Goal: Task Accomplishment & Management: Manage account settings

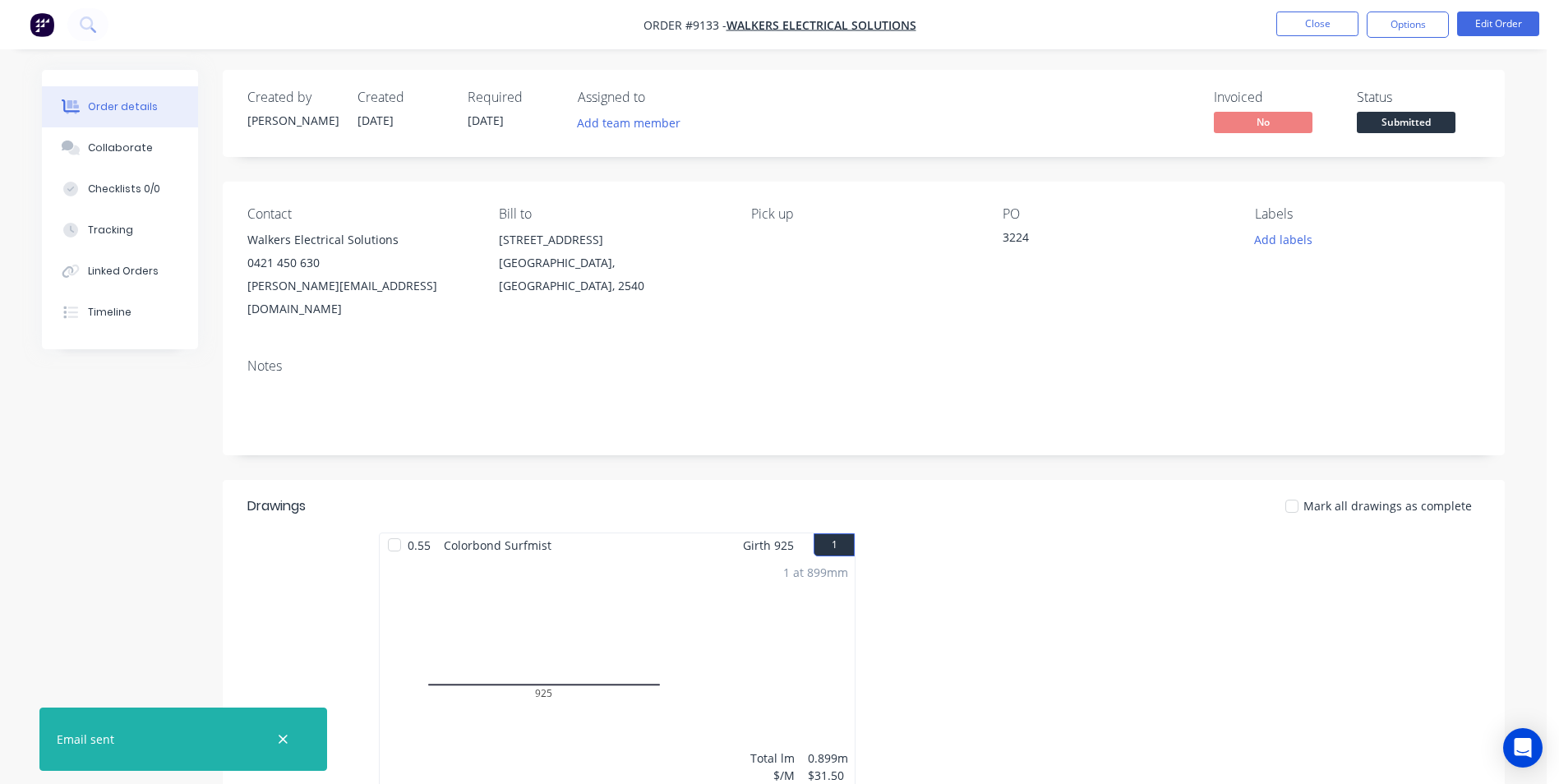
click at [49, 24] on img "button" at bounding box center [42, 24] width 24 height 24
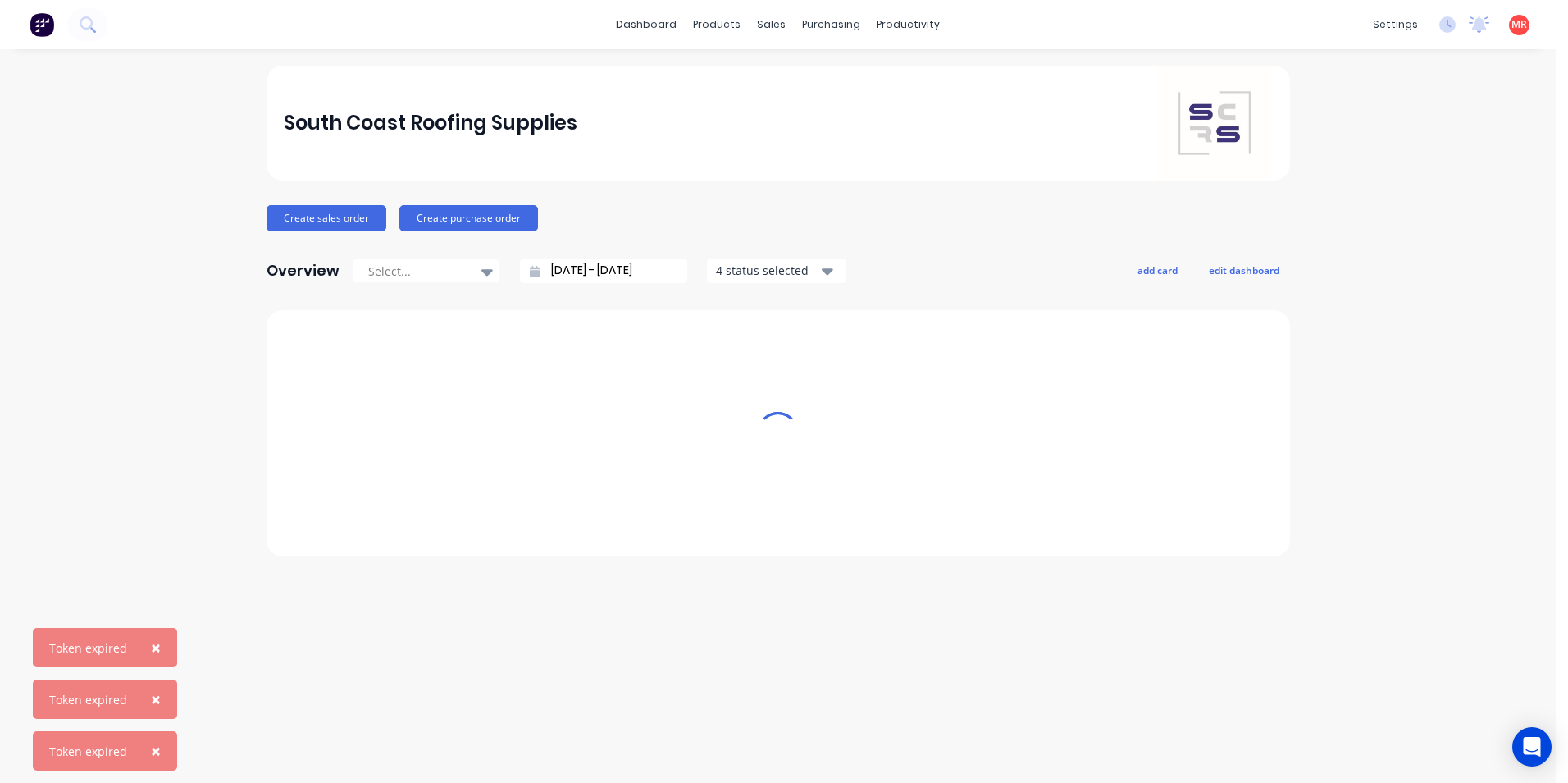
click at [86, 19] on icon at bounding box center [87, 24] width 15 height 15
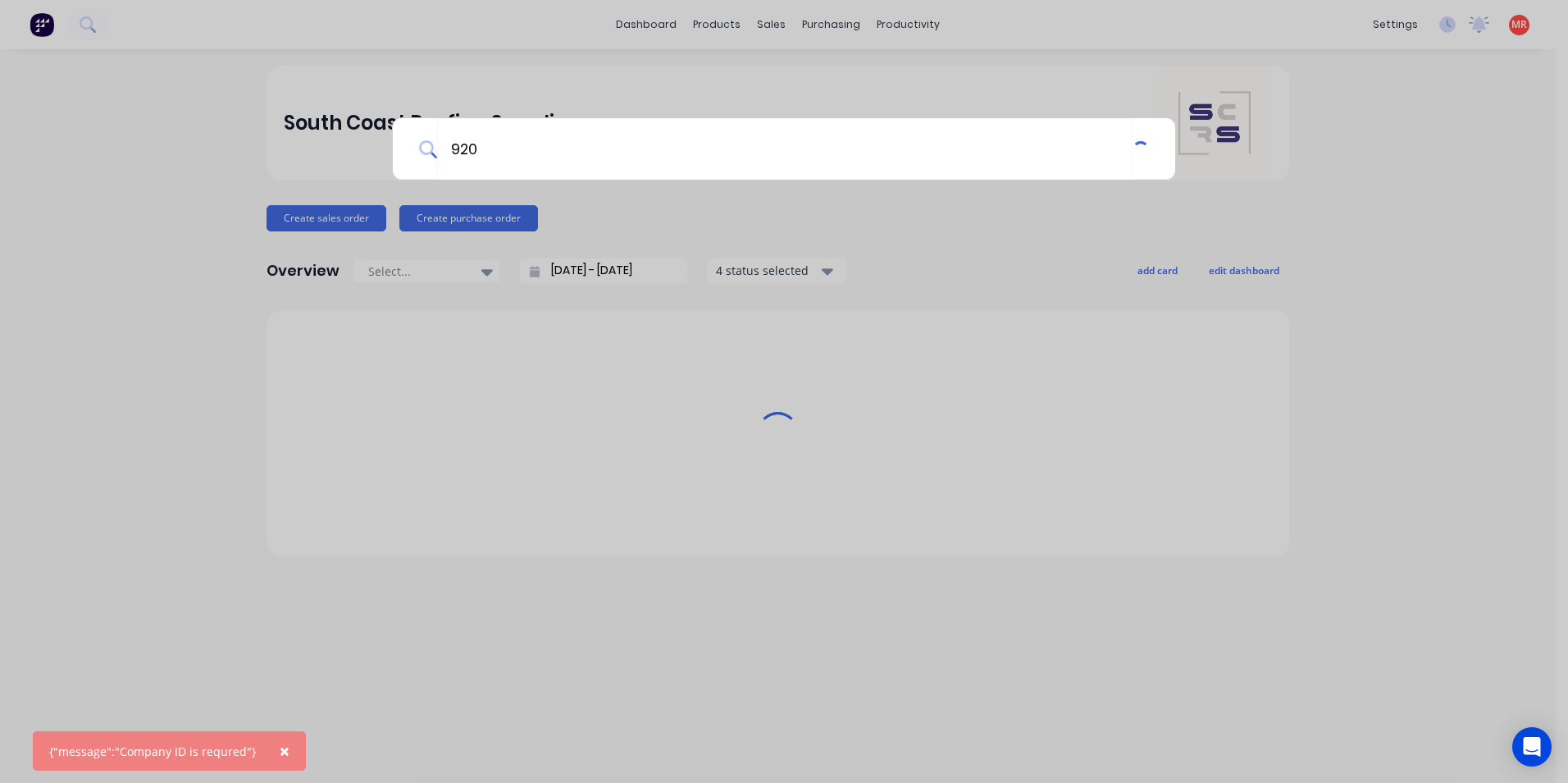
type input "9204"
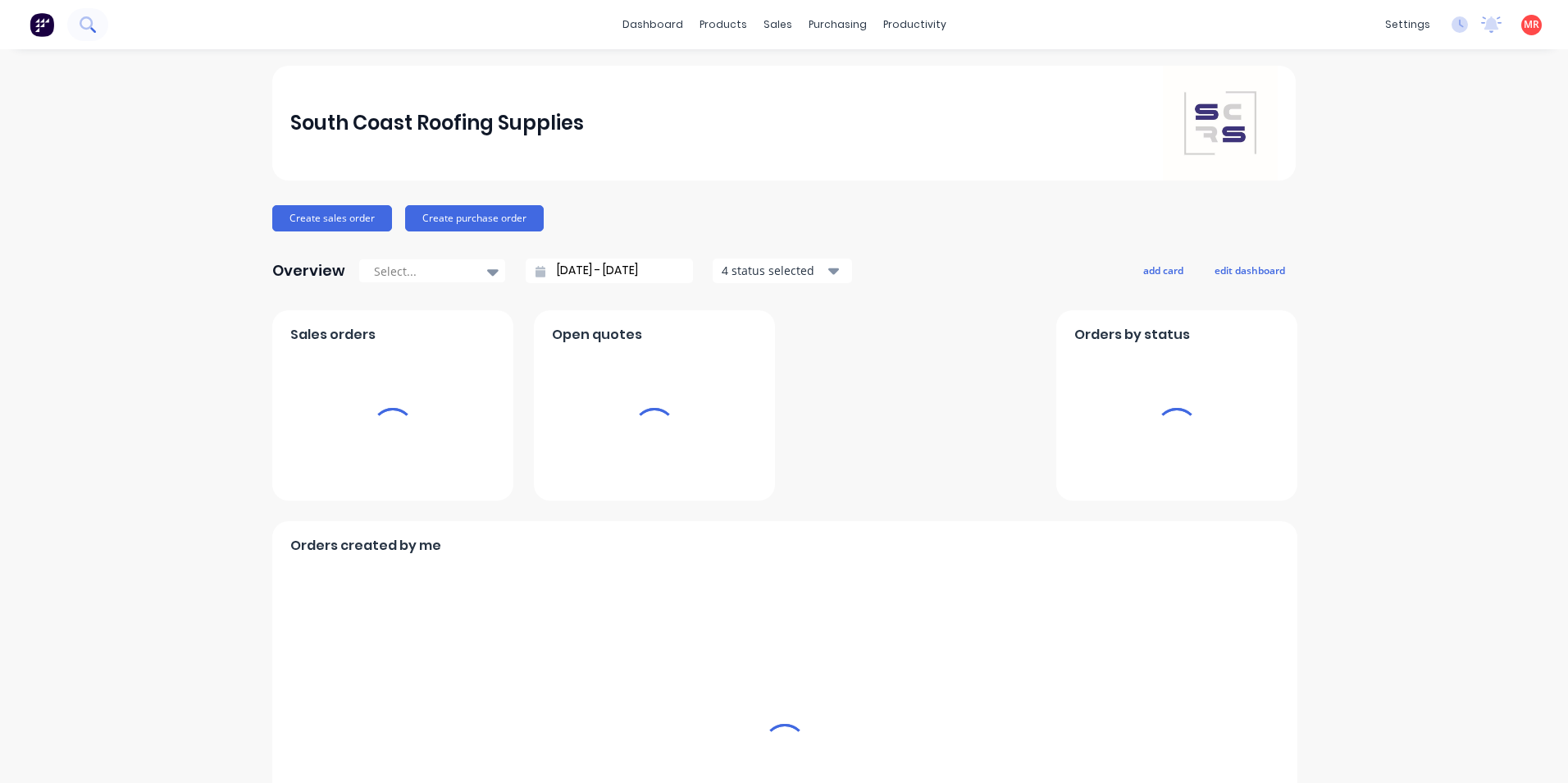
click at [82, 26] on icon at bounding box center [86, 23] width 14 height 14
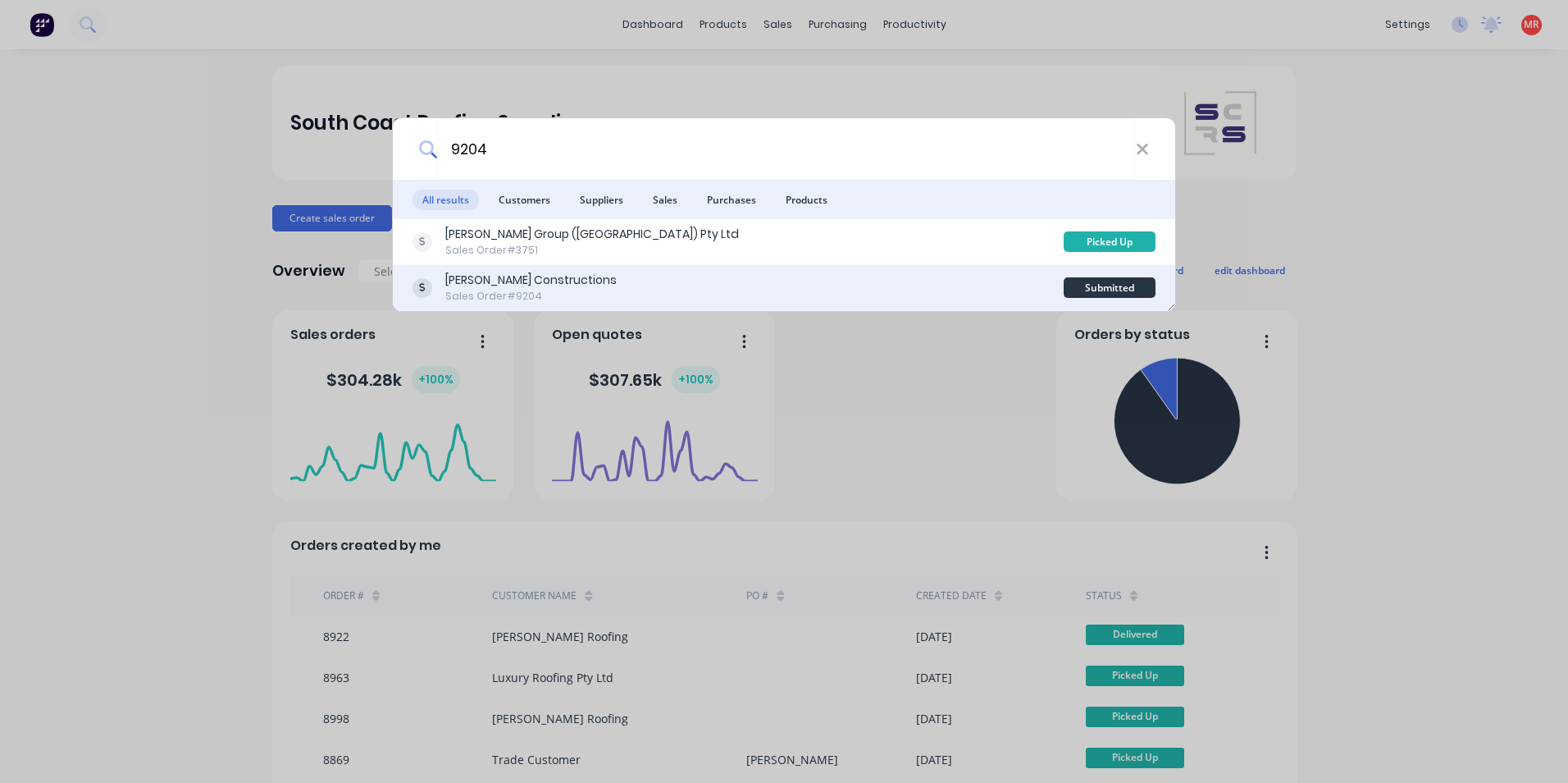
type input "9204"
click at [670, 273] on div "Hobbs Constructions Sales Order #9204" at bounding box center [737, 287] width 651 height 32
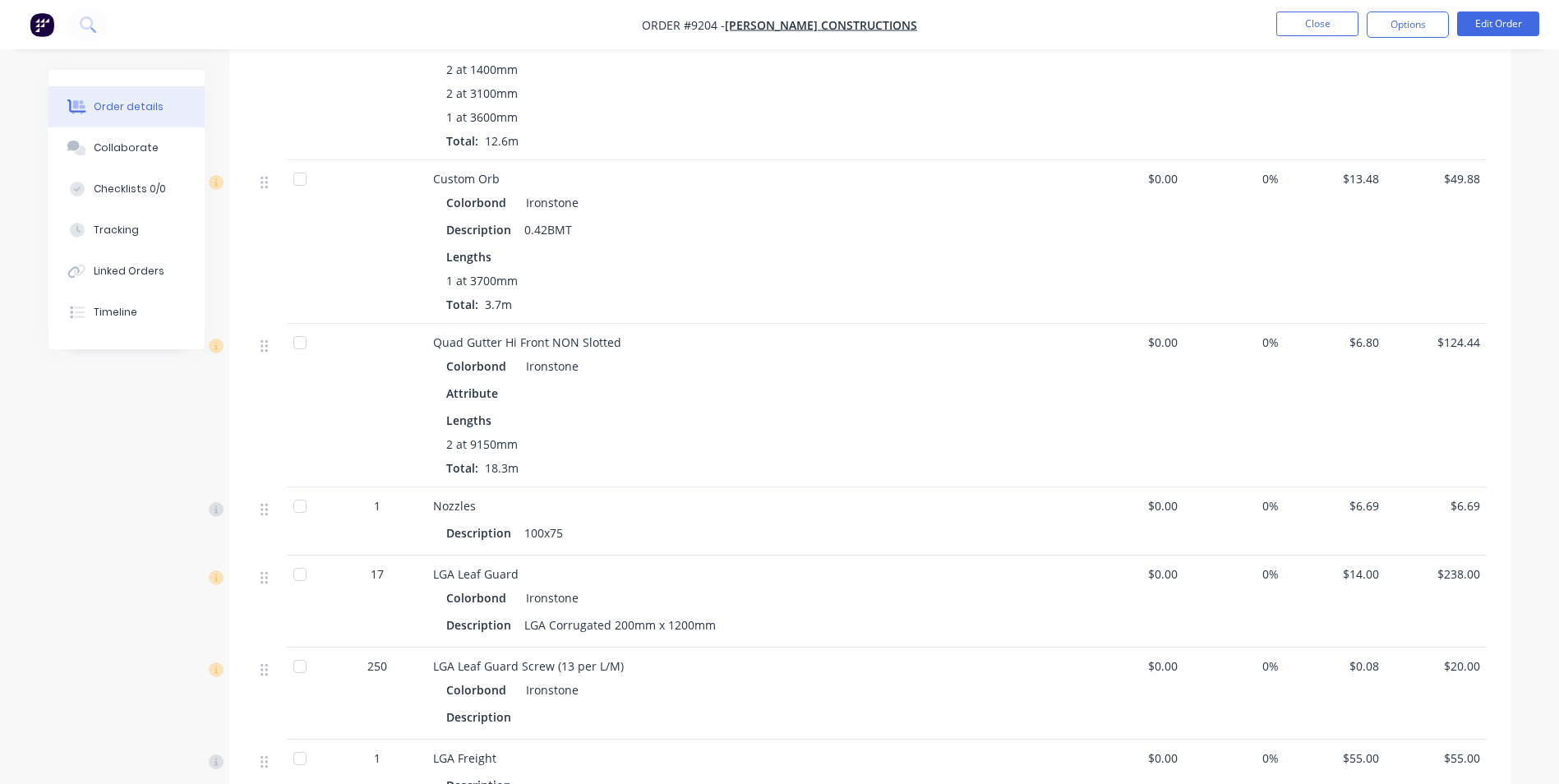
scroll to position [1084, 0]
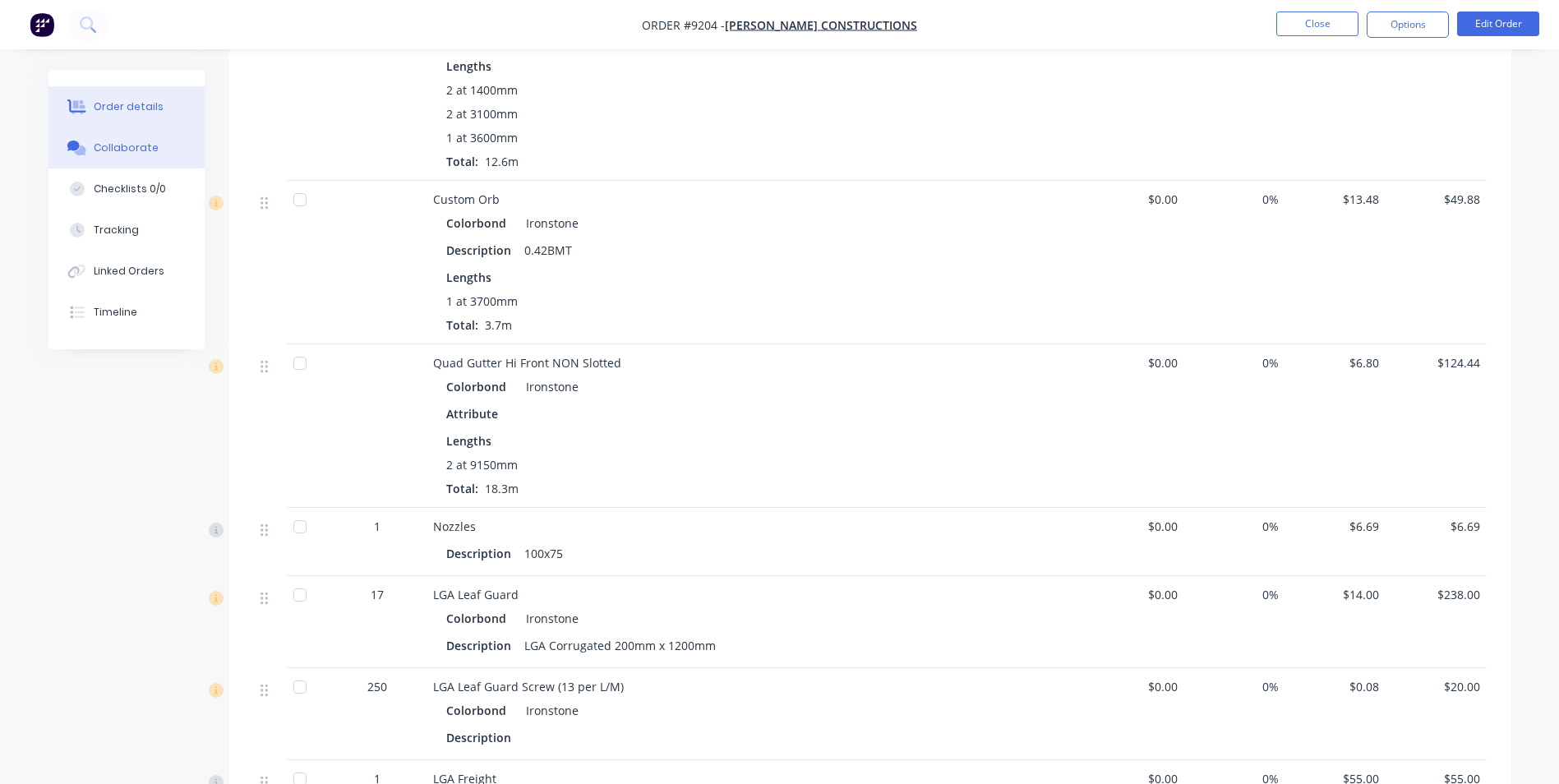
click at [189, 162] on button "Collaborate" at bounding box center [126, 148] width 156 height 41
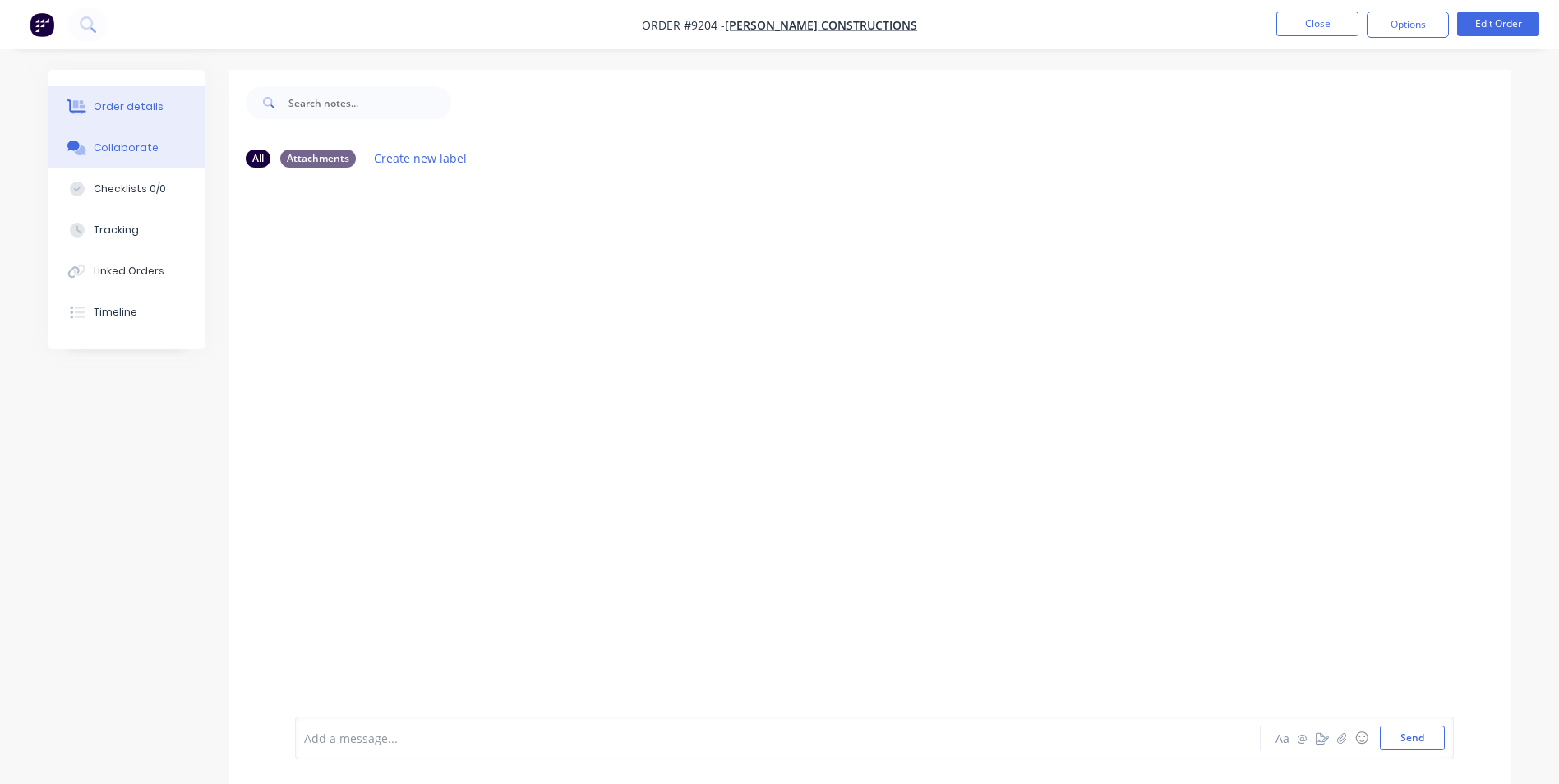
click at [130, 114] on button "Order details" at bounding box center [126, 106] width 156 height 41
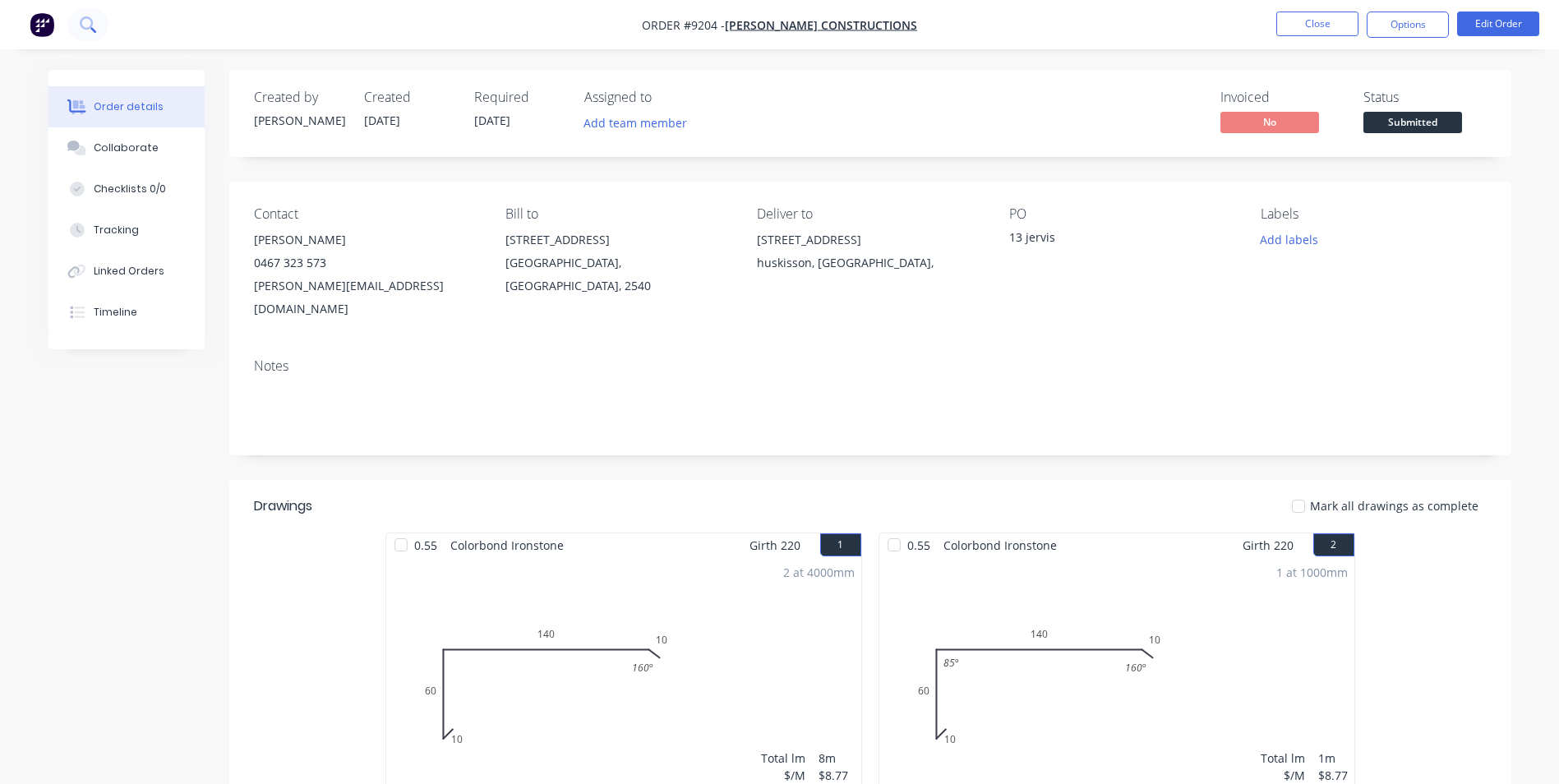
click at [93, 25] on icon at bounding box center [87, 24] width 15 height 15
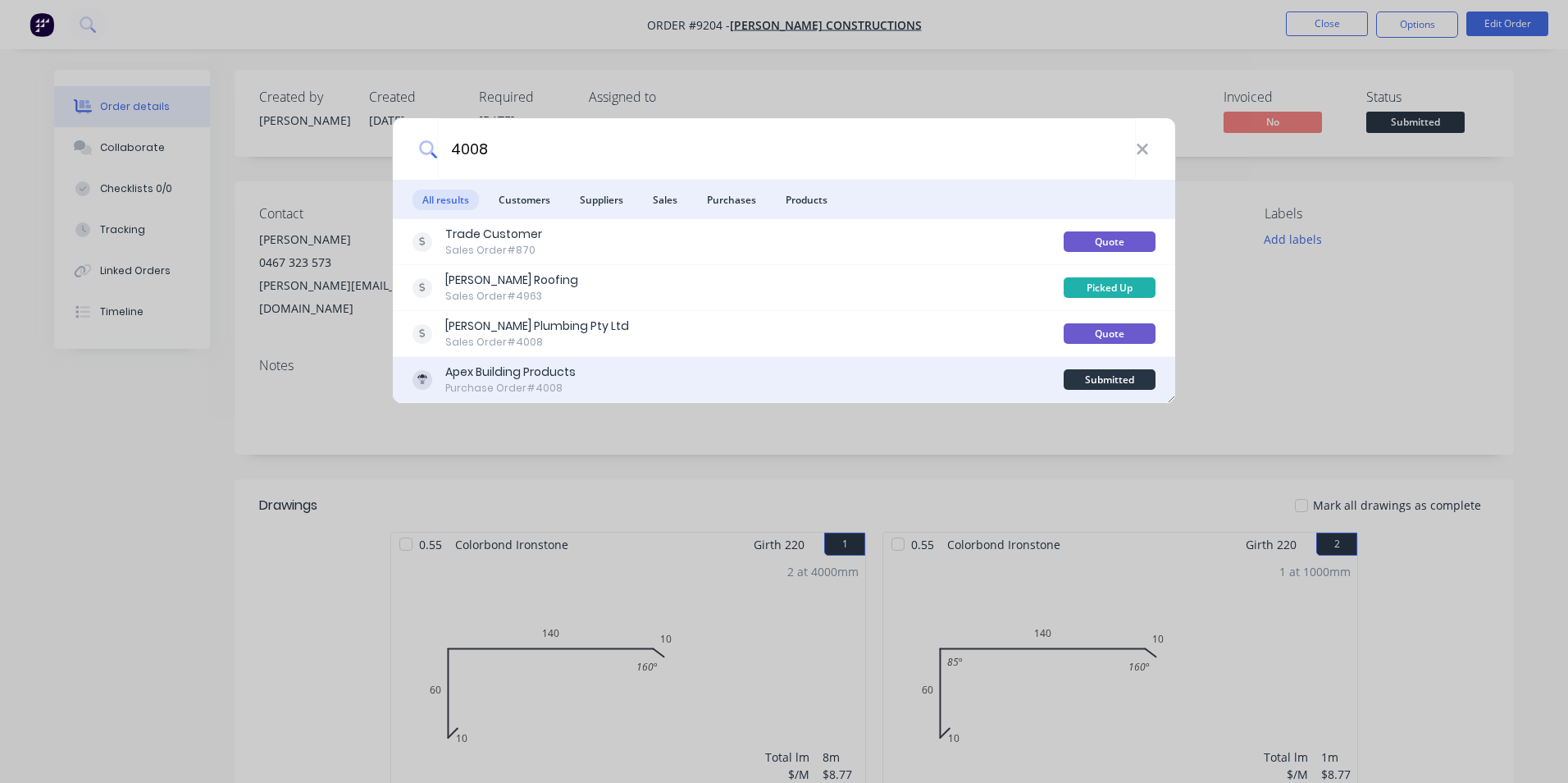
type input "4008"
click at [624, 375] on div "Apex Building Products Purchase Order #4008" at bounding box center [737, 378] width 651 height 32
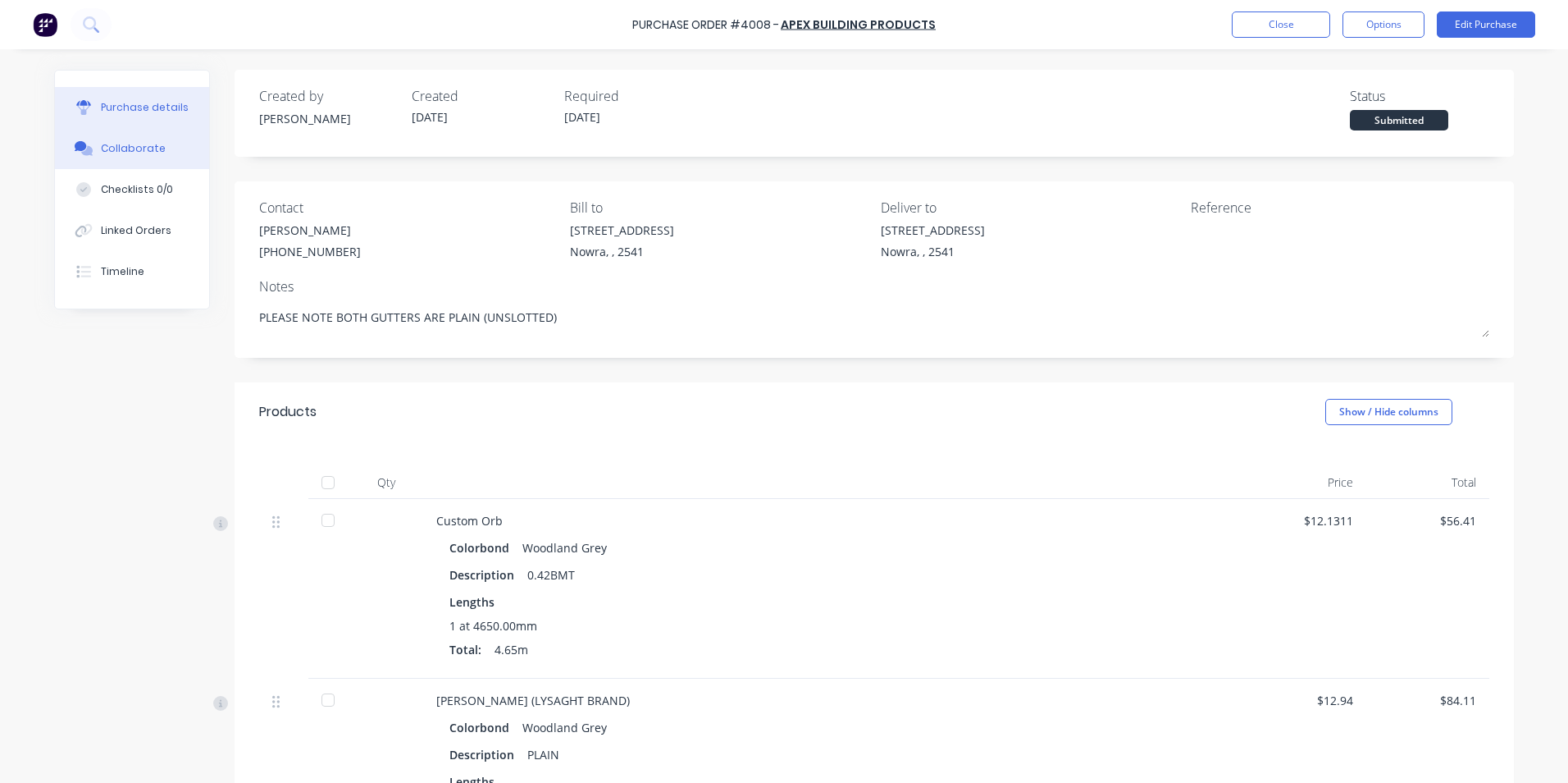
click at [115, 150] on div "Collaborate" at bounding box center [133, 148] width 65 height 14
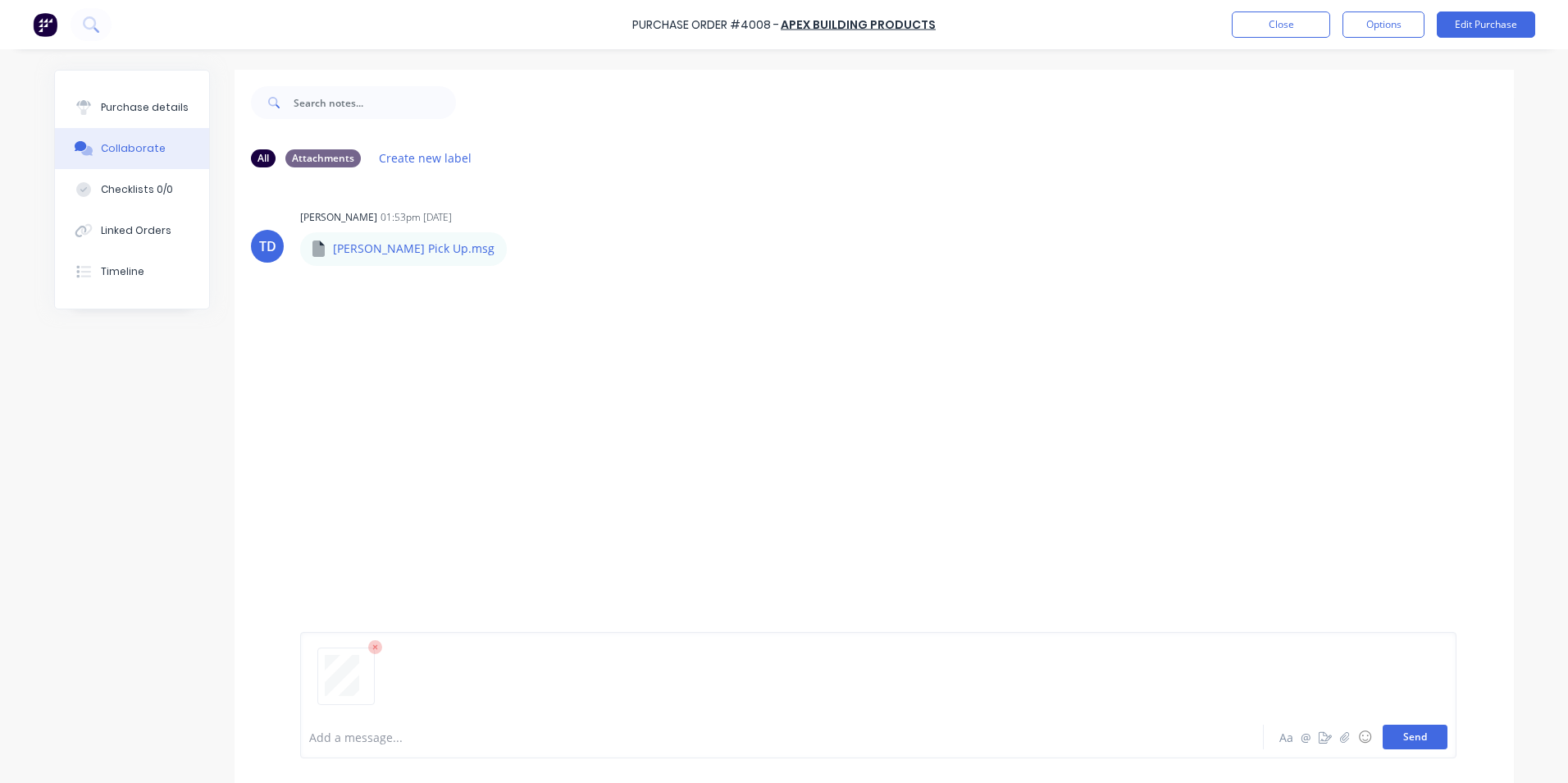
click at [1397, 735] on button "Send" at bounding box center [1414, 736] width 65 height 24
click at [1254, 24] on button "Close" at bounding box center [1280, 24] width 98 height 26
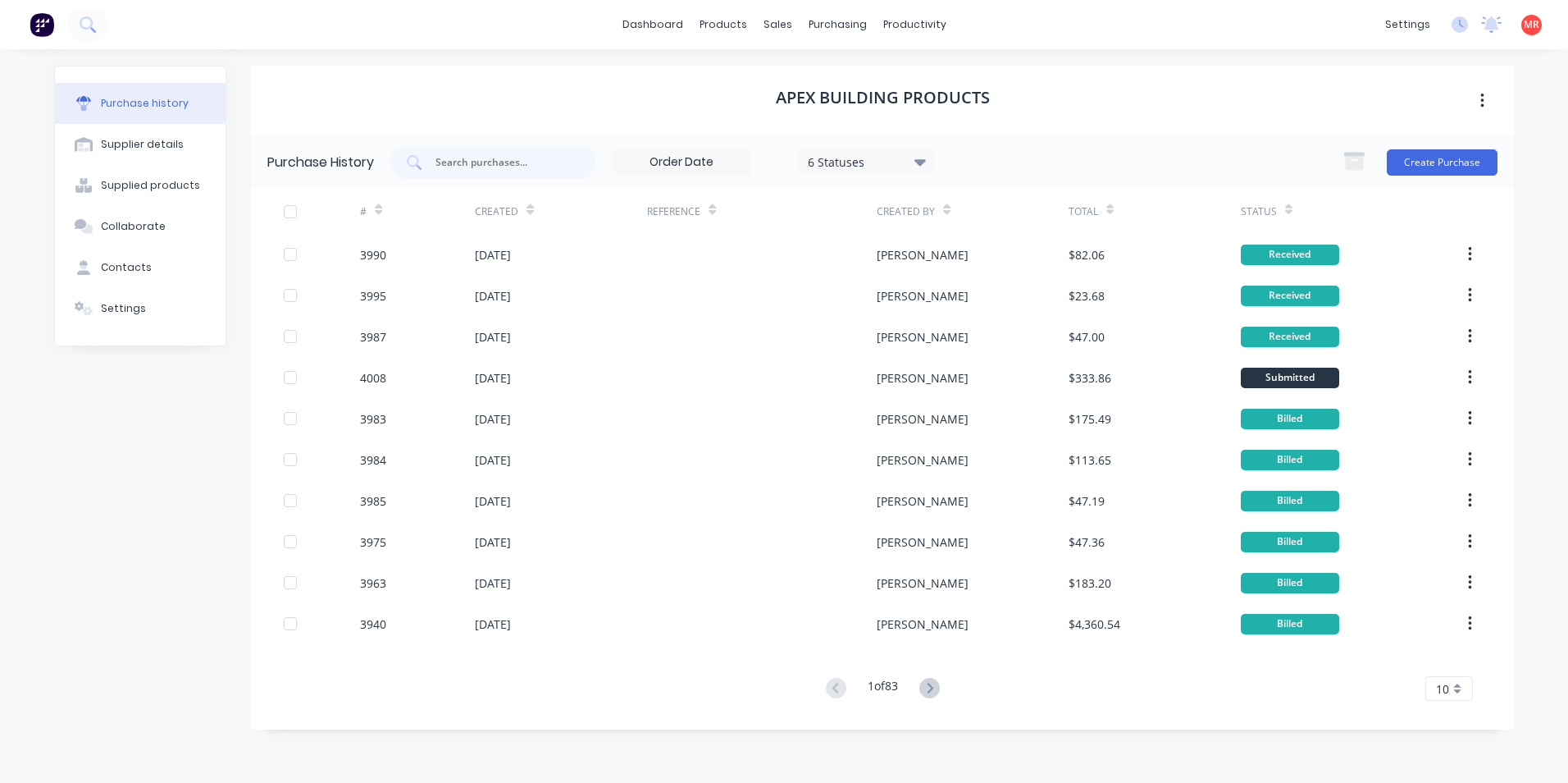
click at [41, 31] on img at bounding box center [41, 24] width 24 height 24
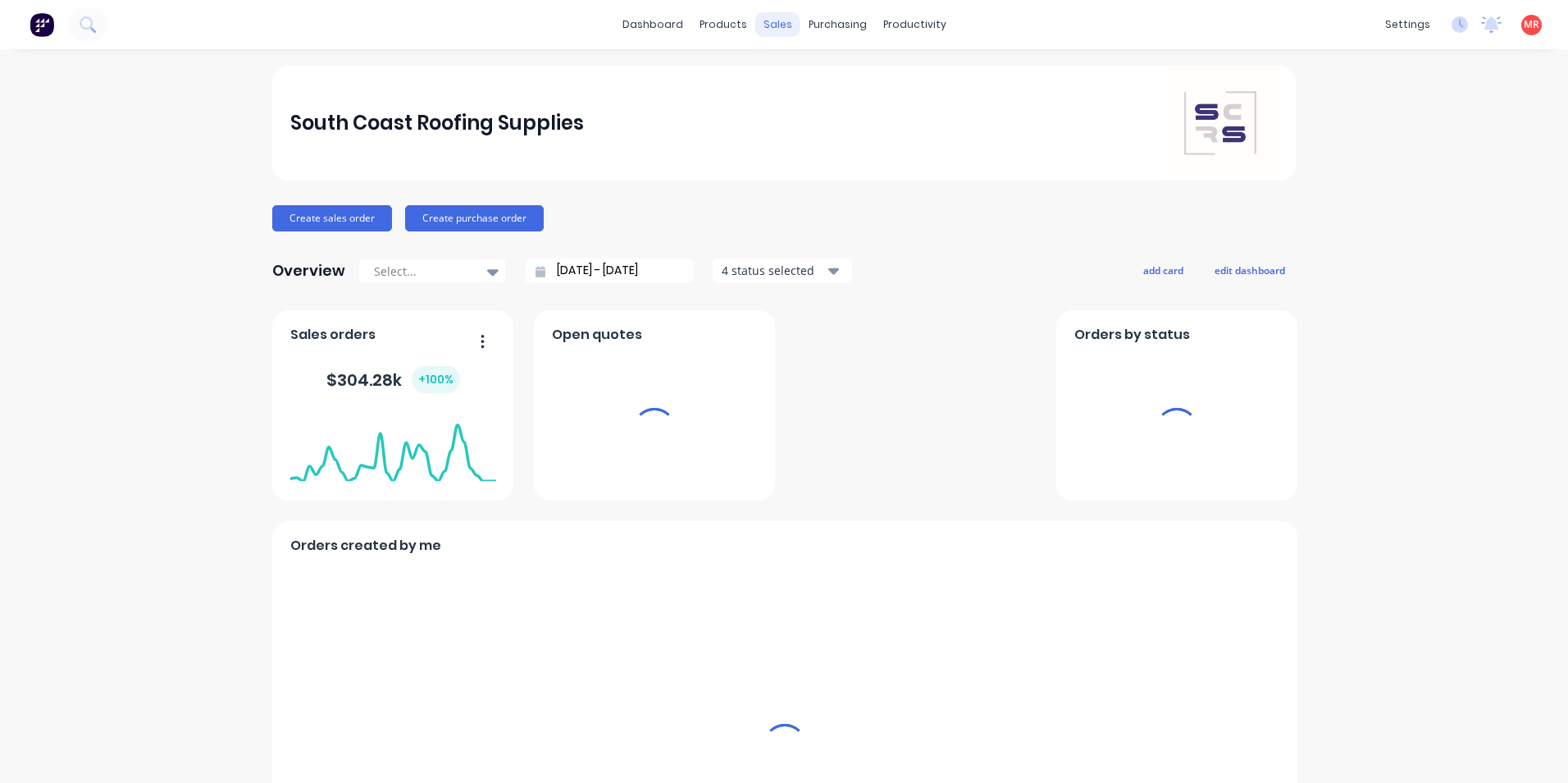
click at [772, 20] on div "sales" at bounding box center [778, 24] width 45 height 24
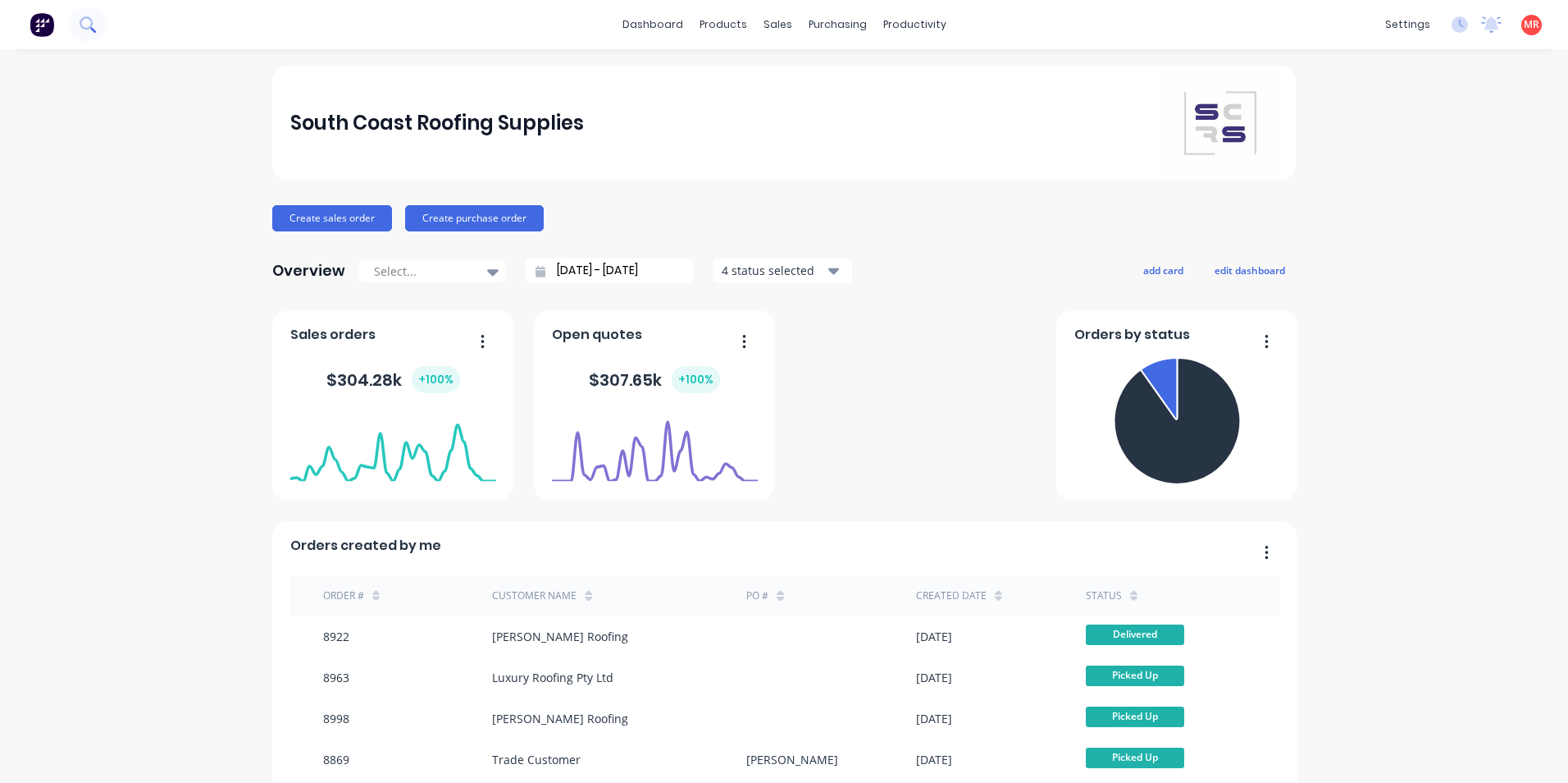
click at [77, 22] on button at bounding box center [88, 24] width 41 height 33
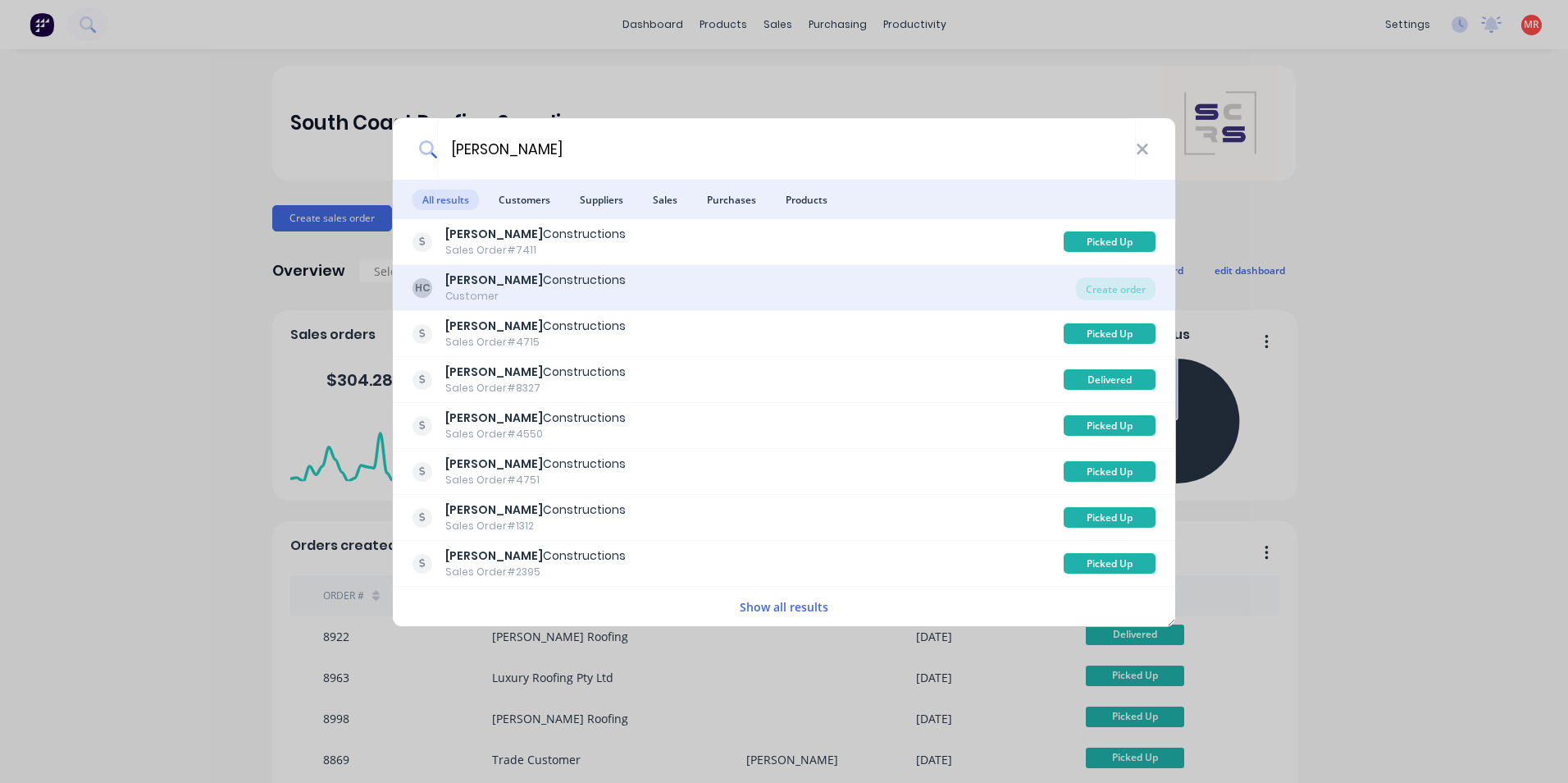
type input "hobbs"
click at [522, 289] on div "Hobbs Constructions" at bounding box center [535, 280] width 180 height 17
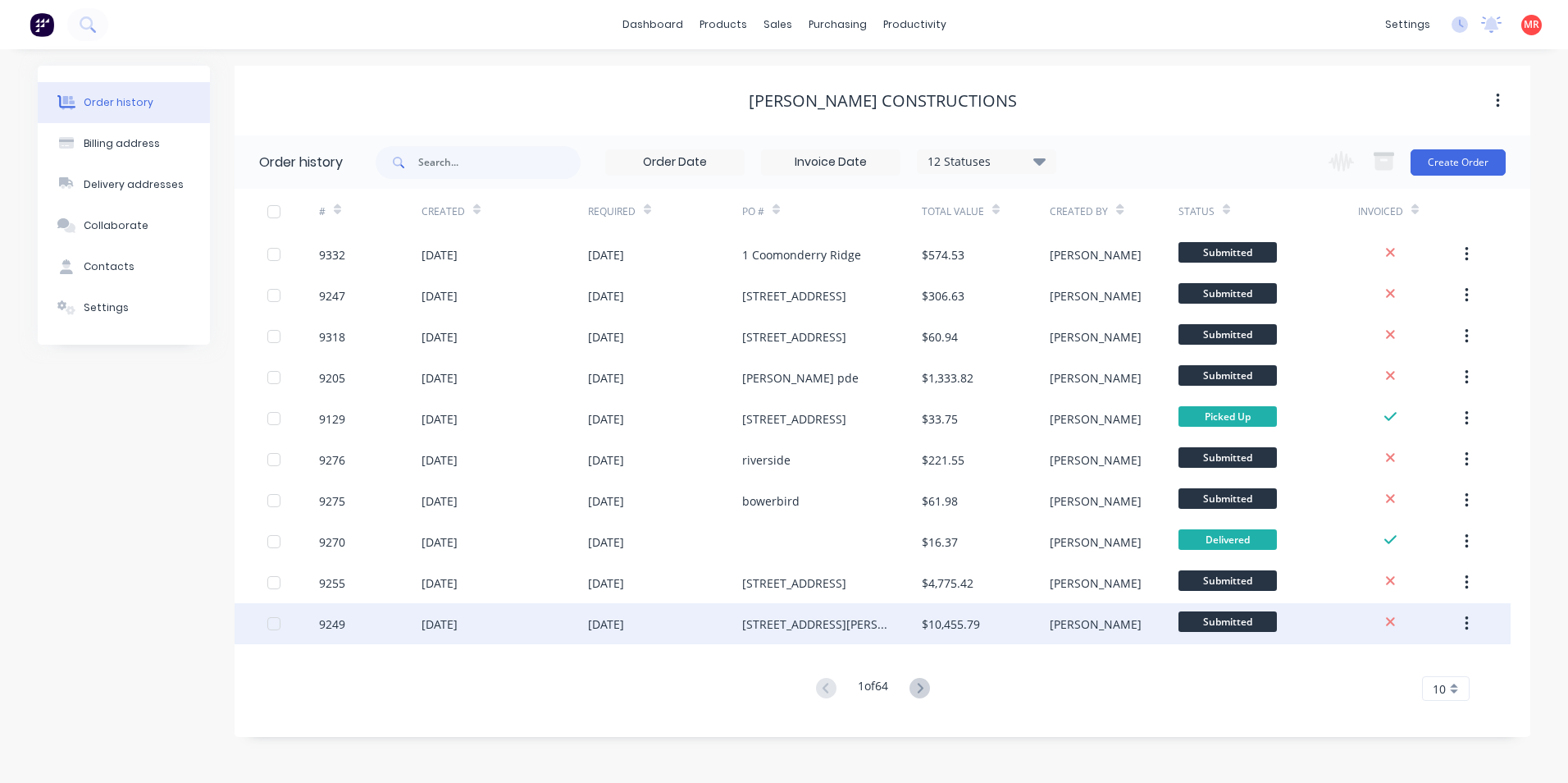
click at [847, 621] on div "89 Mossman Street" at bounding box center [832, 623] width 179 height 41
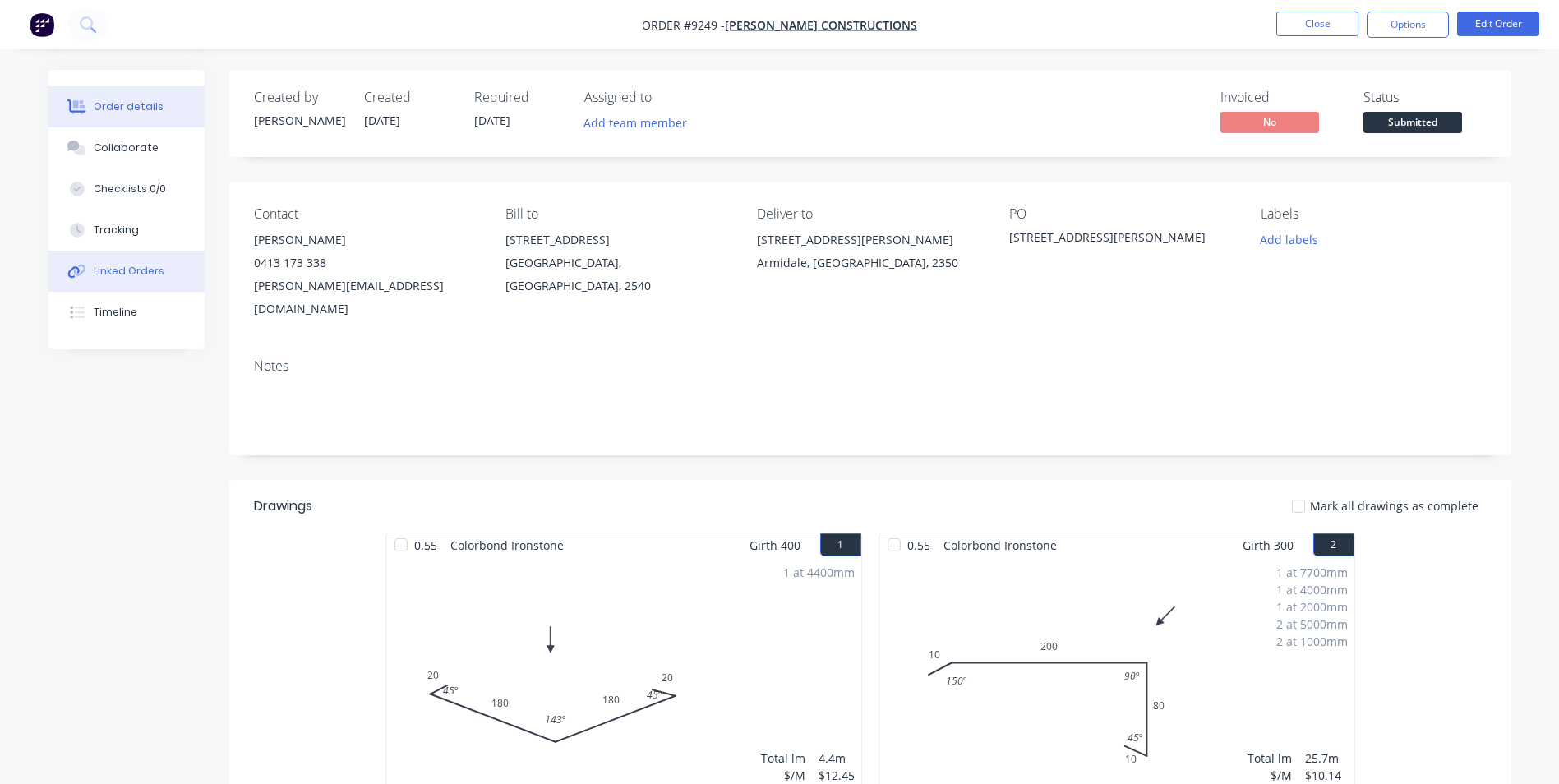
click at [185, 265] on button "Linked Orders" at bounding box center [126, 271] width 156 height 41
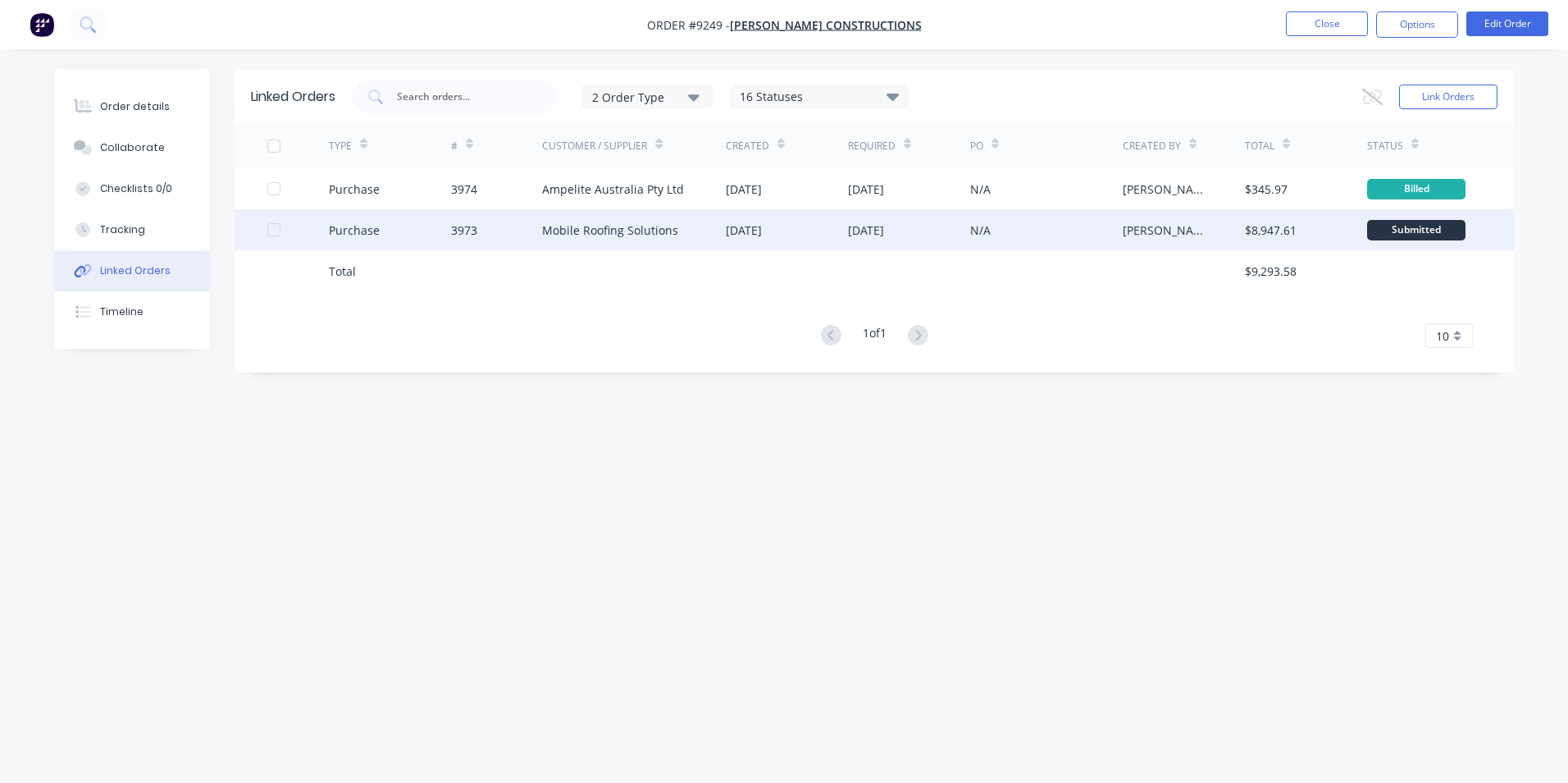
click at [683, 227] on div "Mobile Roofing Solutions" at bounding box center [634, 230] width 183 height 41
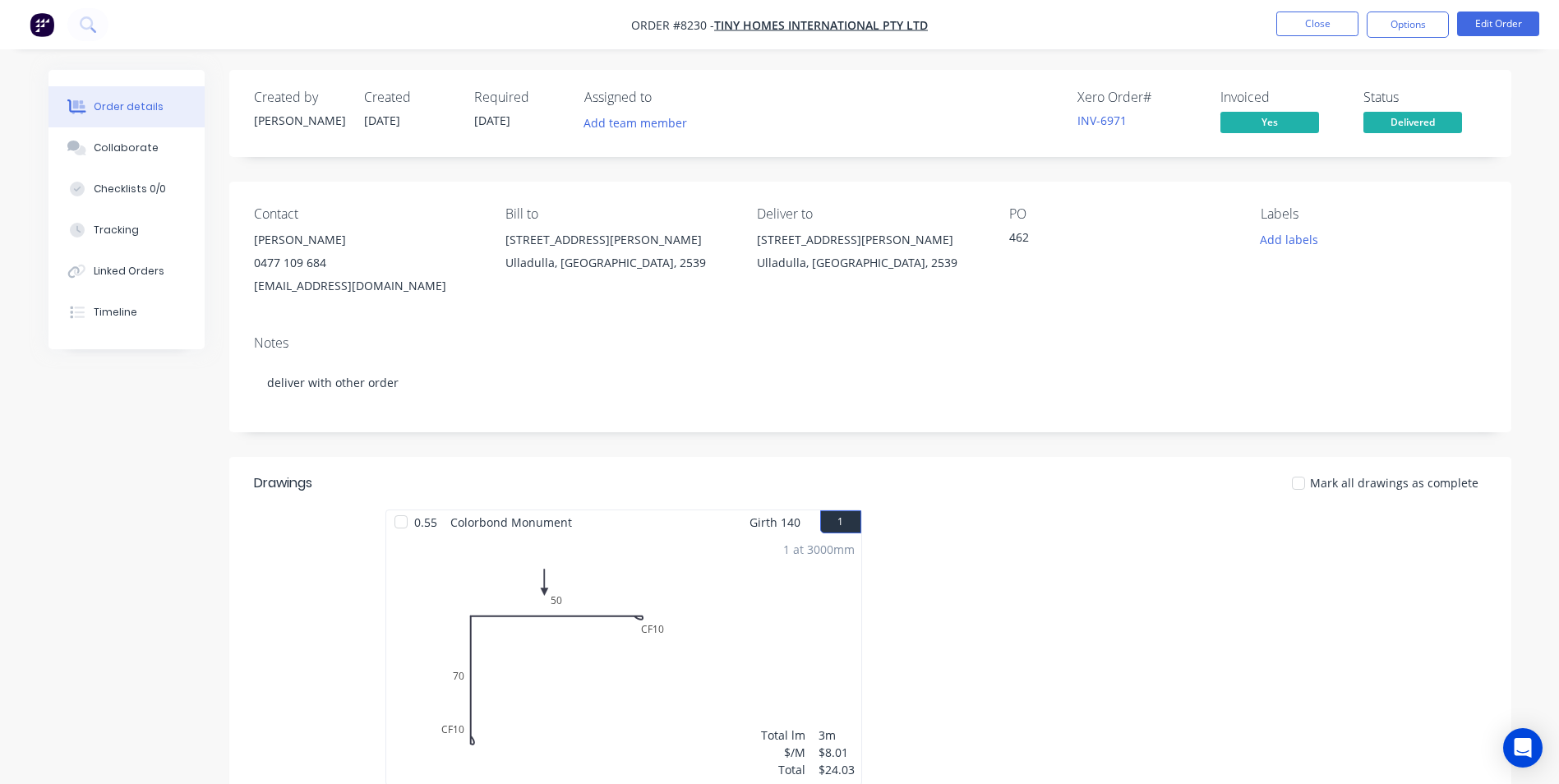
click at [41, 27] on img "button" at bounding box center [42, 24] width 24 height 24
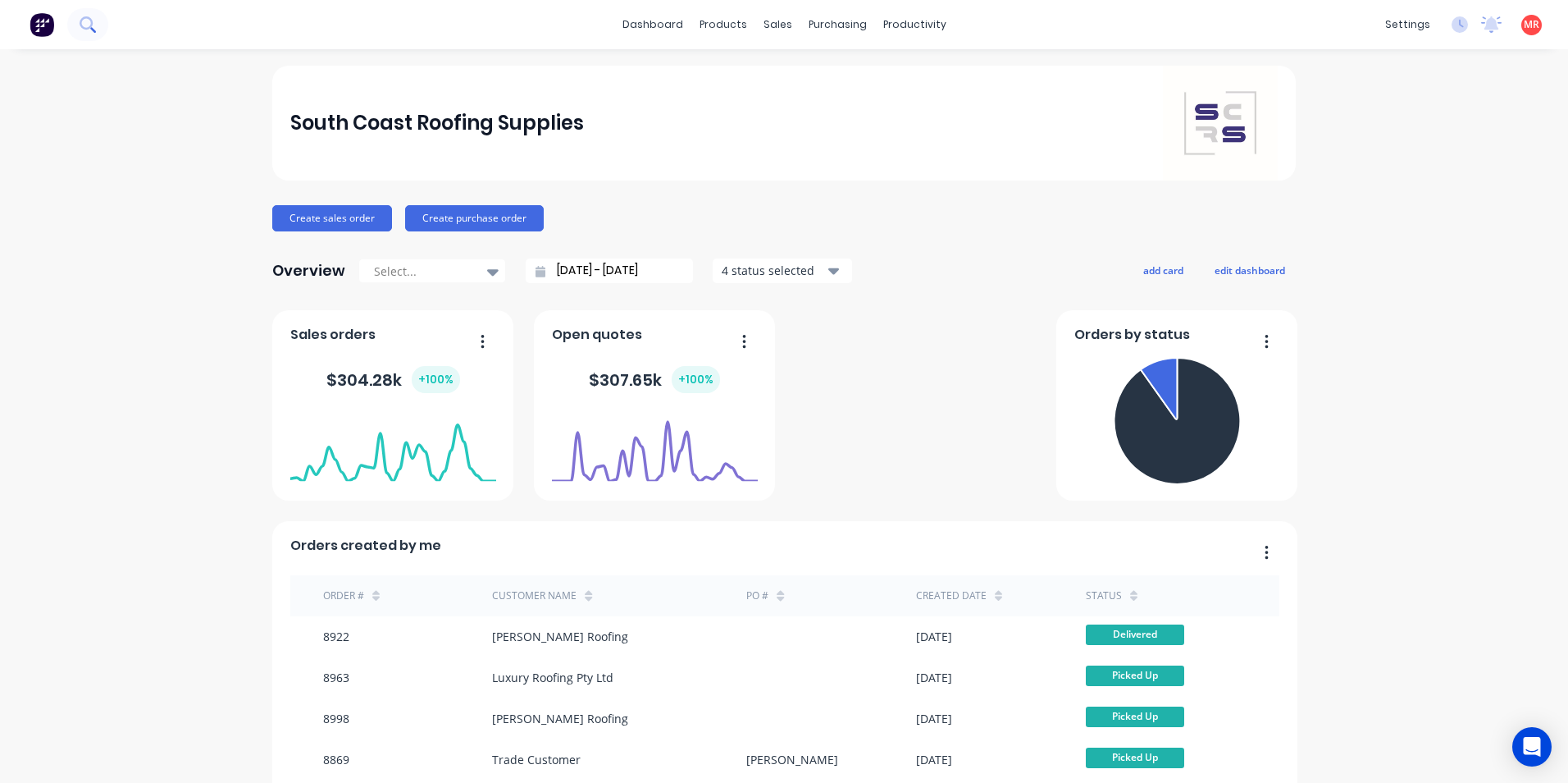
click at [99, 22] on button at bounding box center [88, 24] width 41 height 33
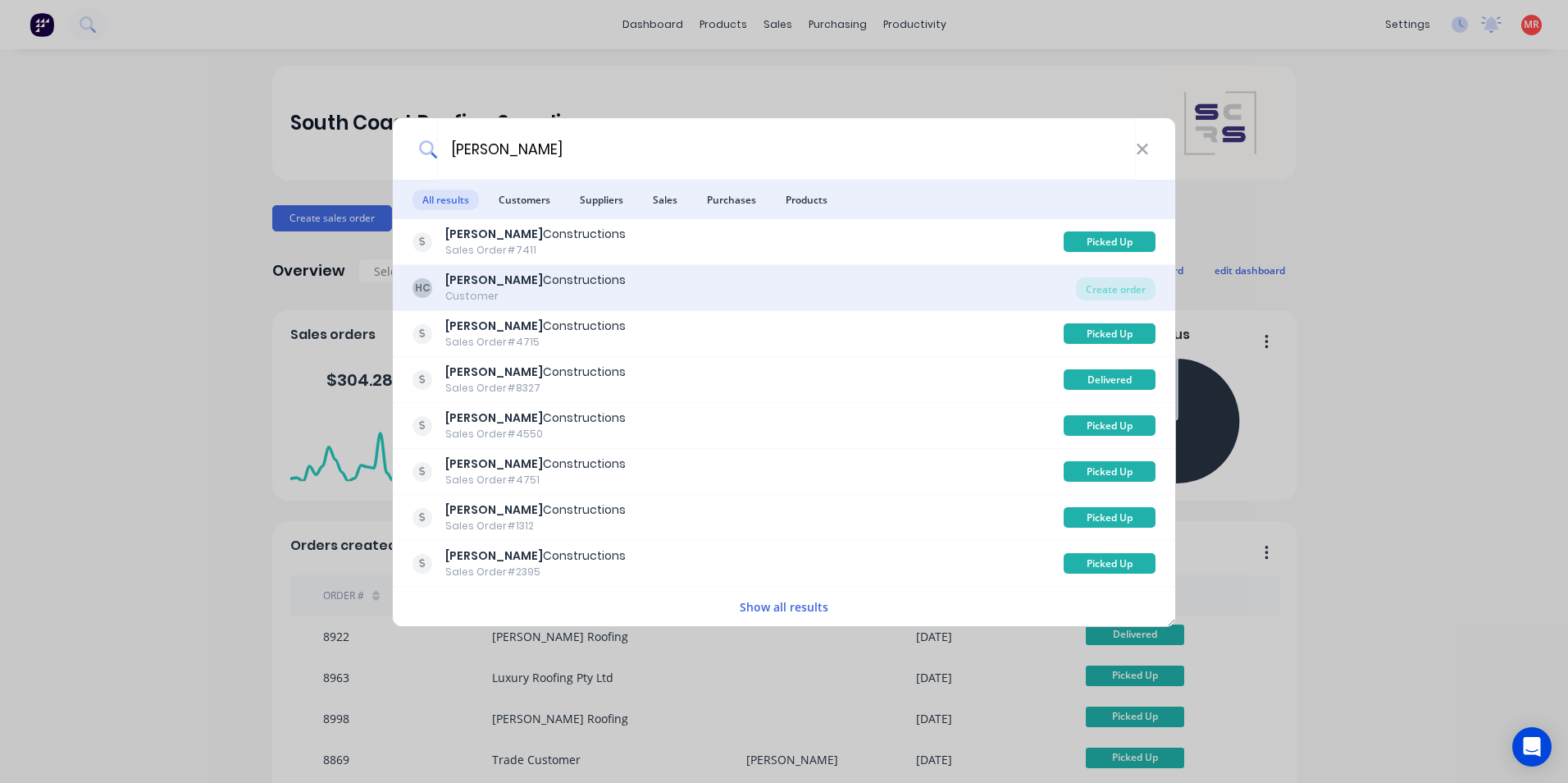
type input "hobbs"
click at [818, 275] on div "HC Hobbs Constructions Customer" at bounding box center [743, 287] width 663 height 32
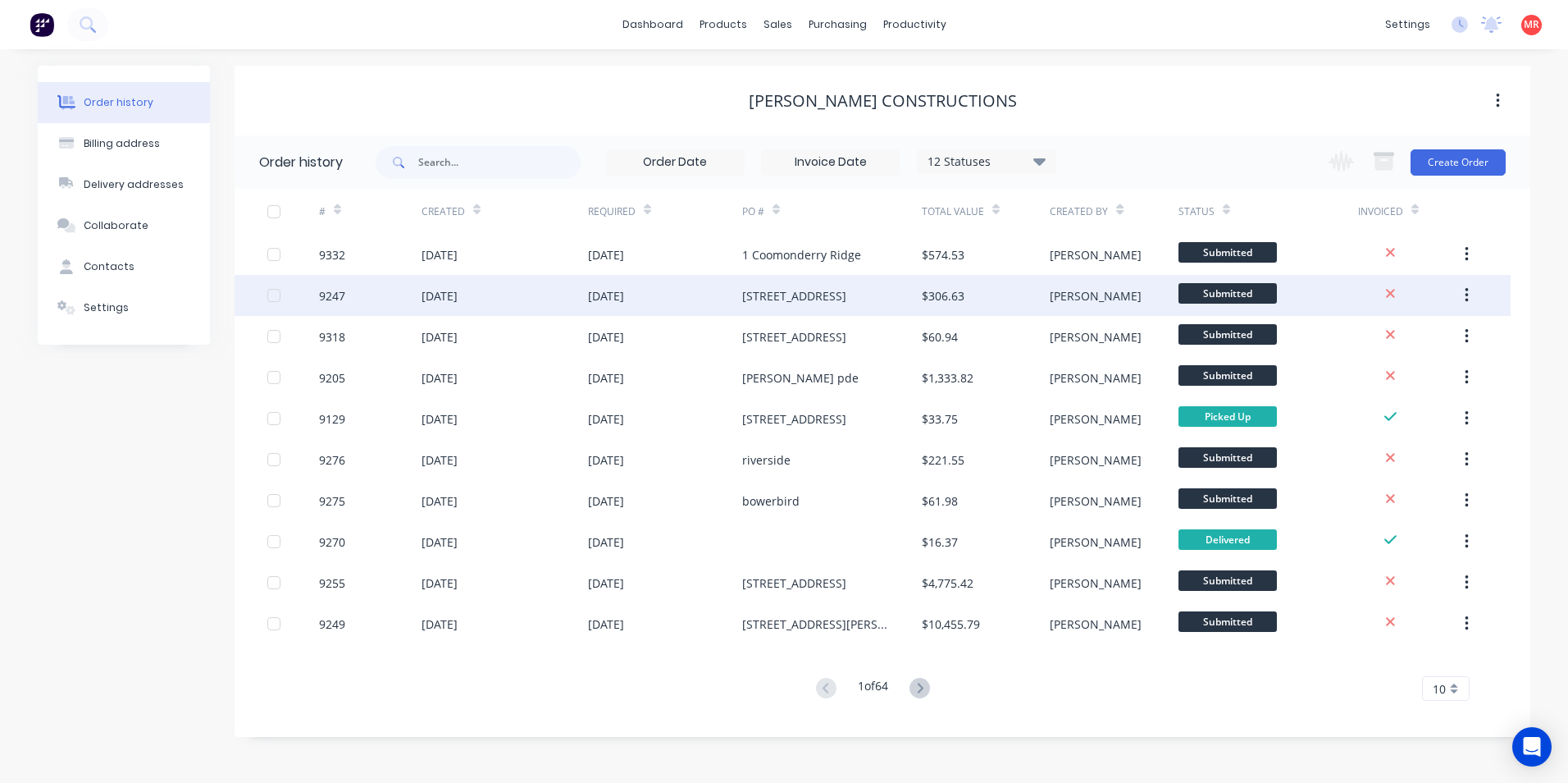
click at [756, 300] on div "[STREET_ADDRESS]" at bounding box center [794, 295] width 104 height 17
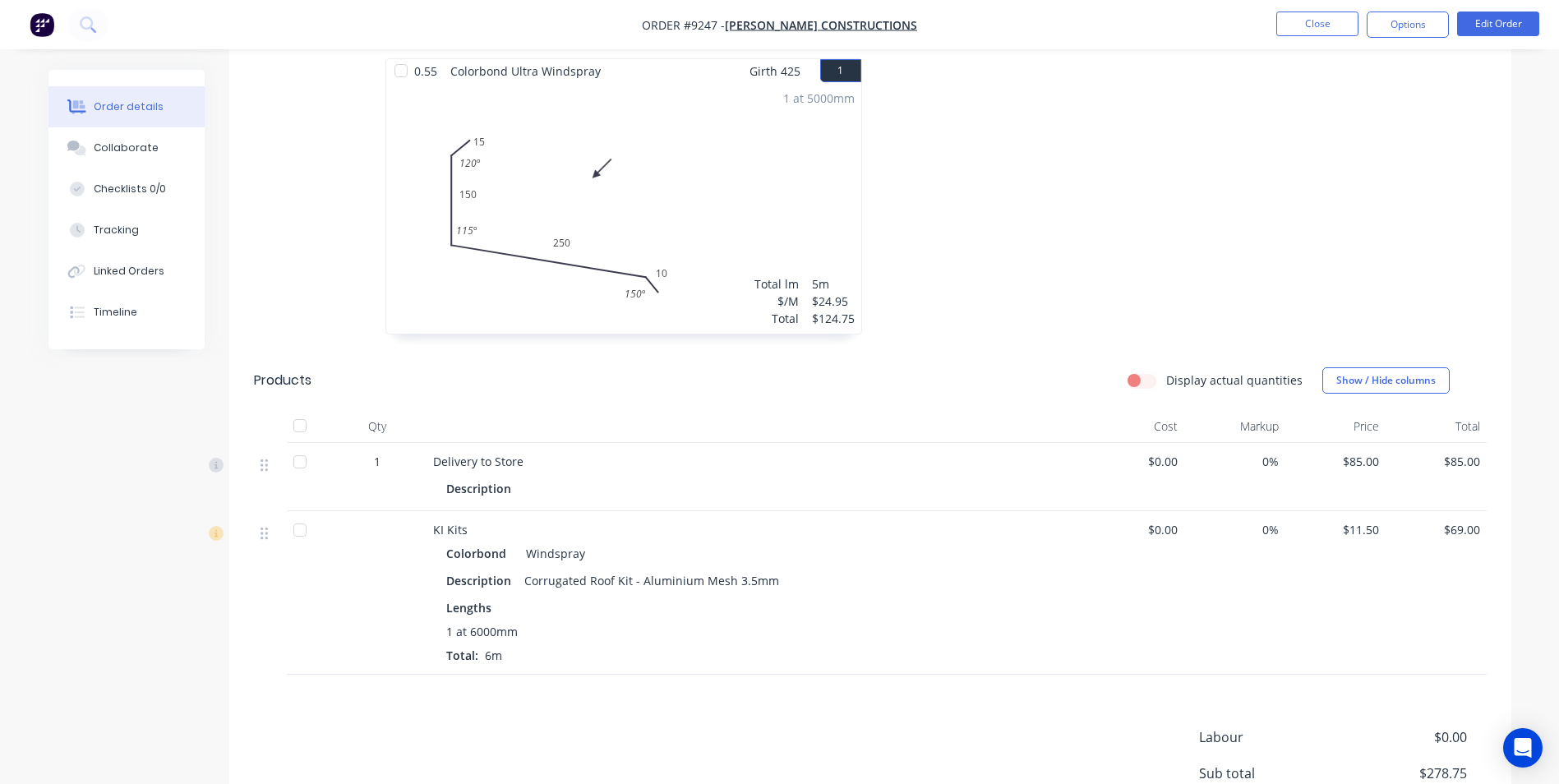
scroll to position [634, 0]
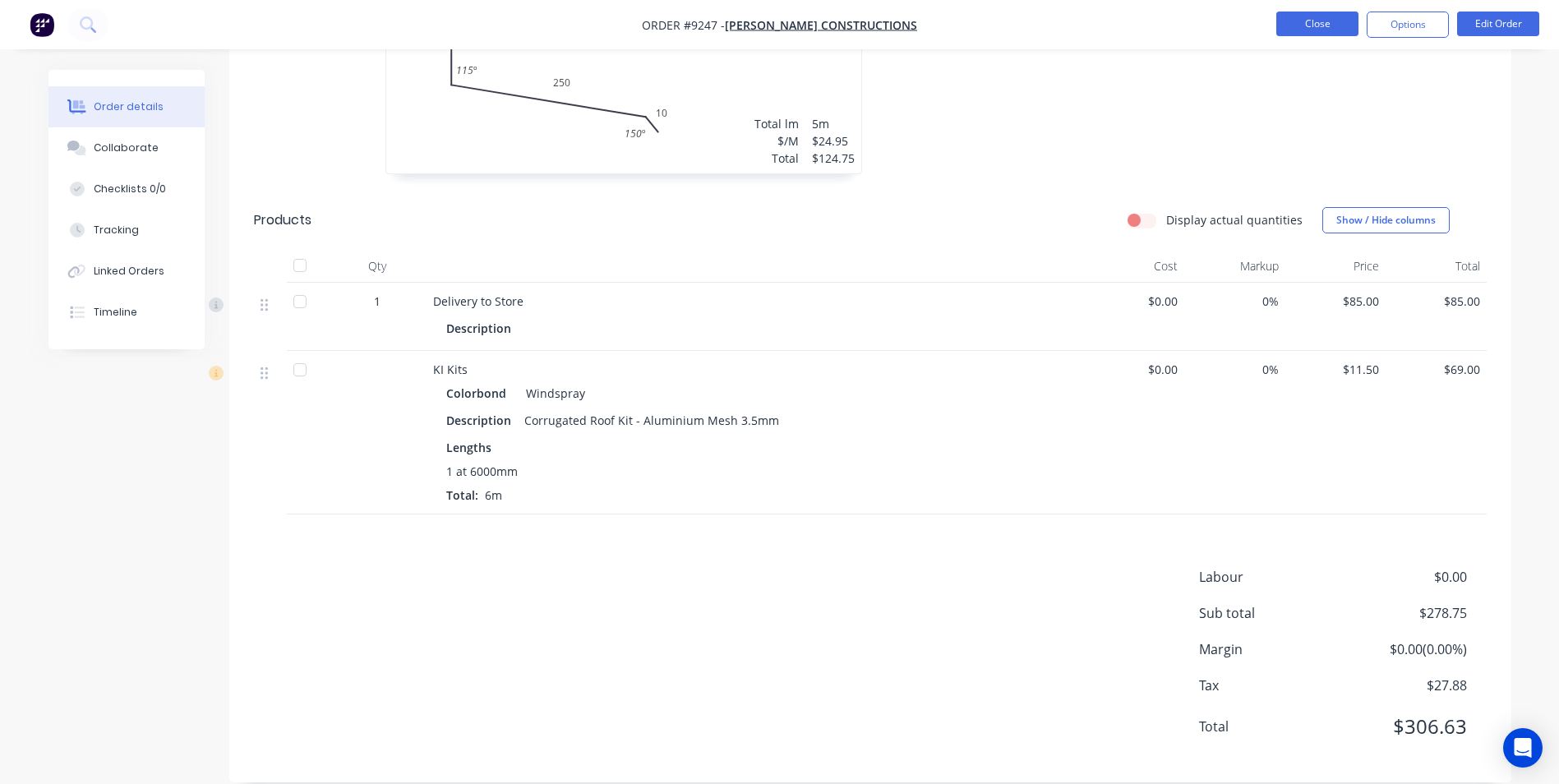
click at [1284, 30] on button "Close" at bounding box center [1316, 23] width 82 height 24
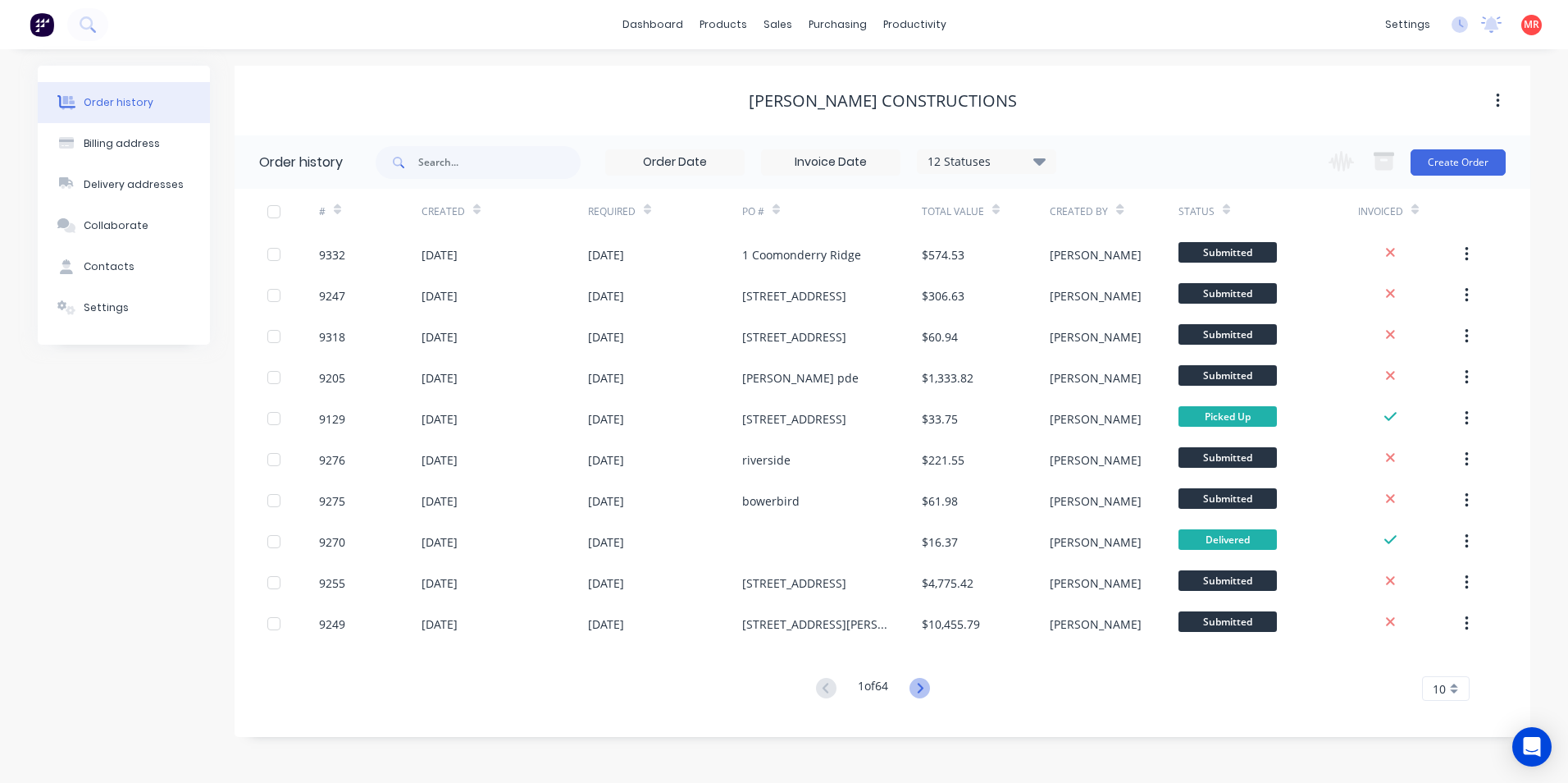
click at [919, 693] on icon at bounding box center [919, 687] width 20 height 20
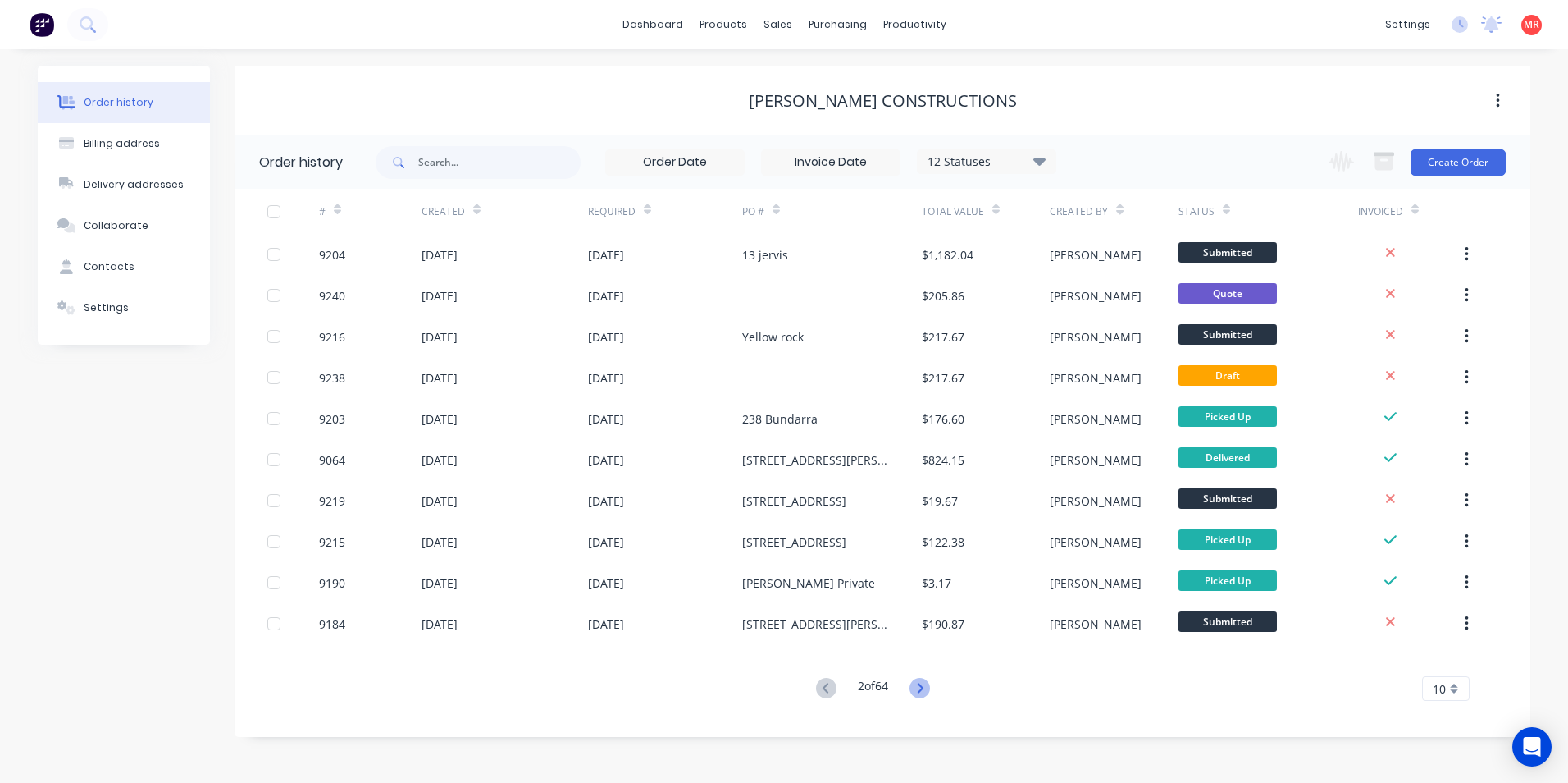
click at [922, 682] on icon at bounding box center [919, 687] width 20 height 20
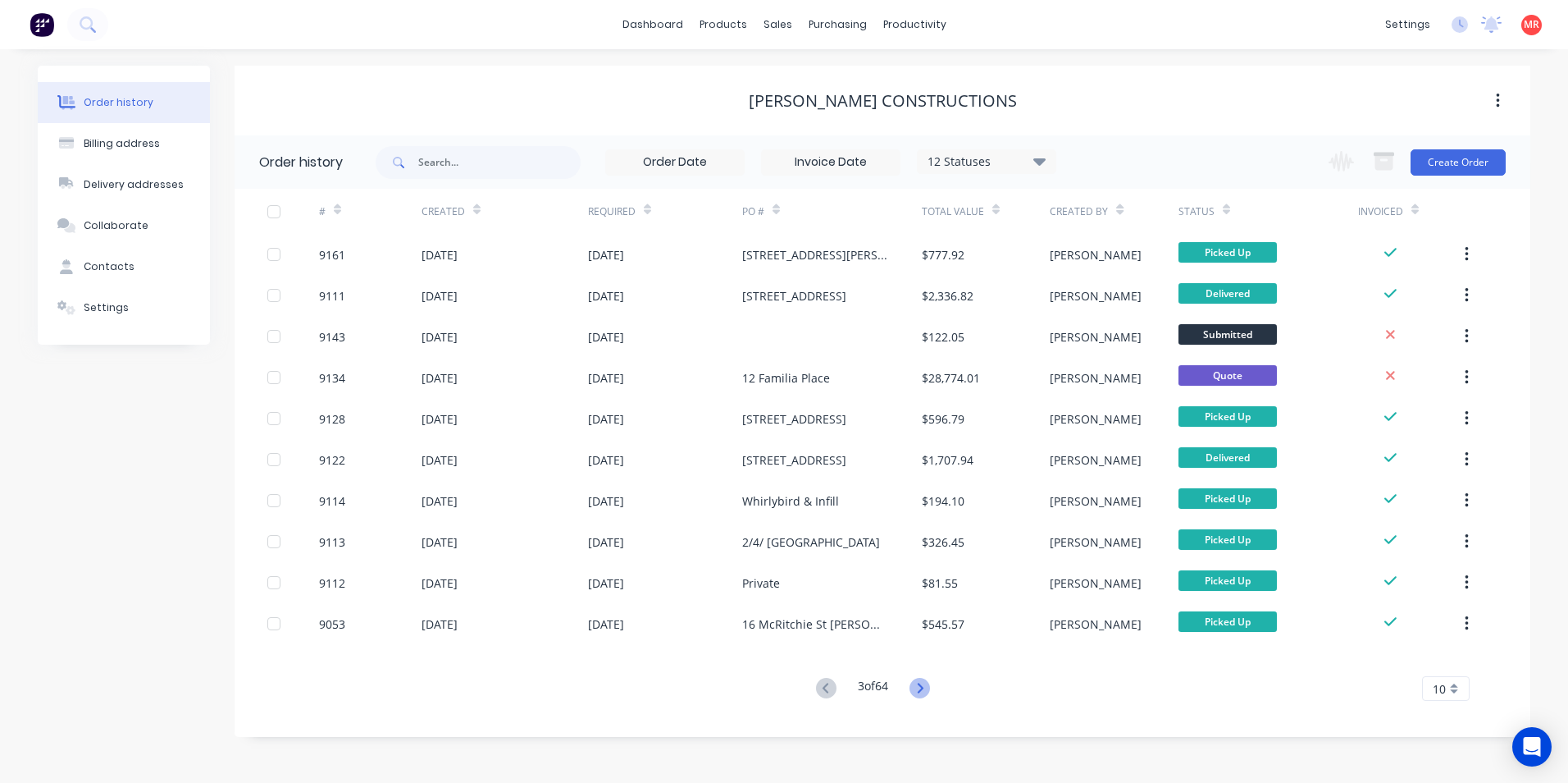
click at [922, 689] on icon at bounding box center [920, 687] width 6 height 10
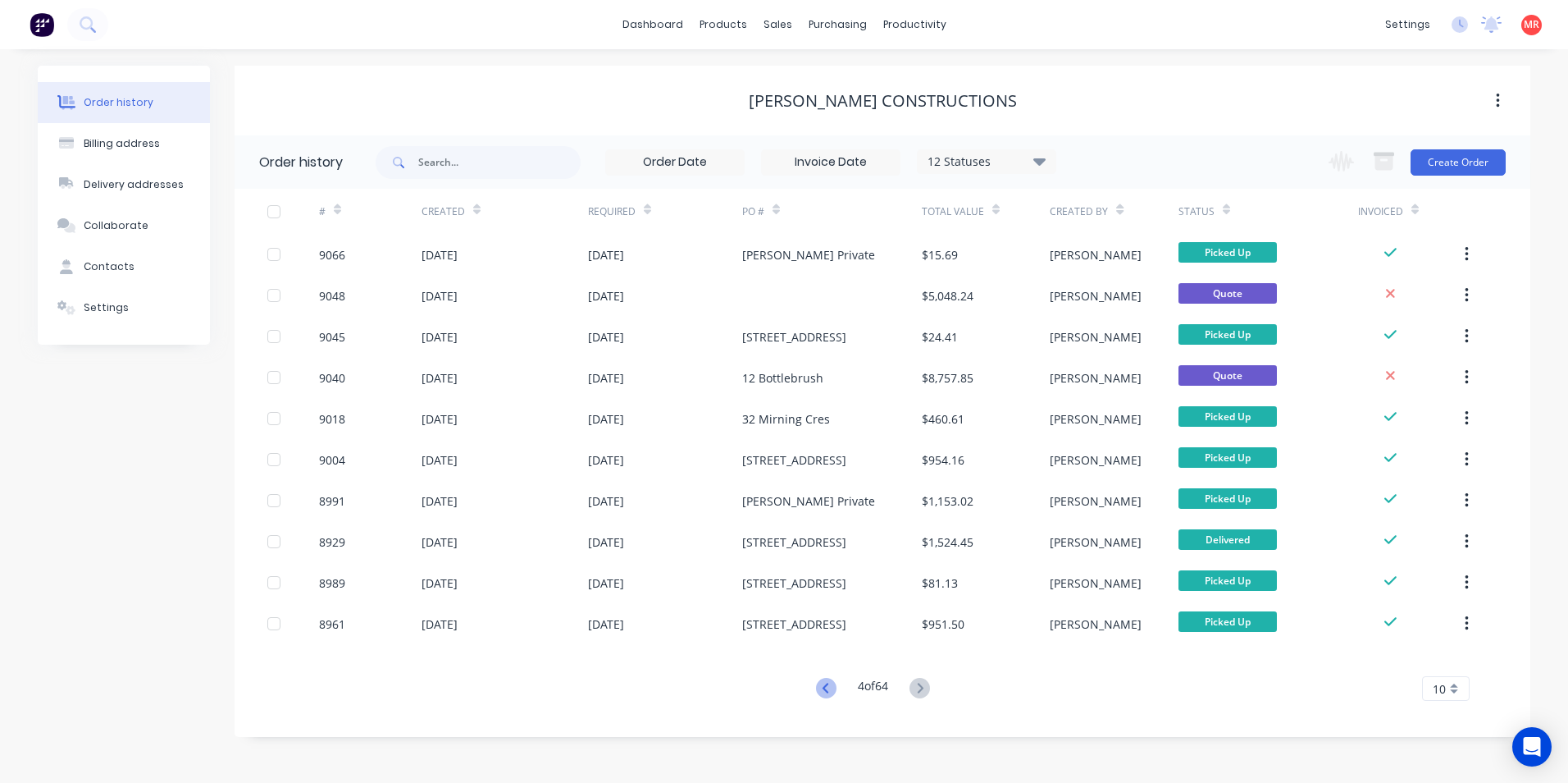
click at [827, 683] on icon at bounding box center [825, 687] width 20 height 20
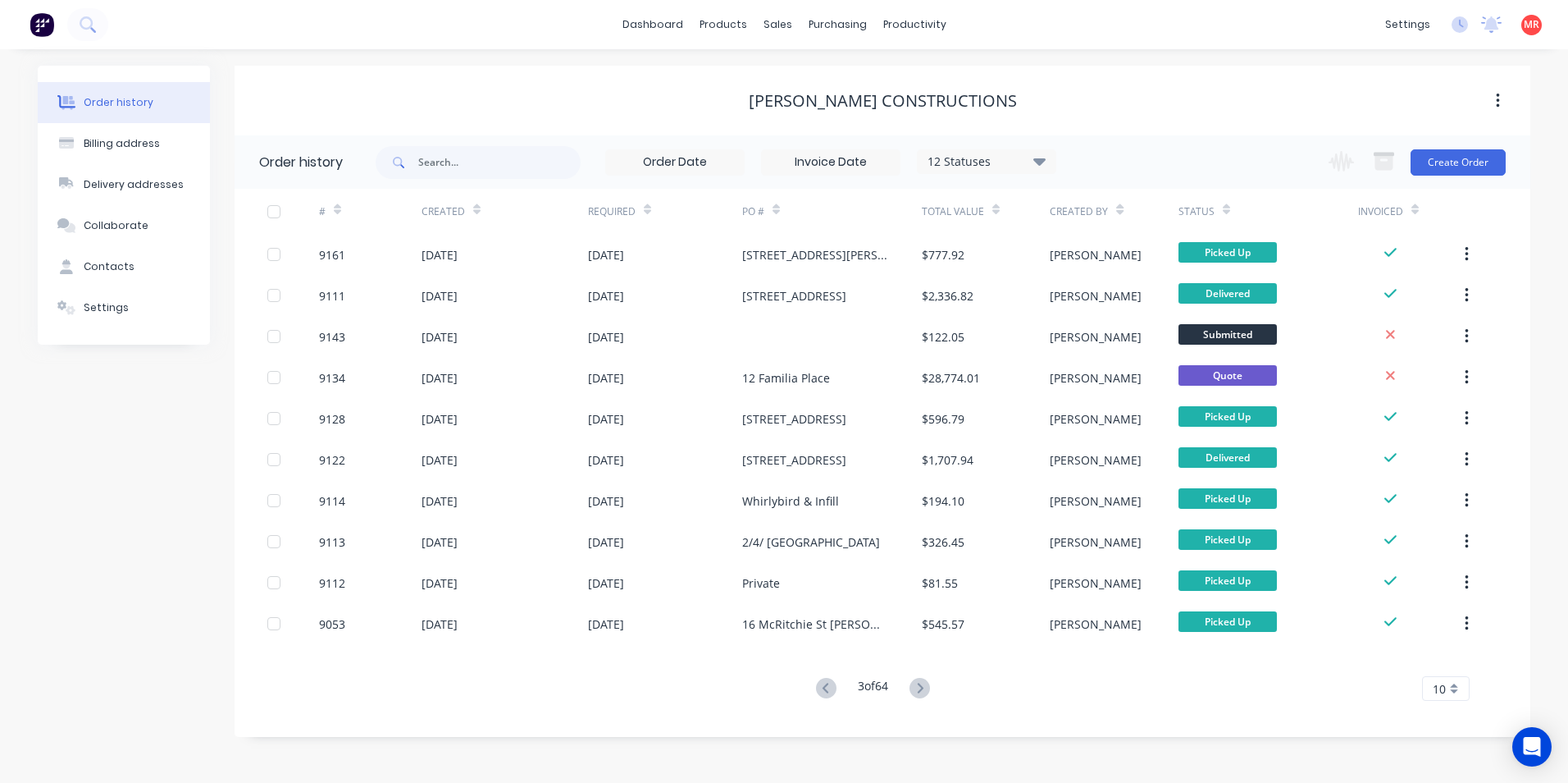
click at [827, 683] on icon at bounding box center [825, 687] width 20 height 20
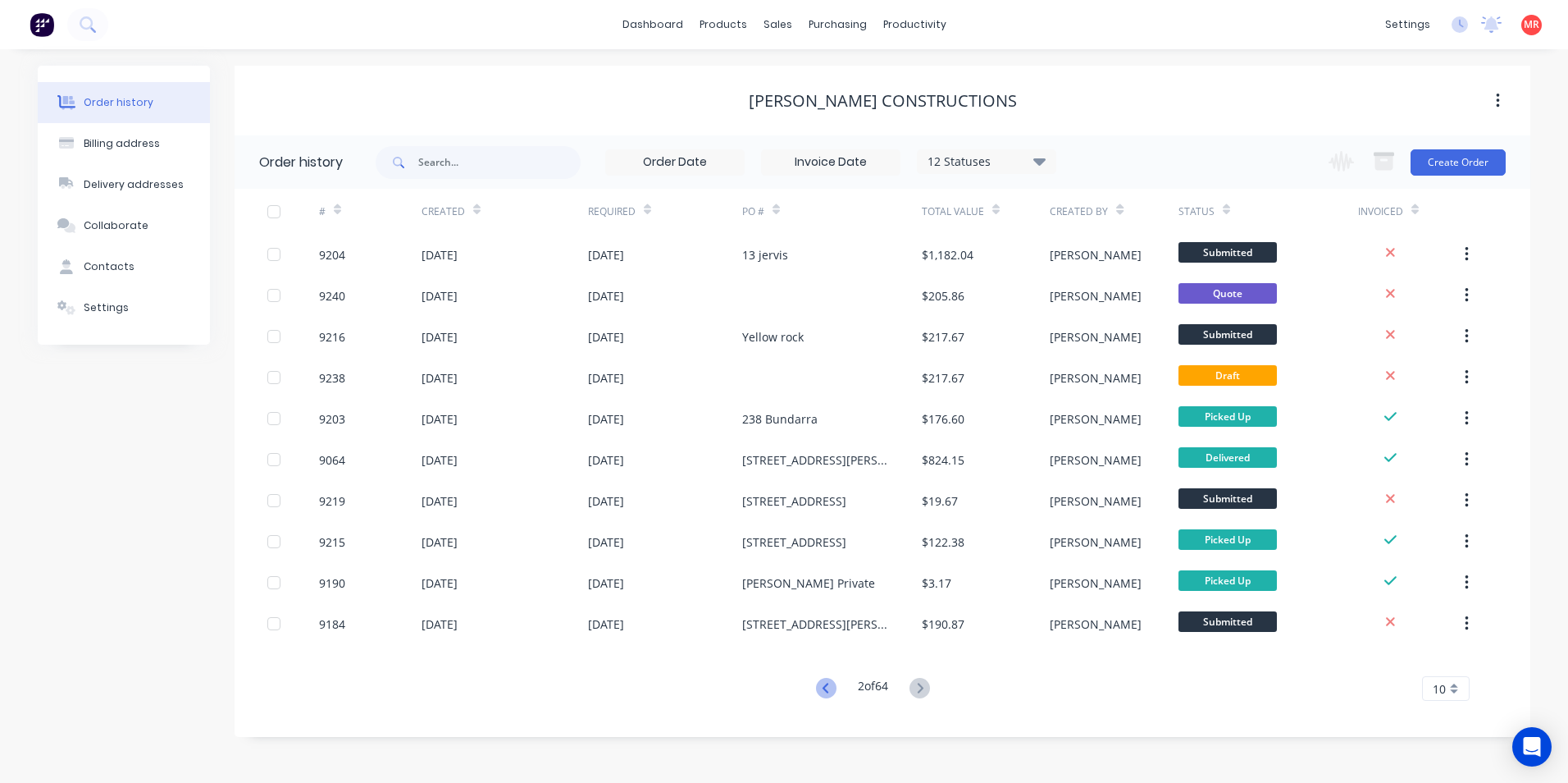
click at [820, 683] on icon at bounding box center [825, 687] width 20 height 20
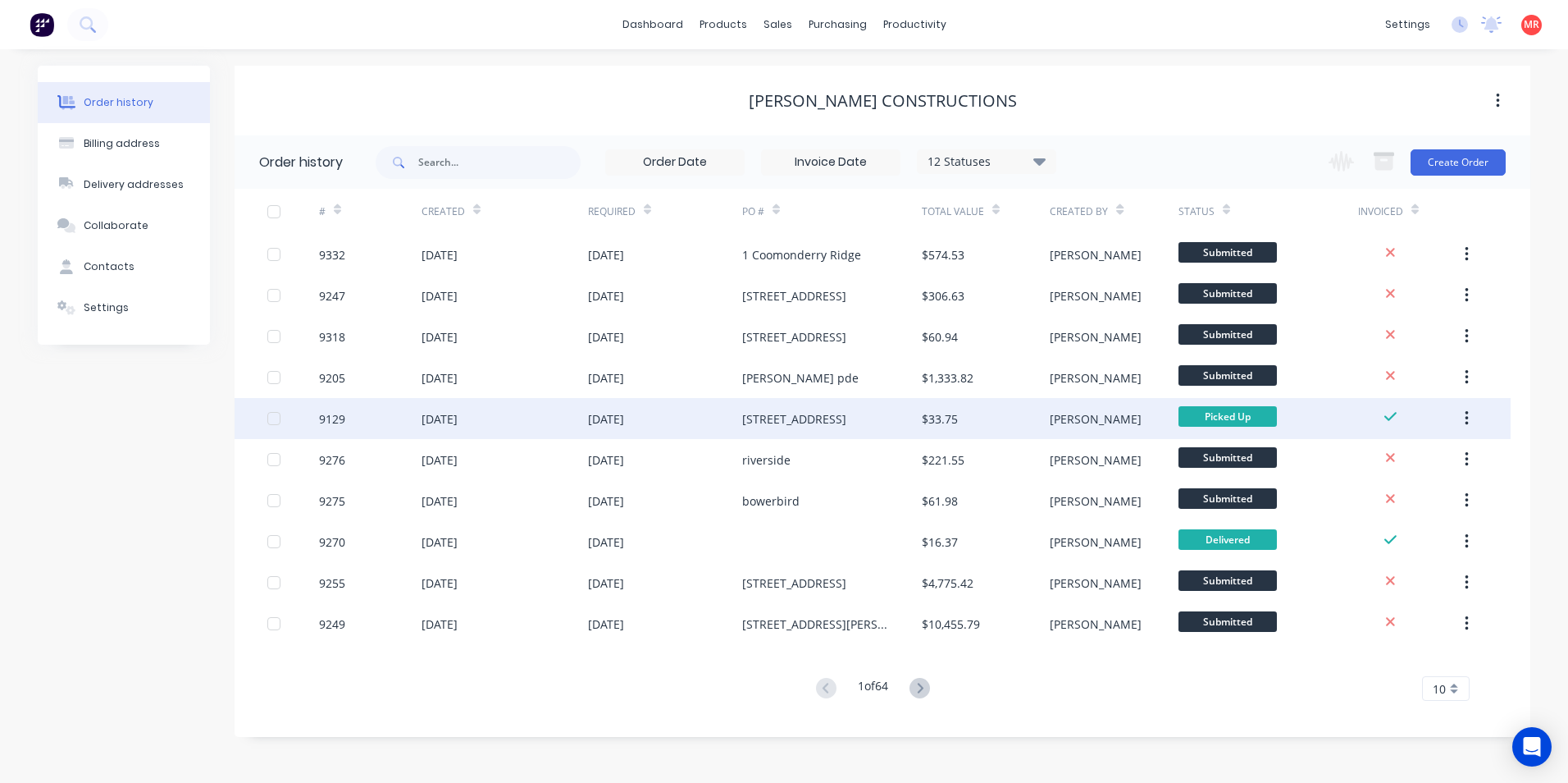
click at [810, 416] on div "1 Woodlawn Ave" at bounding box center [794, 419] width 104 height 17
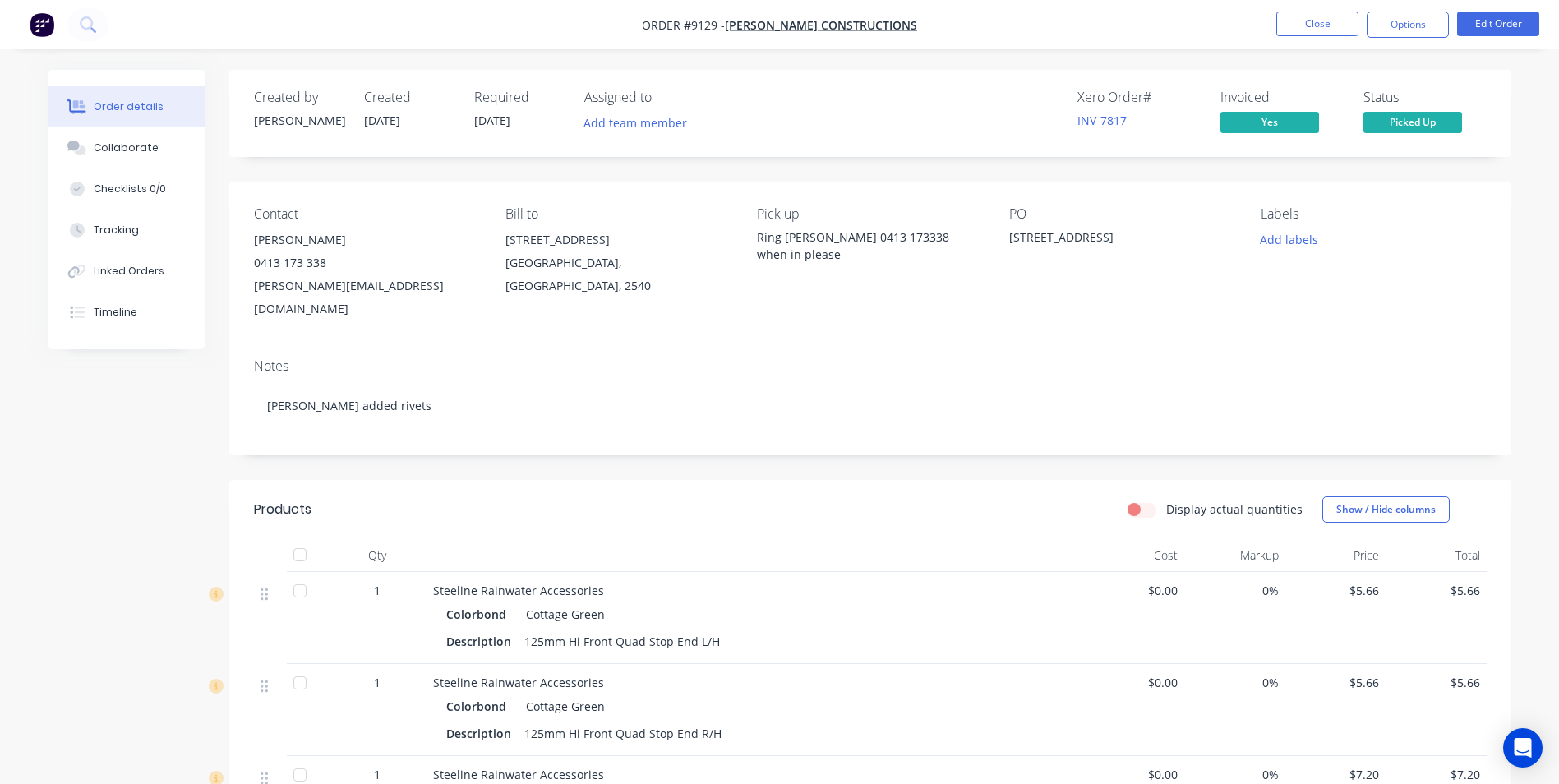
click at [1325, 38] on nav "Order #9129 - Hobbs Constructions Close Options Edit Order" at bounding box center [780, 24] width 1559 height 49
click at [1325, 35] on button "Close" at bounding box center [1316, 23] width 82 height 24
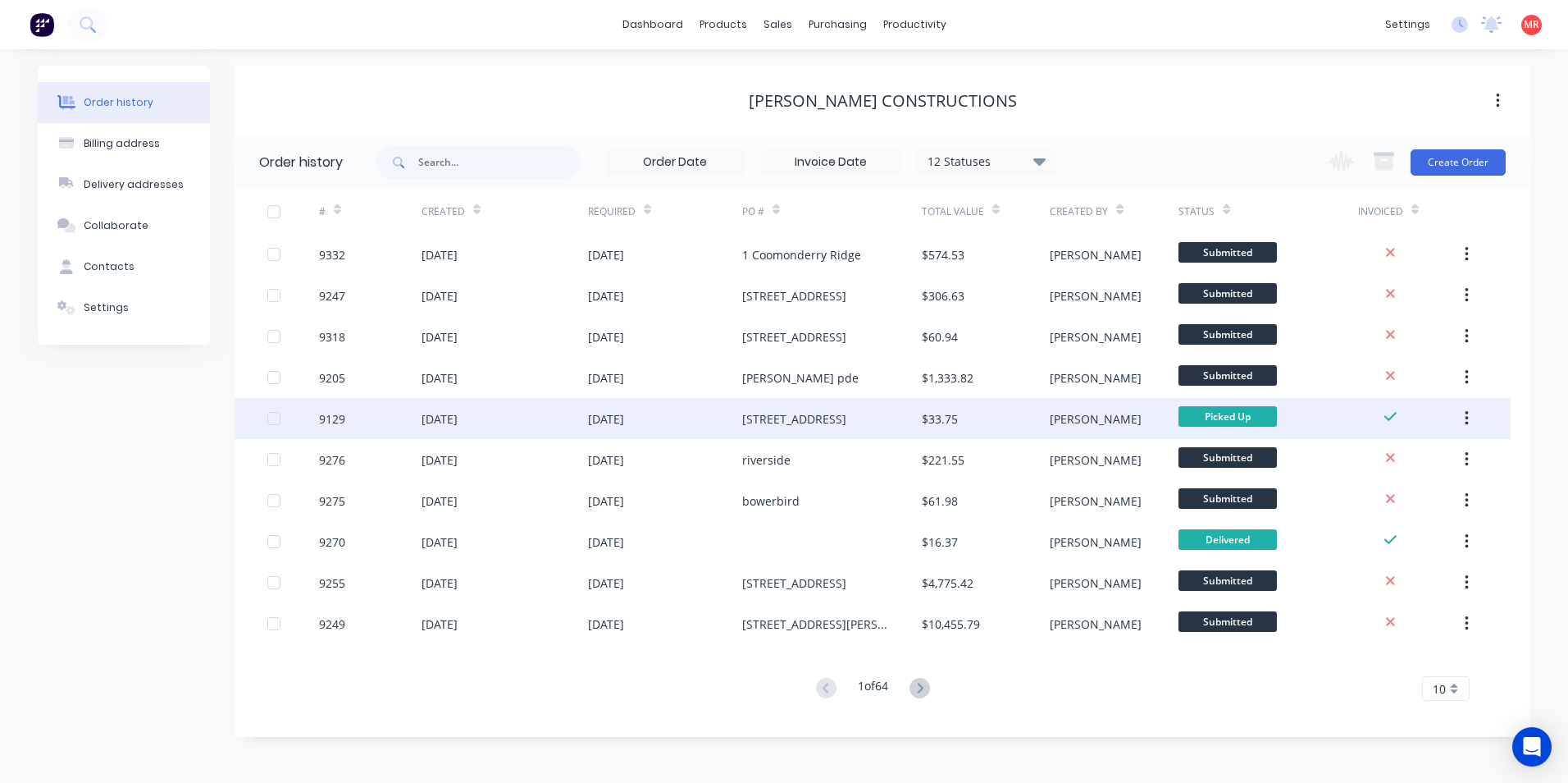
click at [832, 417] on div "1 Woodlawn Ave" at bounding box center [832, 418] width 179 height 41
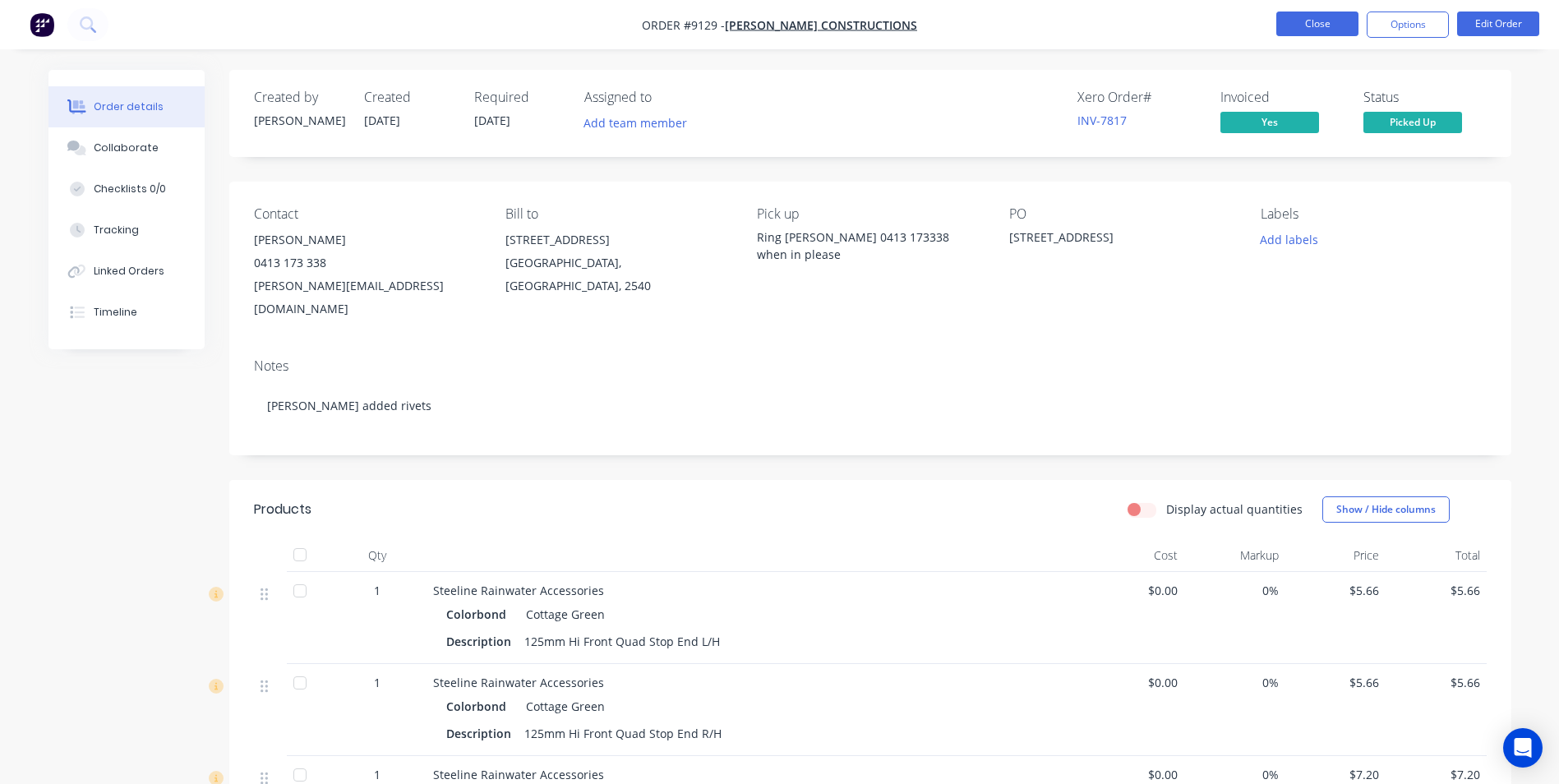
click at [1325, 26] on button "Close" at bounding box center [1316, 23] width 82 height 24
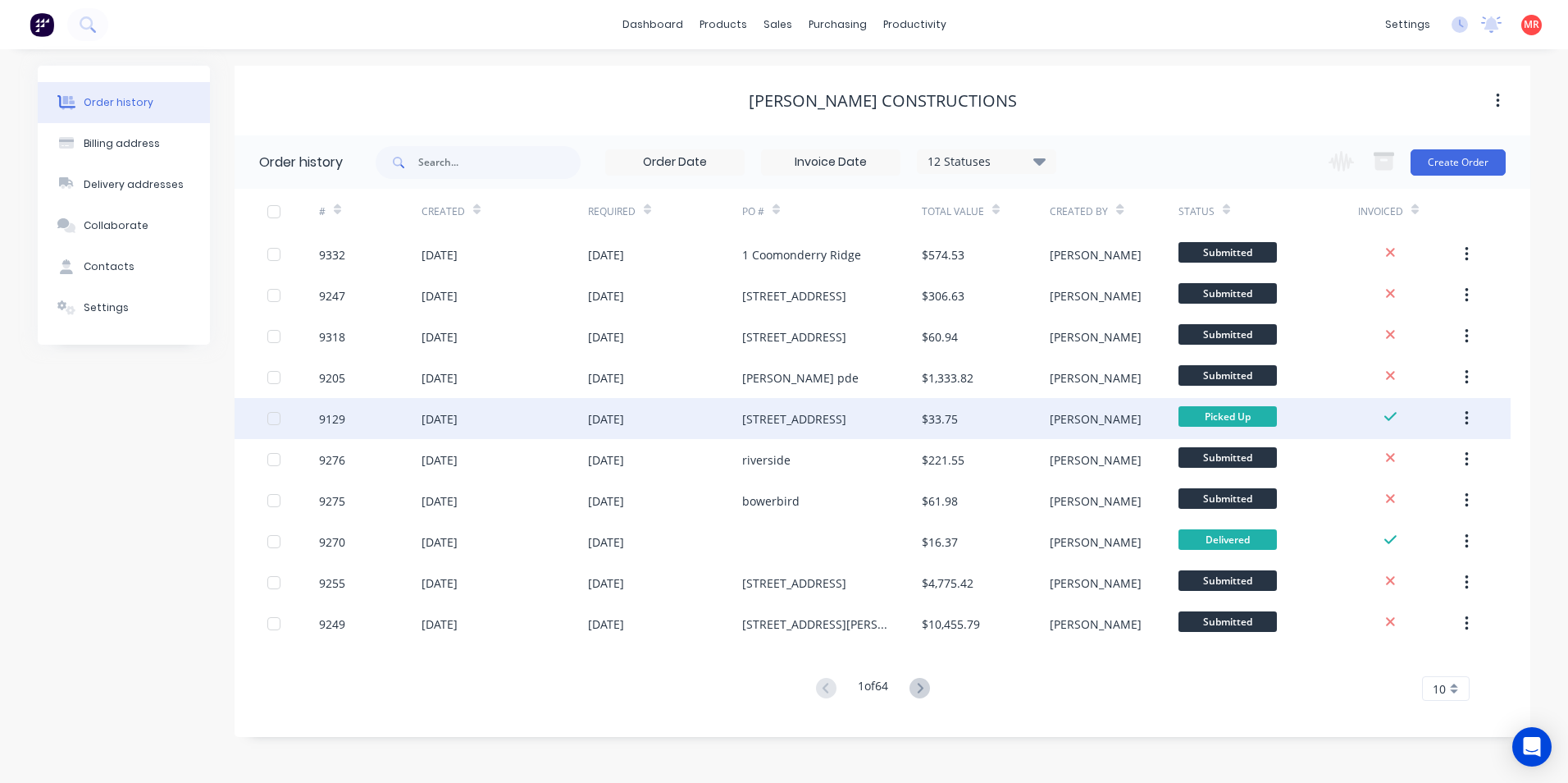
click at [867, 415] on div "1 Woodlawn Ave" at bounding box center [832, 418] width 179 height 41
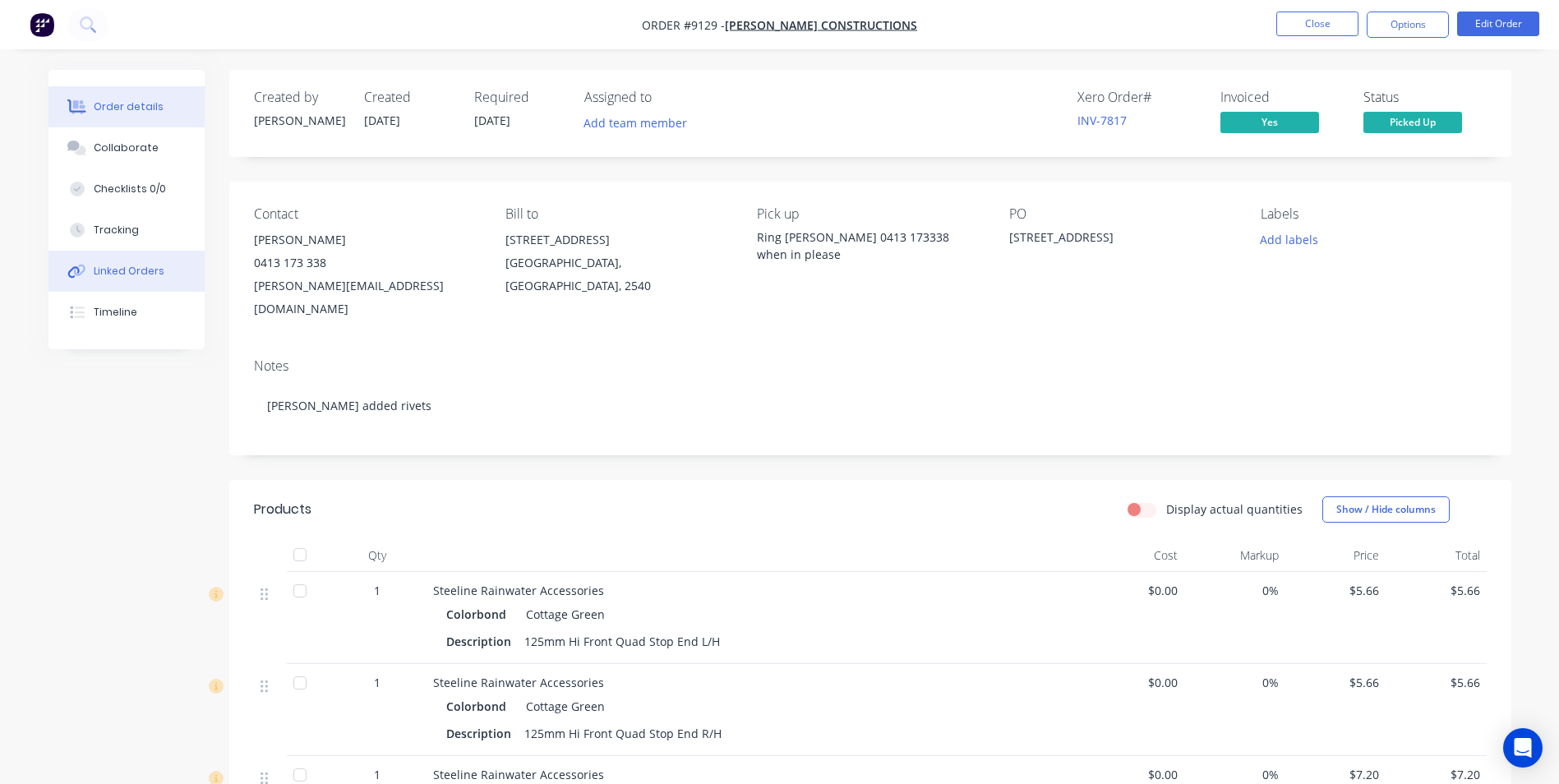
click at [163, 265] on button "Linked Orders" at bounding box center [126, 271] width 156 height 41
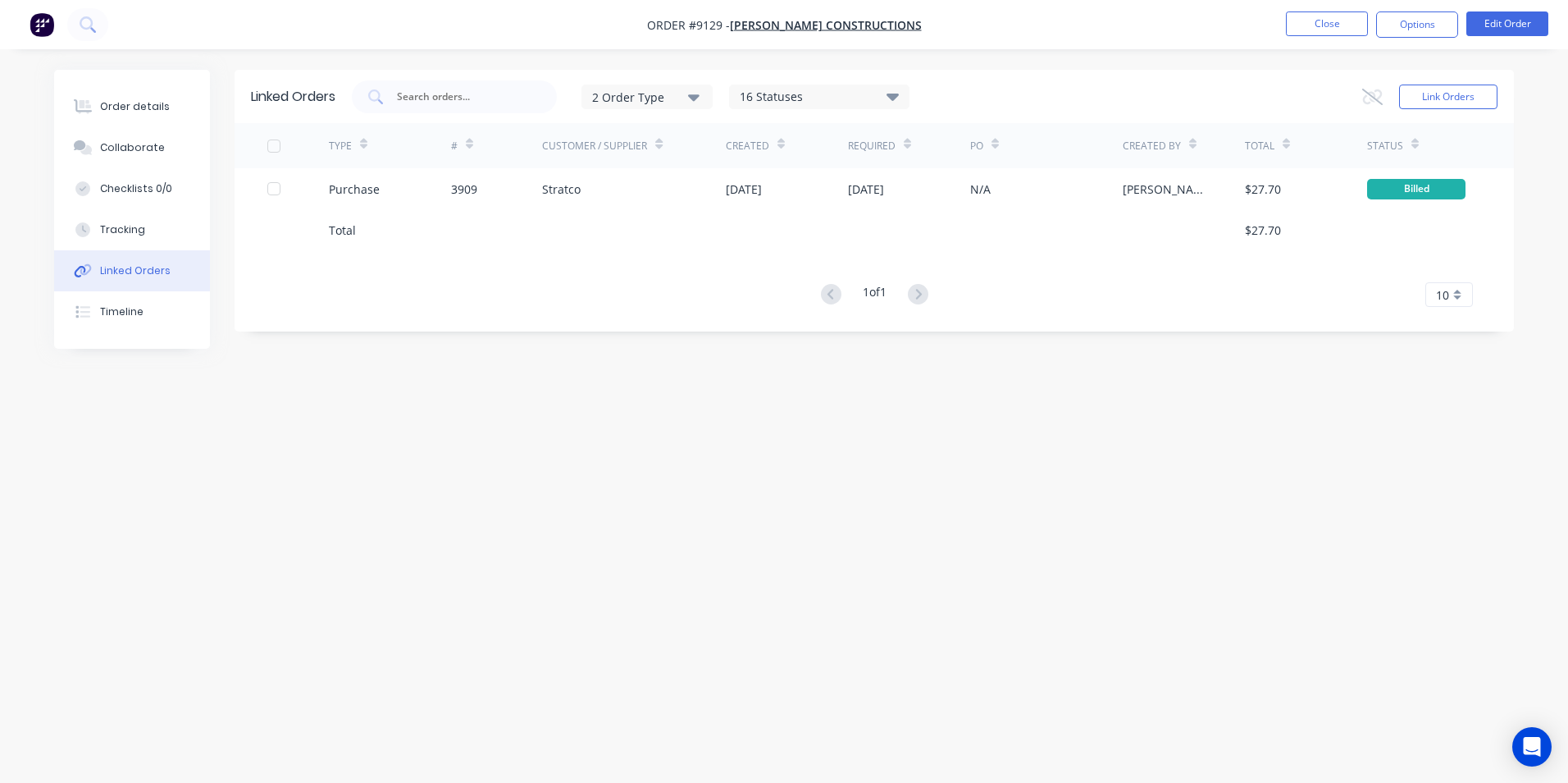
click at [40, 19] on img "button" at bounding box center [41, 24] width 24 height 24
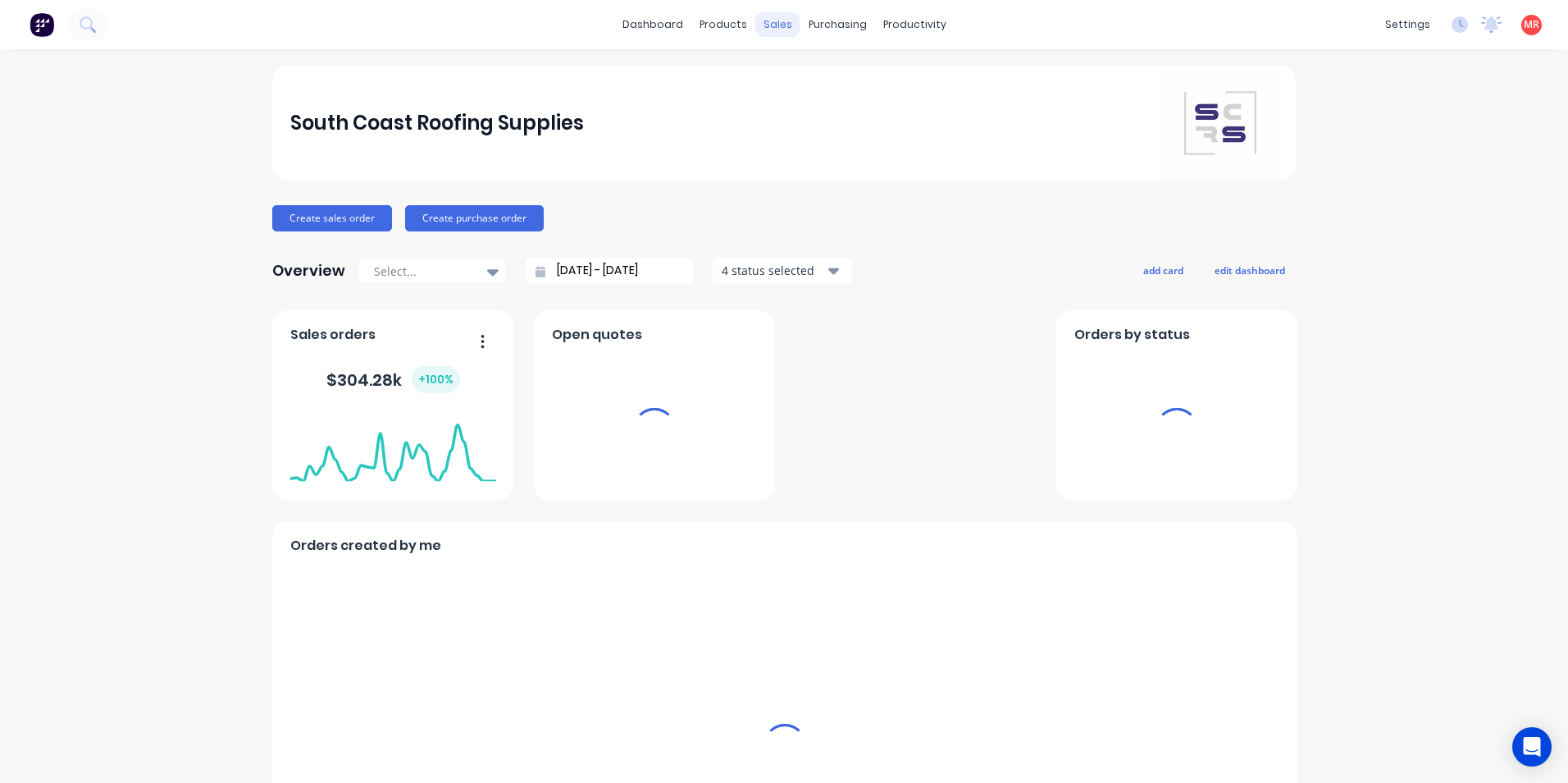
click at [772, 14] on div "sales" at bounding box center [778, 24] width 45 height 24
click at [86, 23] on icon at bounding box center [87, 24] width 15 height 15
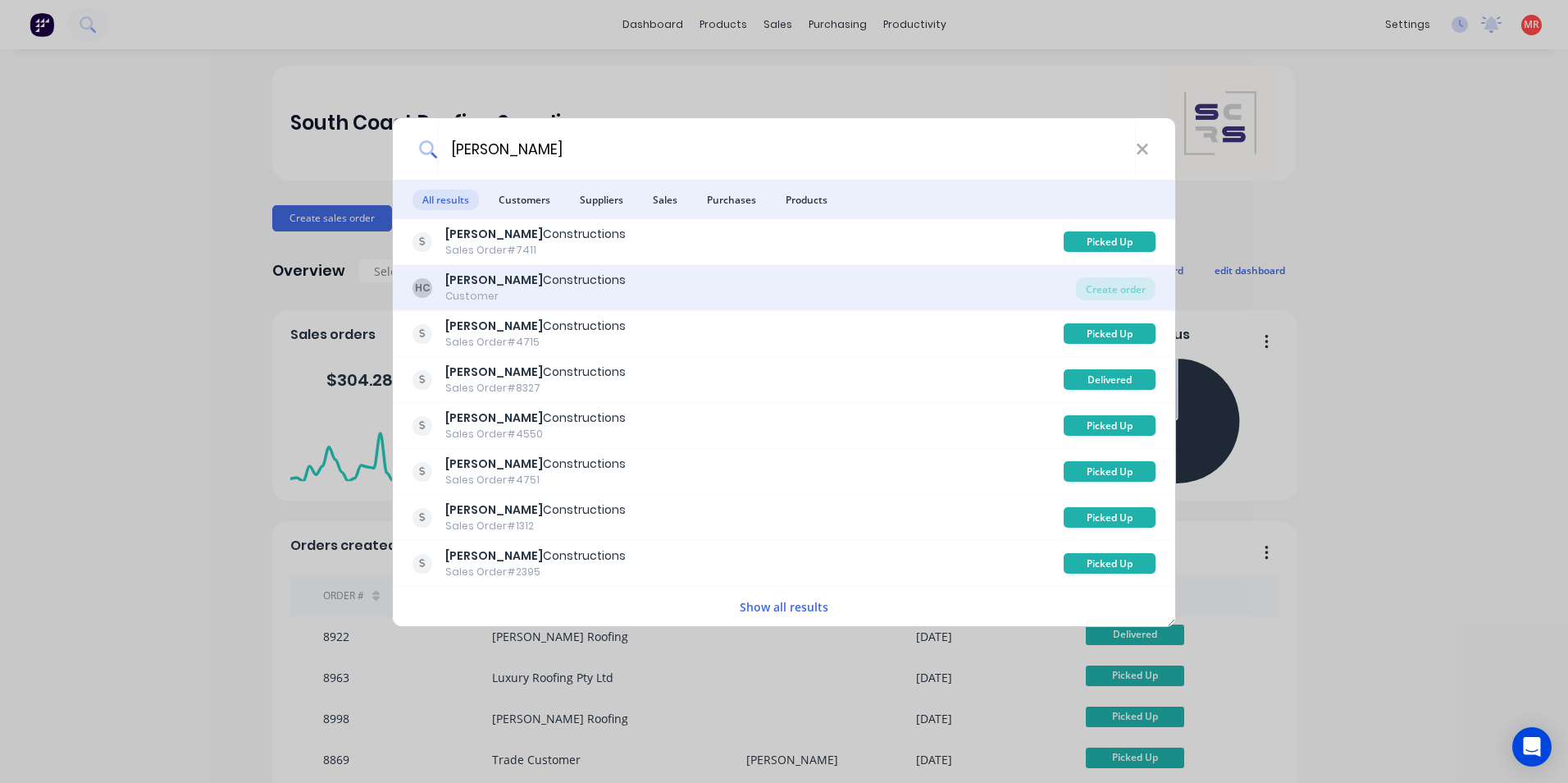
type input "hobbs"
click at [664, 292] on div "HC Hobbs Constructions Customer" at bounding box center [743, 287] width 663 height 32
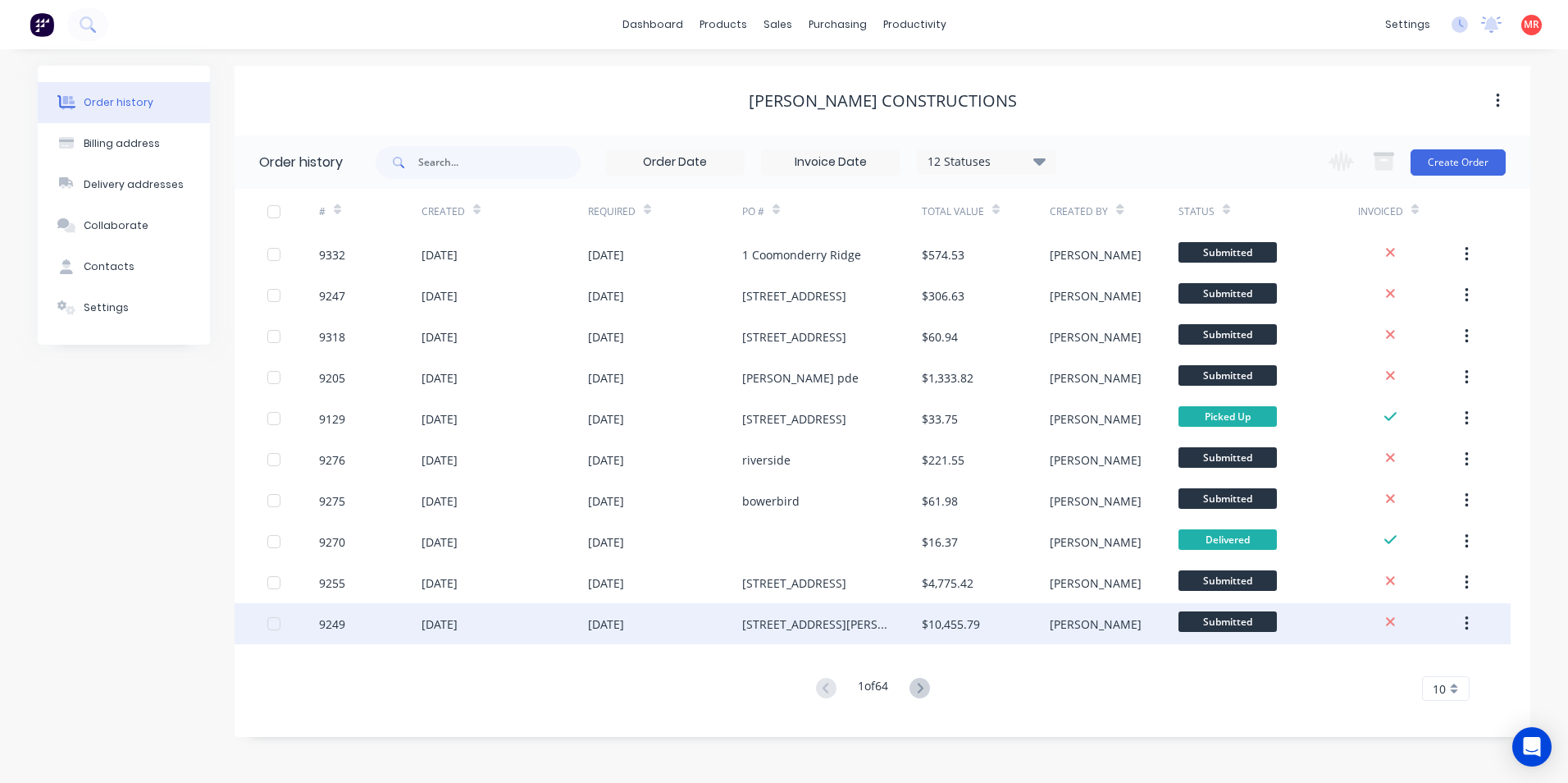
click at [870, 621] on div "89 Mossman Street" at bounding box center [832, 623] width 179 height 41
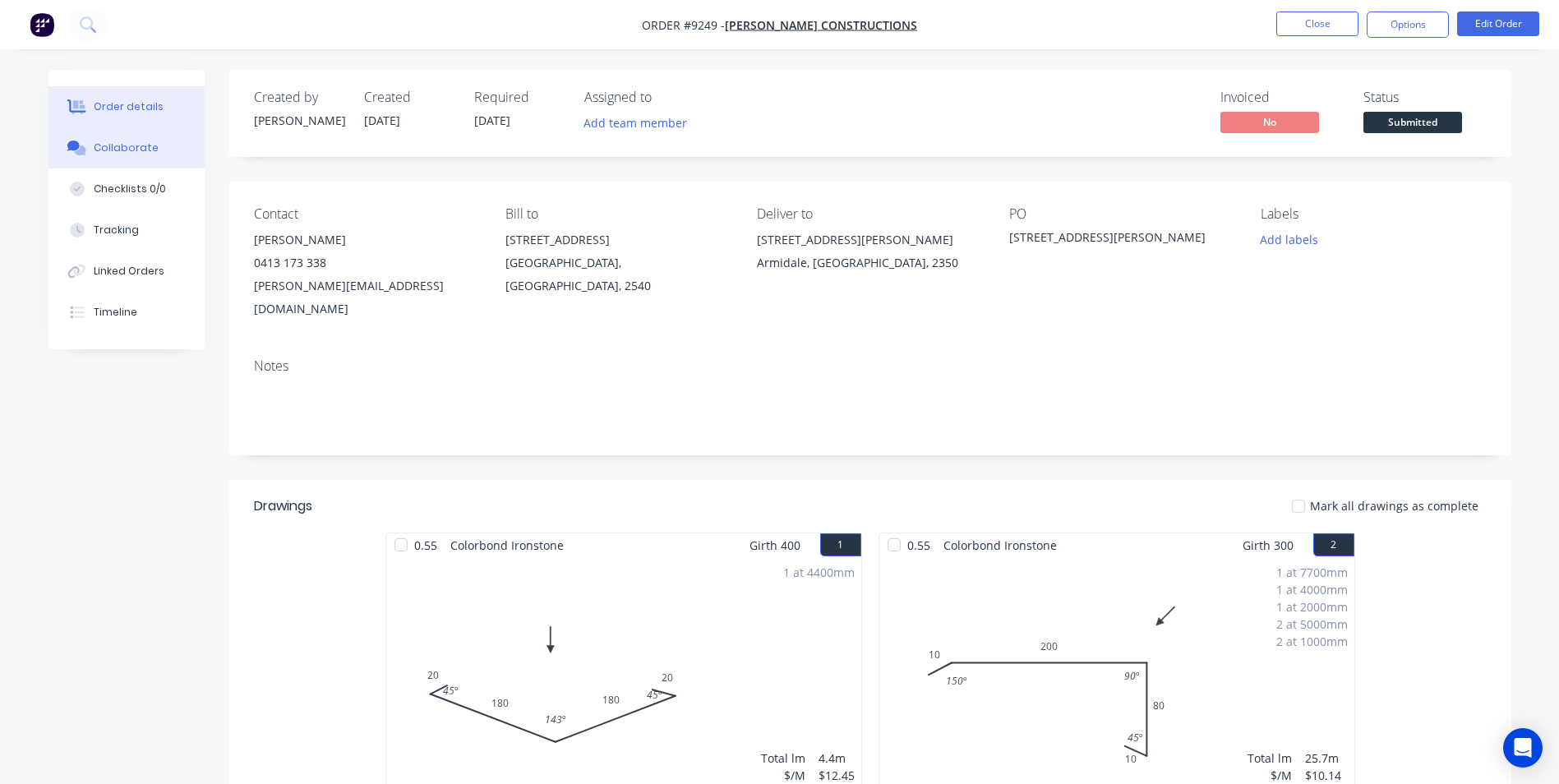
click at [178, 147] on button "Collaborate" at bounding box center [126, 148] width 156 height 41
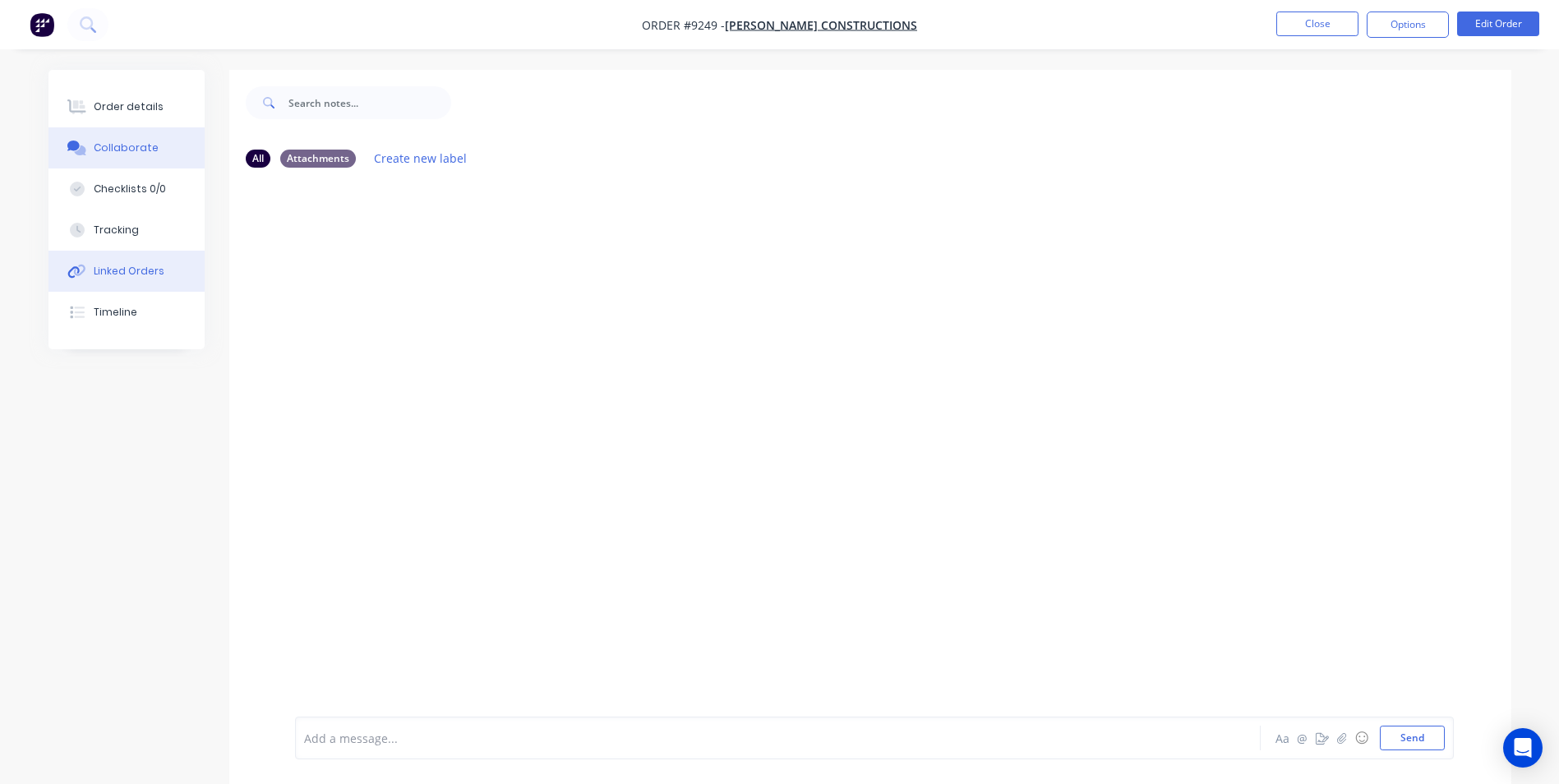
click at [149, 279] on button "Linked Orders" at bounding box center [126, 271] width 156 height 41
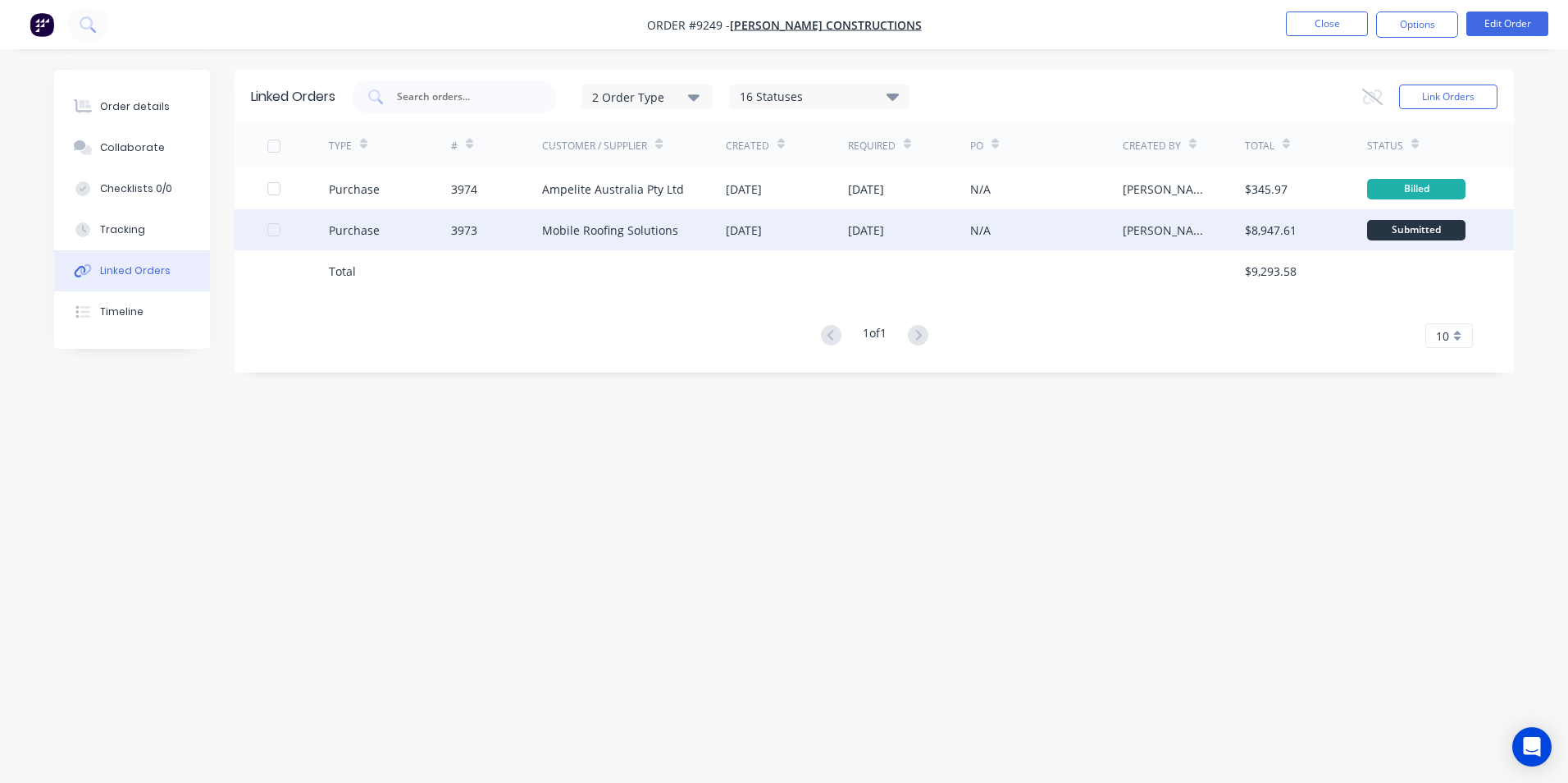
click at [512, 222] on div "3973" at bounding box center [496, 230] width 92 height 41
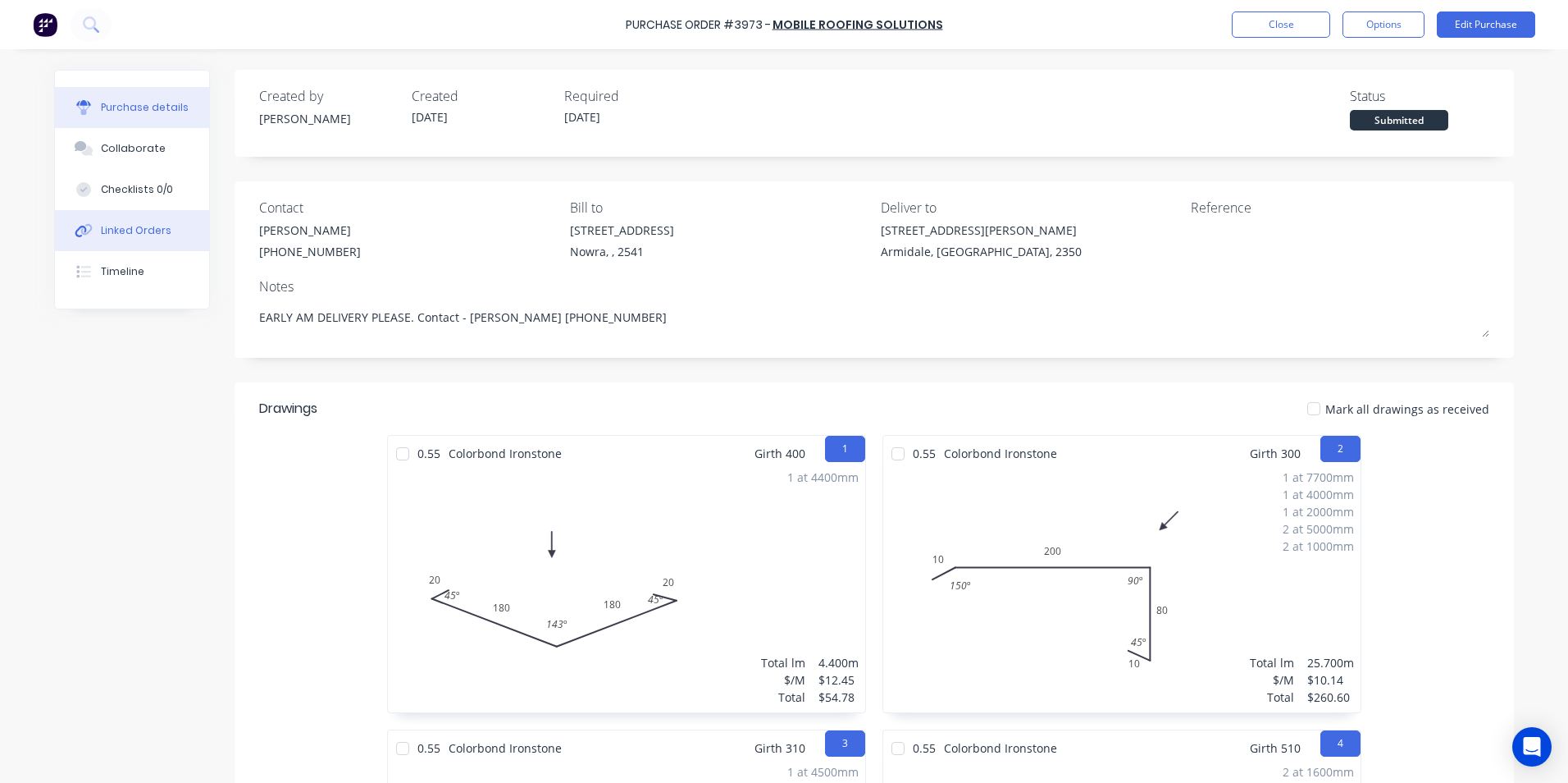
click at [145, 239] on button "Linked Orders" at bounding box center [132, 231] width 154 height 41
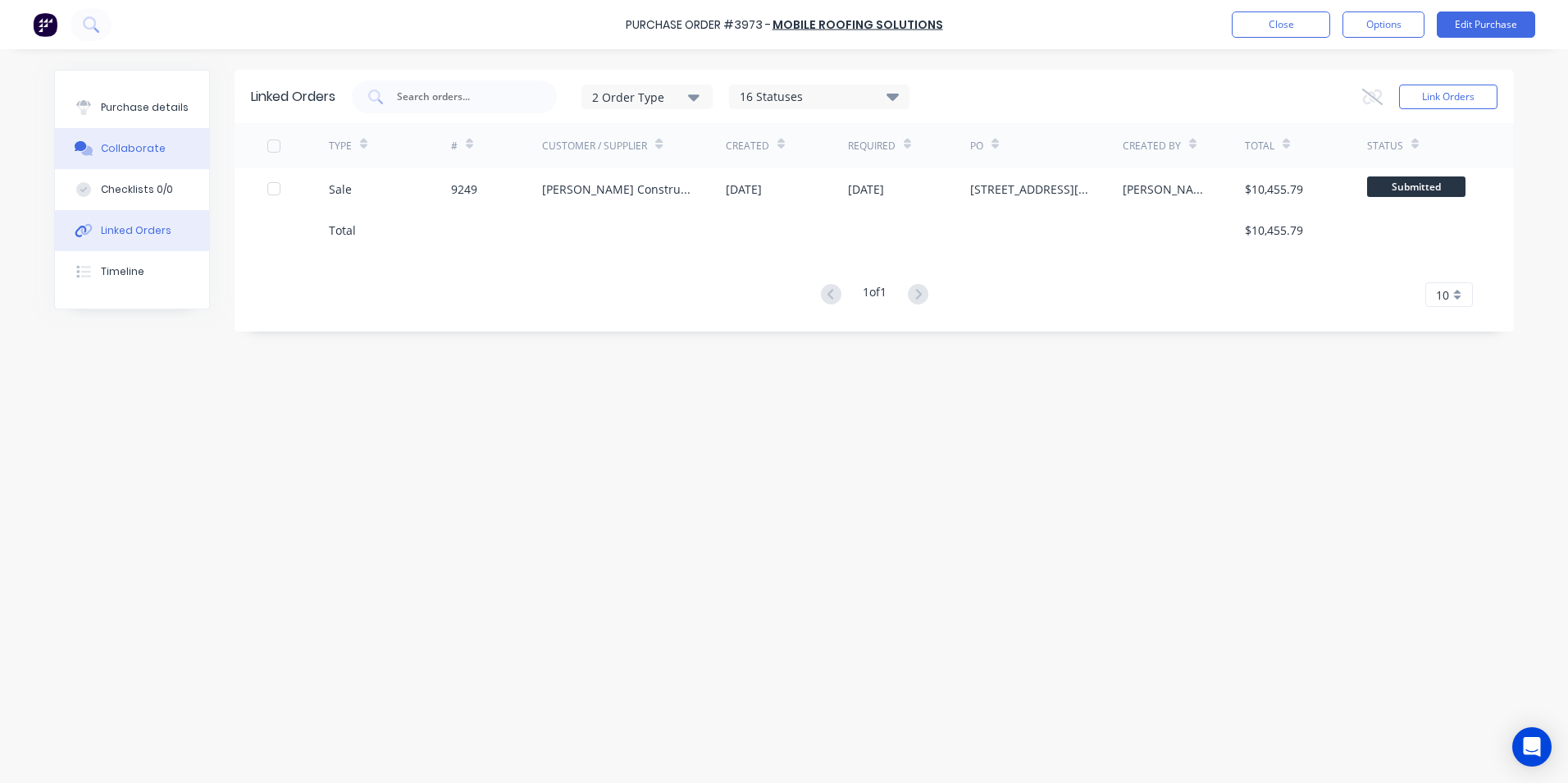
click at [172, 154] on button "Collaborate" at bounding box center [132, 149] width 154 height 41
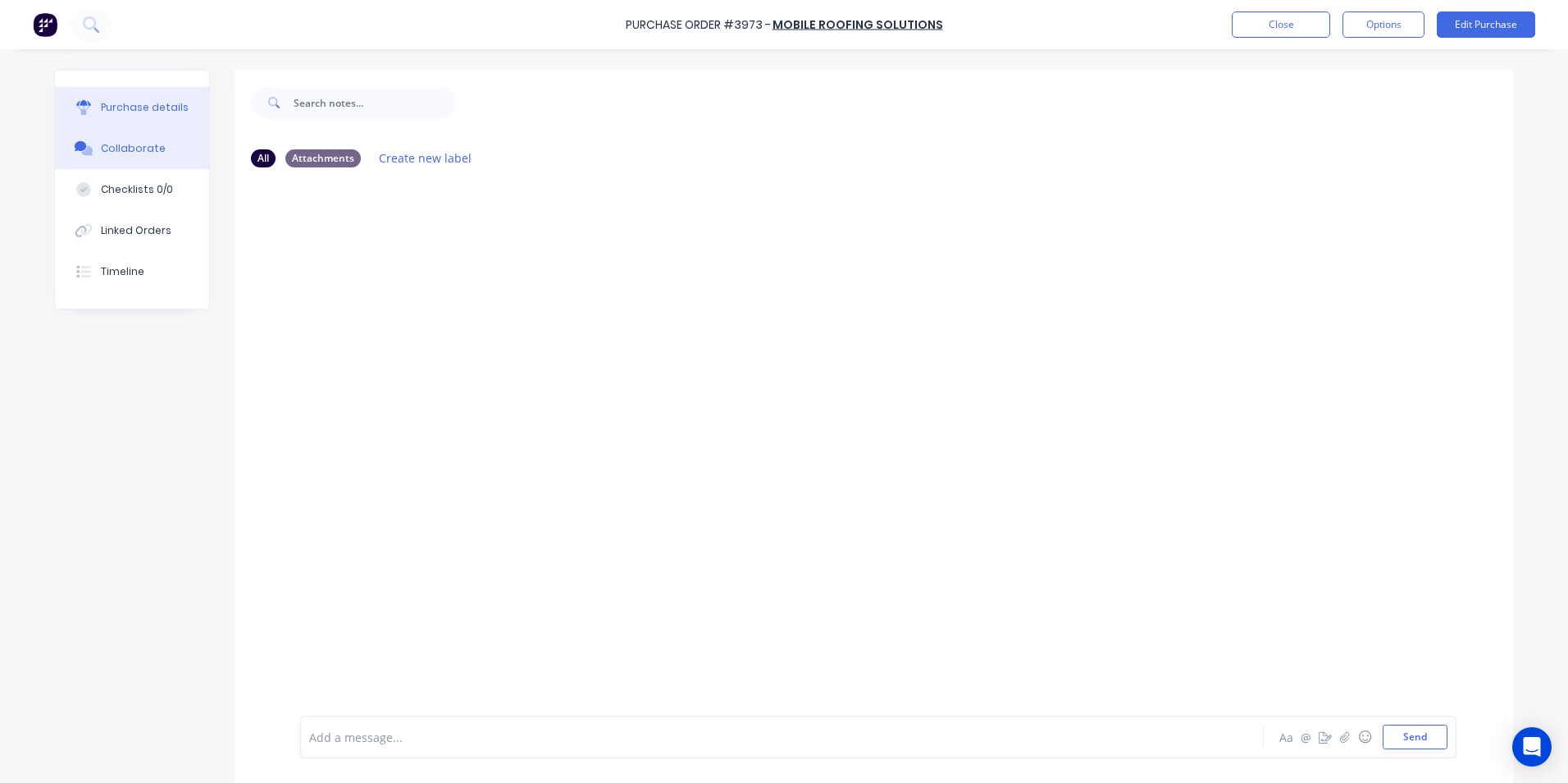
click at [110, 97] on button "Purchase details" at bounding box center [132, 107] width 154 height 41
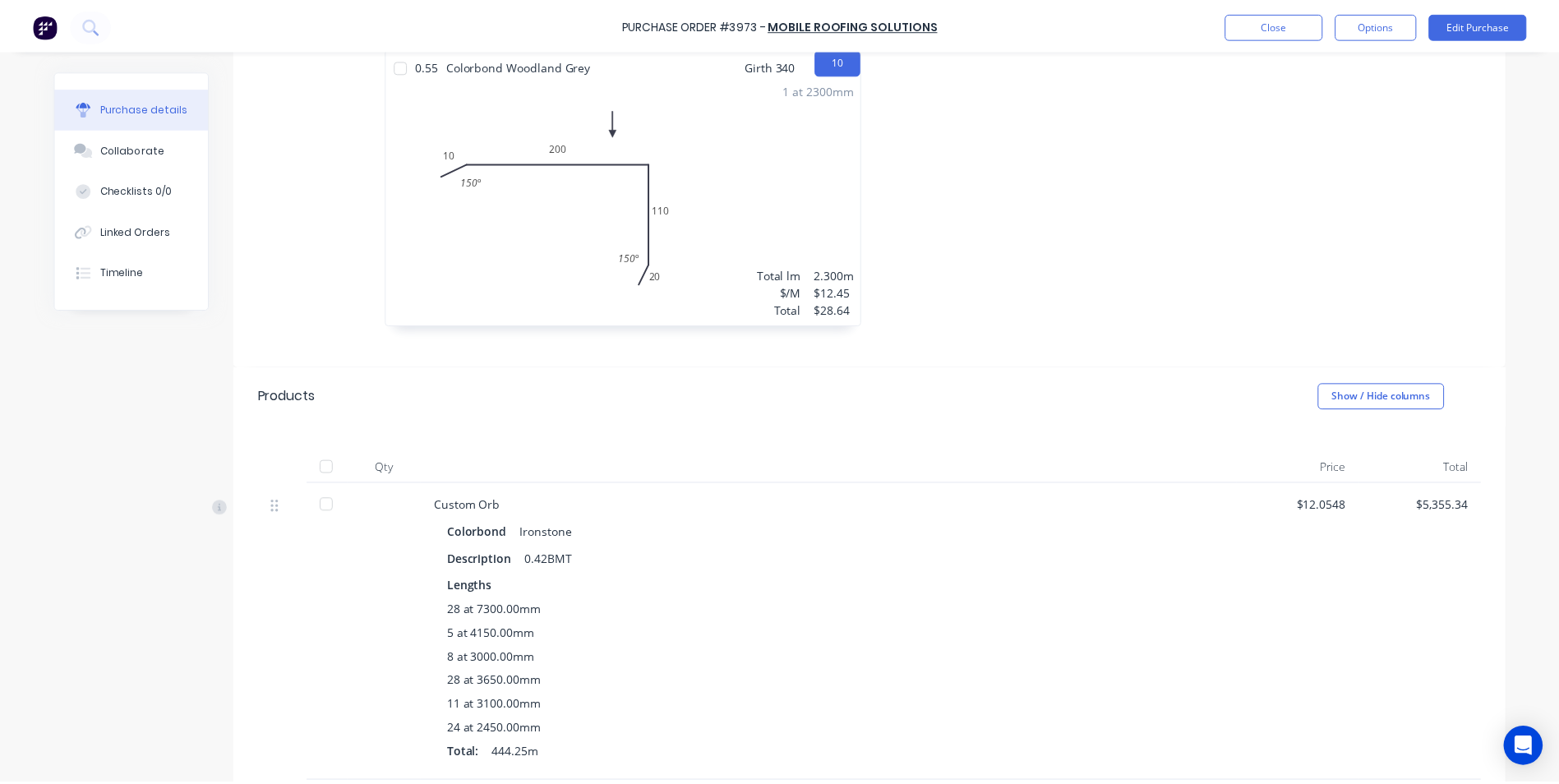
scroll to position [1807, 0]
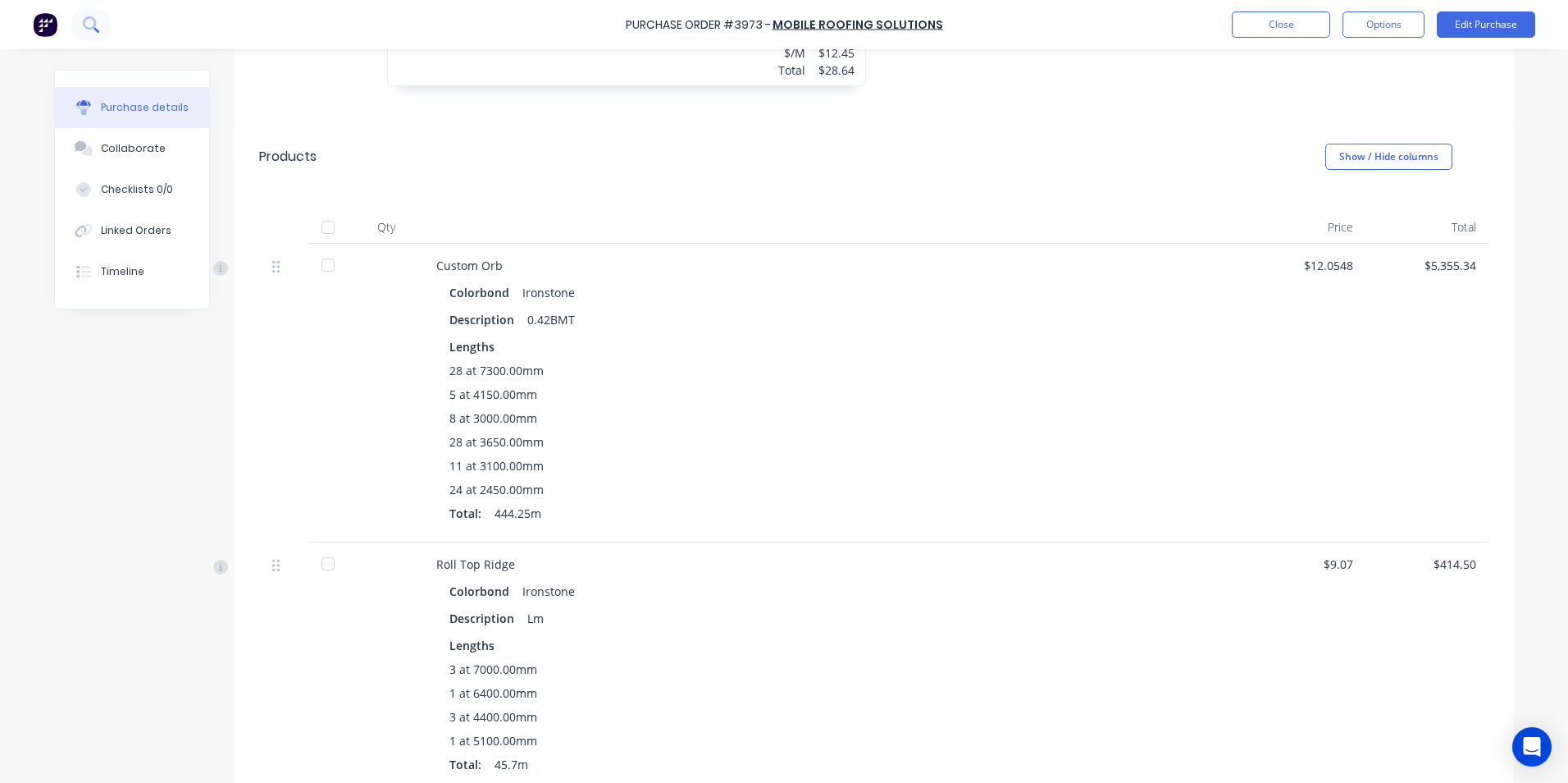
click at [97, 28] on icon at bounding box center [91, 24] width 15 height 15
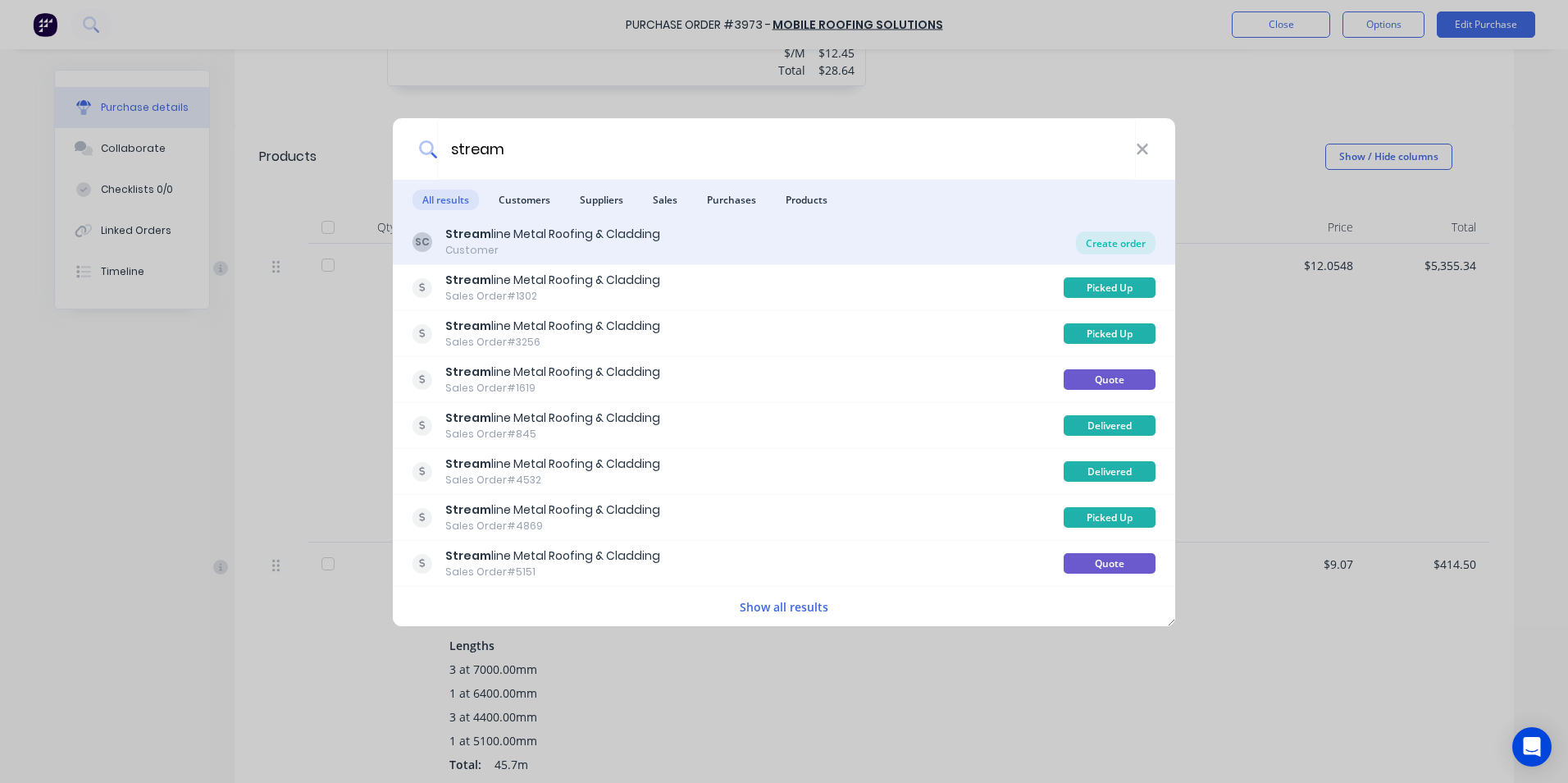
type input "stream"
click at [1115, 247] on div "Create order" at bounding box center [1115, 243] width 79 height 23
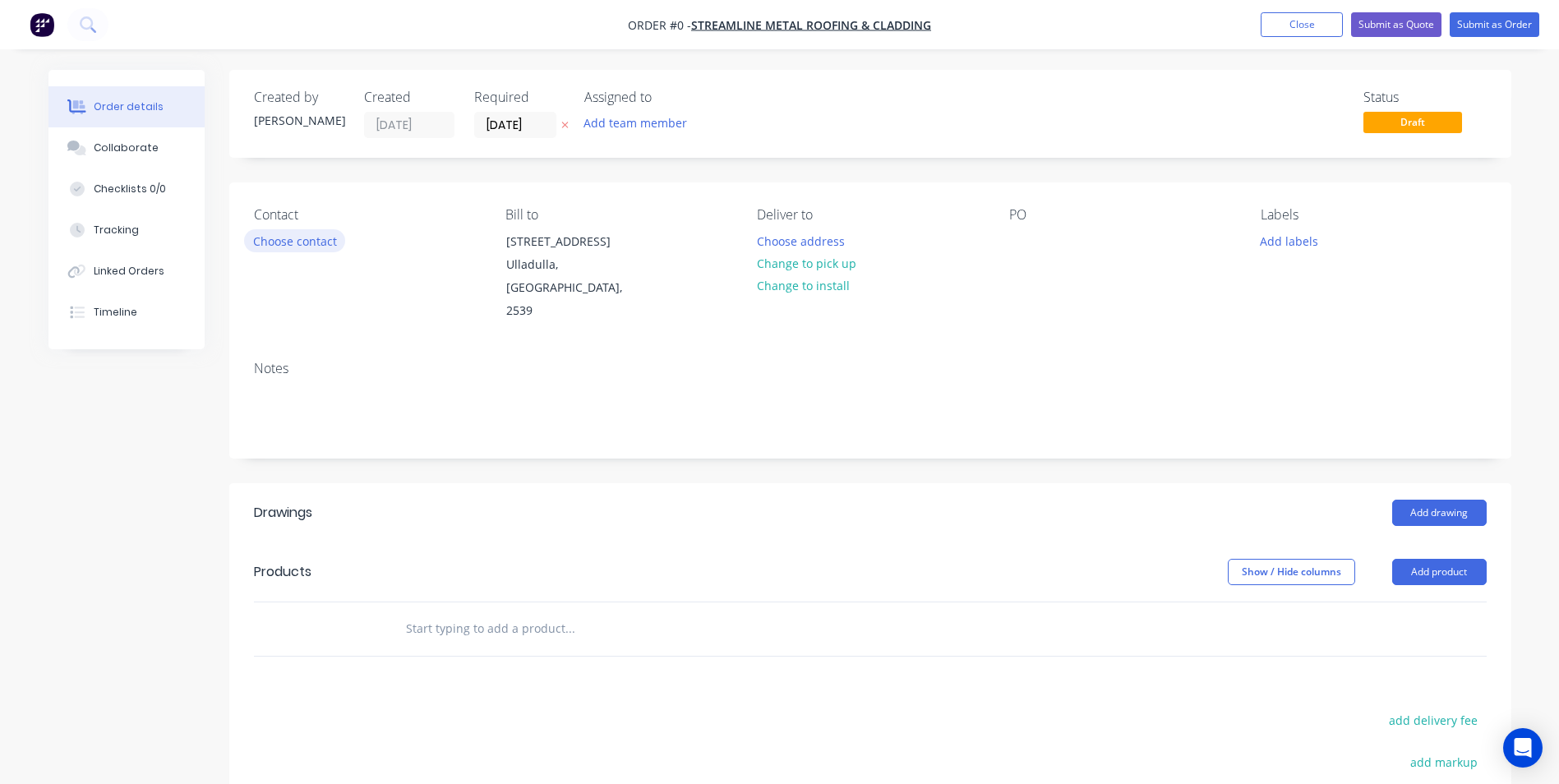
click at [271, 242] on button "Choose contact" at bounding box center [294, 240] width 102 height 22
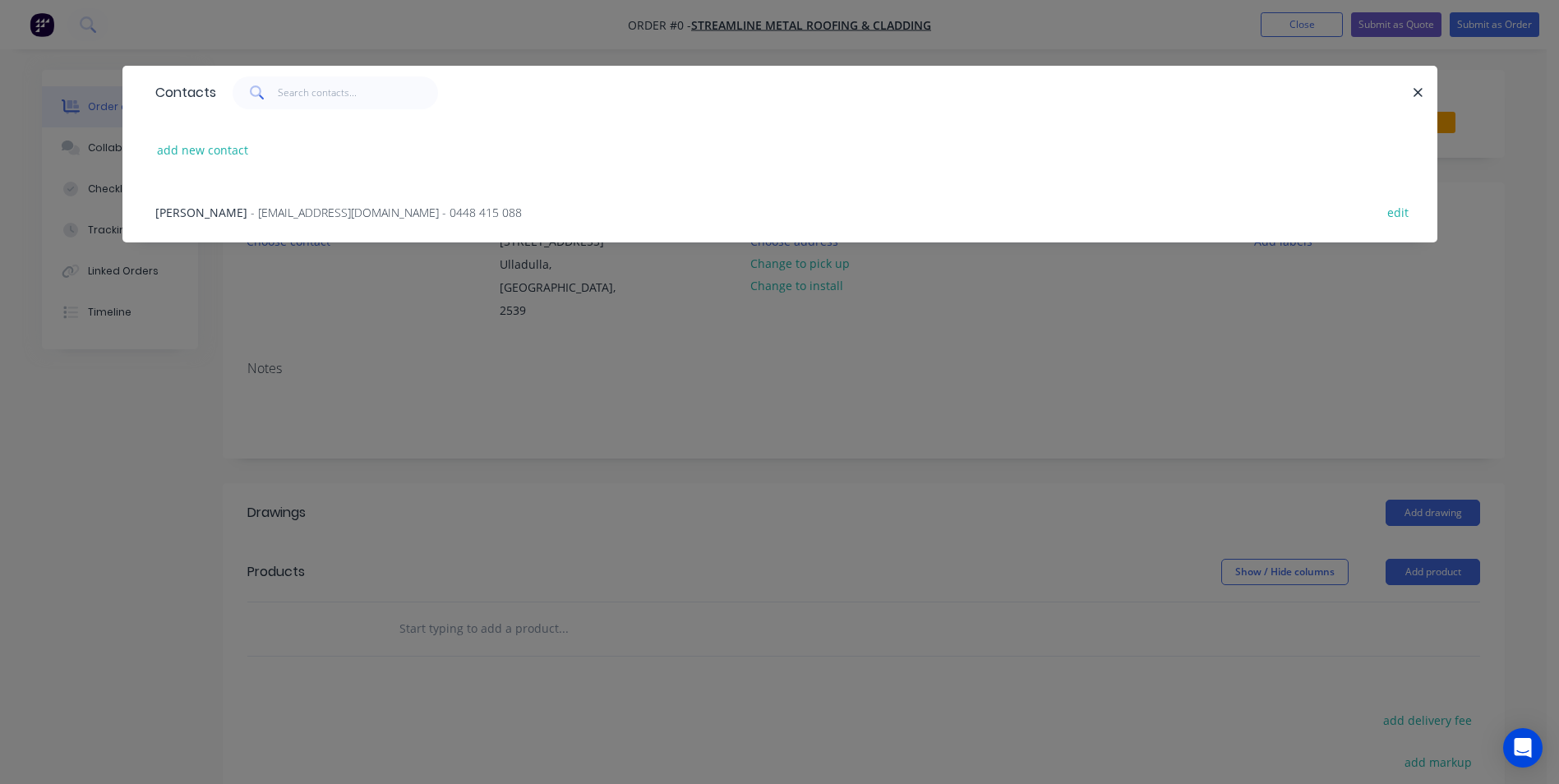
click at [284, 208] on span "- streamlinemrc@outlook.com - 0448 415 088" at bounding box center [386, 213] width 271 height 15
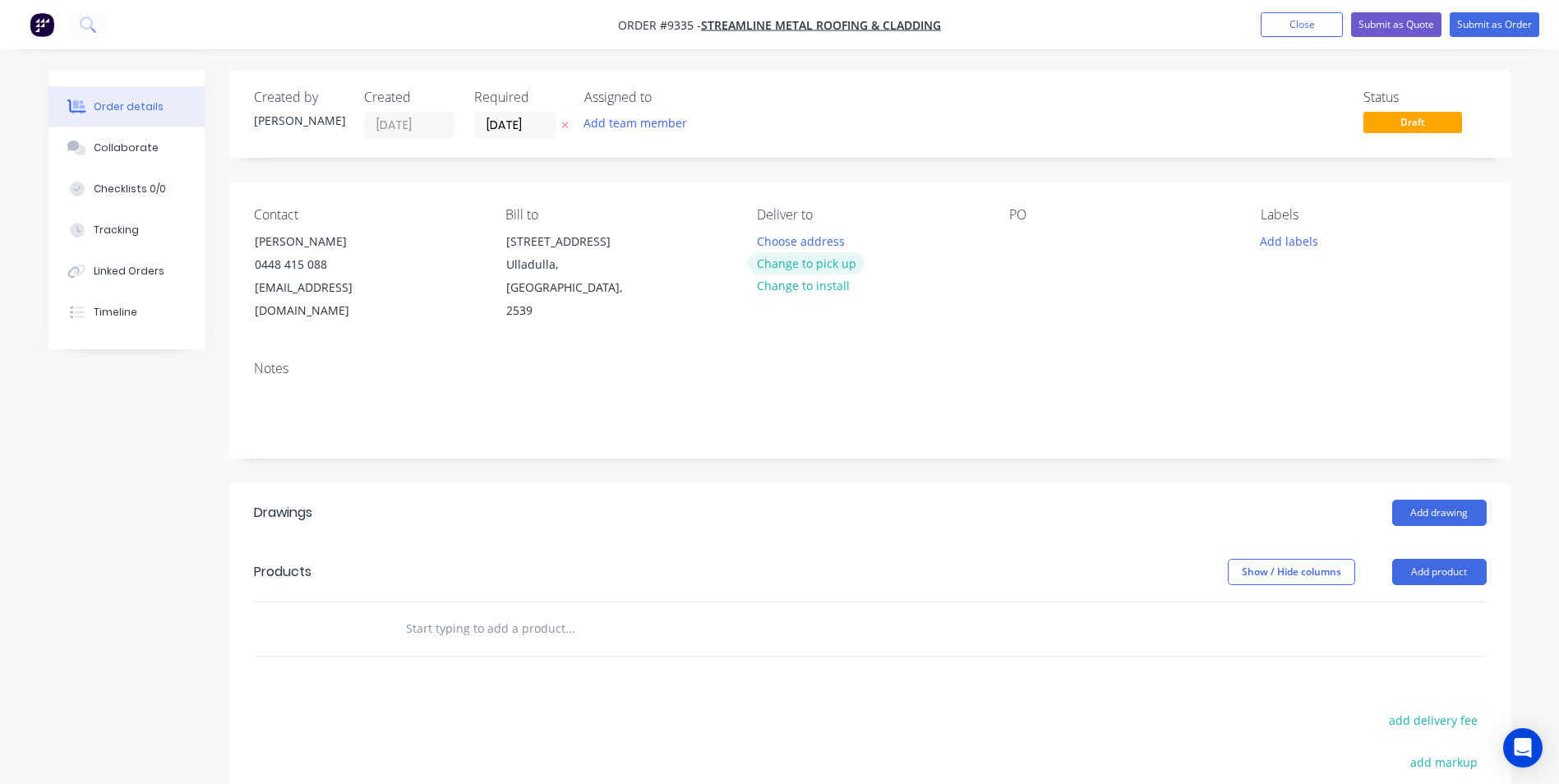
click at [812, 259] on button "Change to pick up" at bounding box center [806, 263] width 117 height 22
click at [1014, 243] on div at bounding box center [1021, 241] width 26 height 24
click at [1453, 500] on button "Add drawing" at bounding box center [1439, 512] width 95 height 26
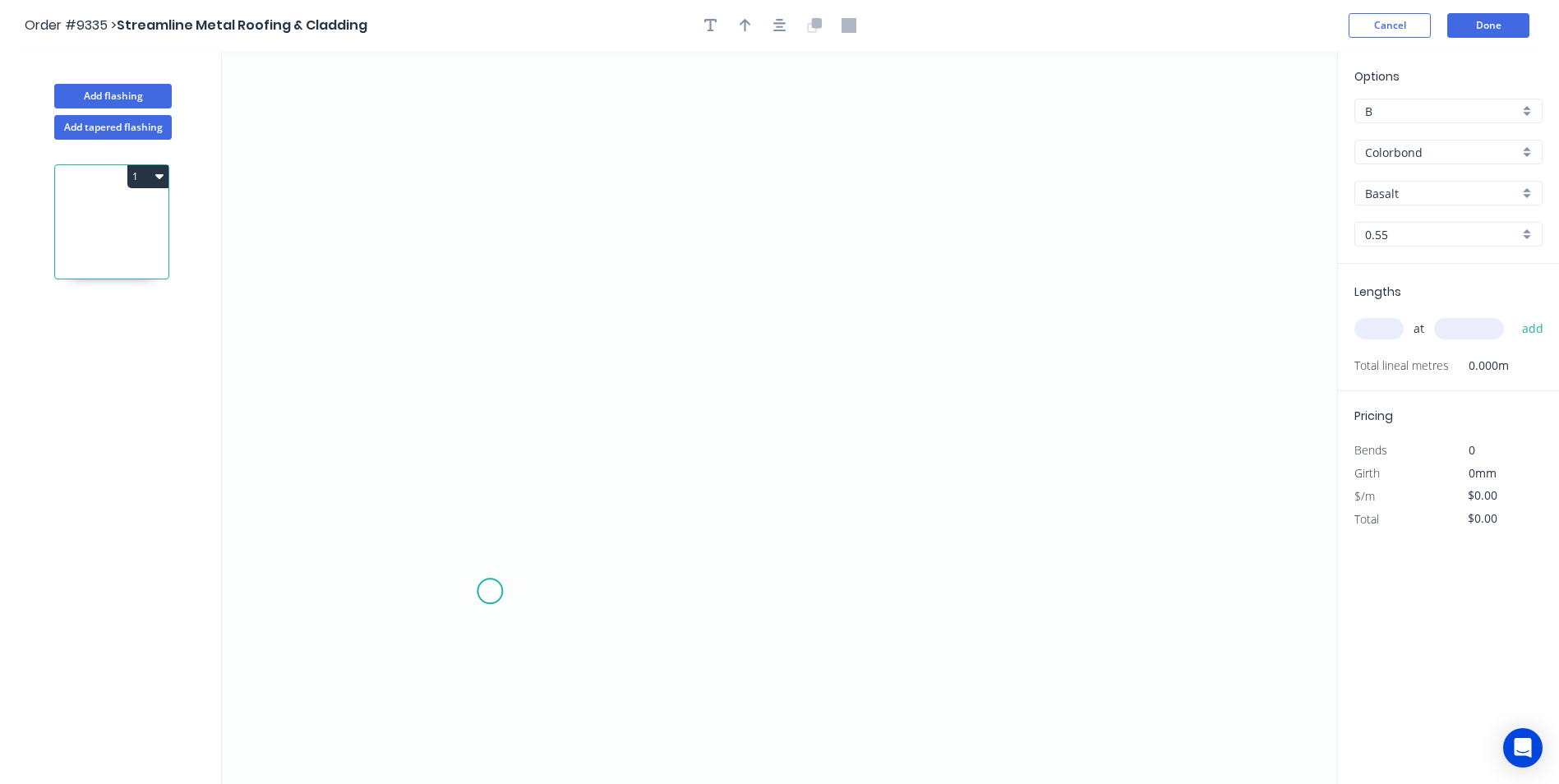
click at [489, 591] on icon "0" at bounding box center [779, 418] width 1115 height 733
click at [494, 523] on icon "0" at bounding box center [779, 418] width 1115 height 733
click at [418, 524] on icon "0 ?" at bounding box center [779, 418] width 1115 height 733
click at [423, 289] on icon "0 ? ?" at bounding box center [779, 418] width 1115 height 733
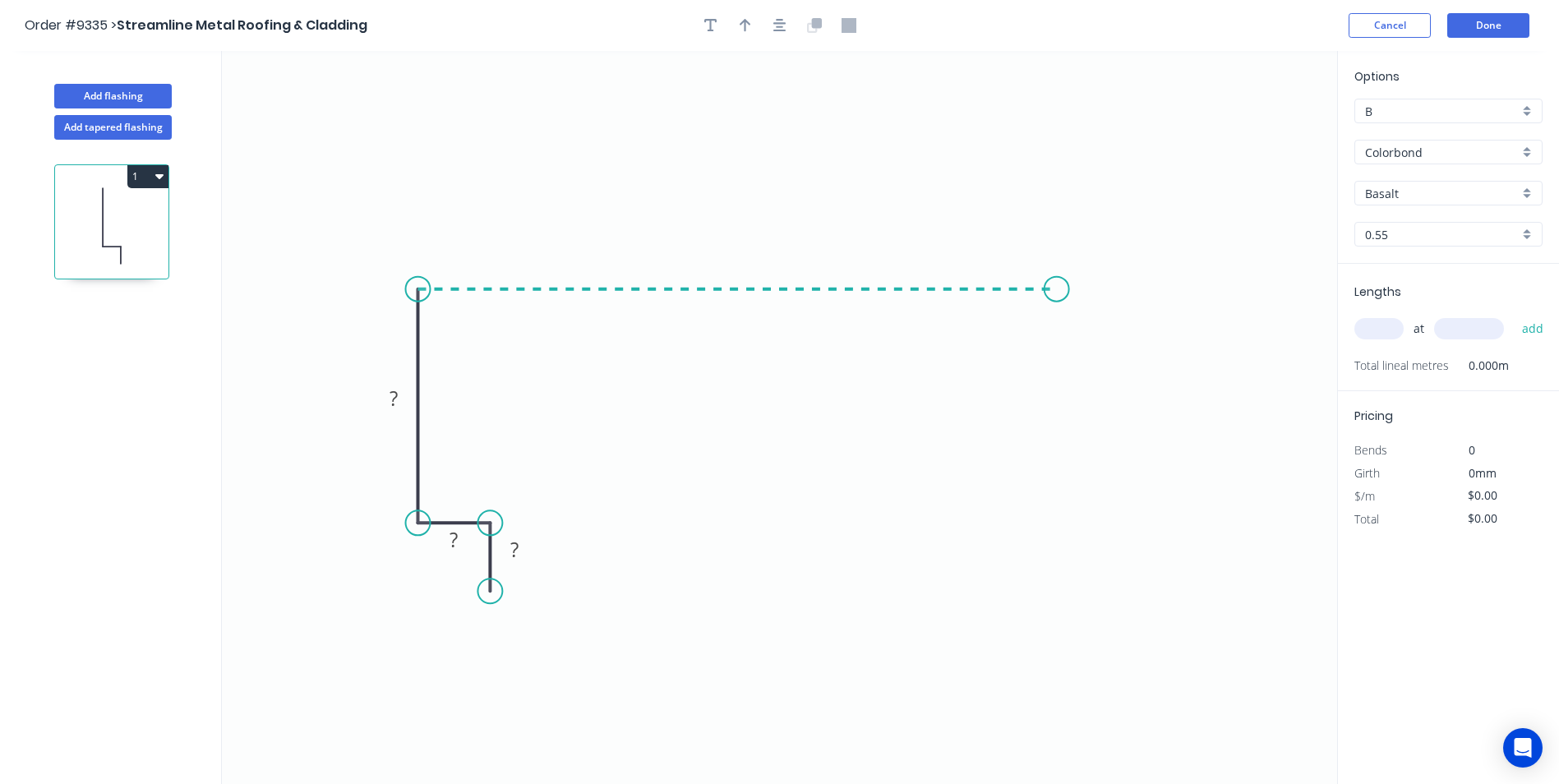
click at [1057, 276] on icon "0 ? ? ?" at bounding box center [779, 418] width 1115 height 733
click at [1112, 313] on icon "0 ? ? ? ?" at bounding box center [779, 418] width 1115 height 733
click at [1112, 313] on circle at bounding box center [1112, 312] width 24 height 24
click at [518, 552] on g "?" at bounding box center [515, 549] width 33 height 27
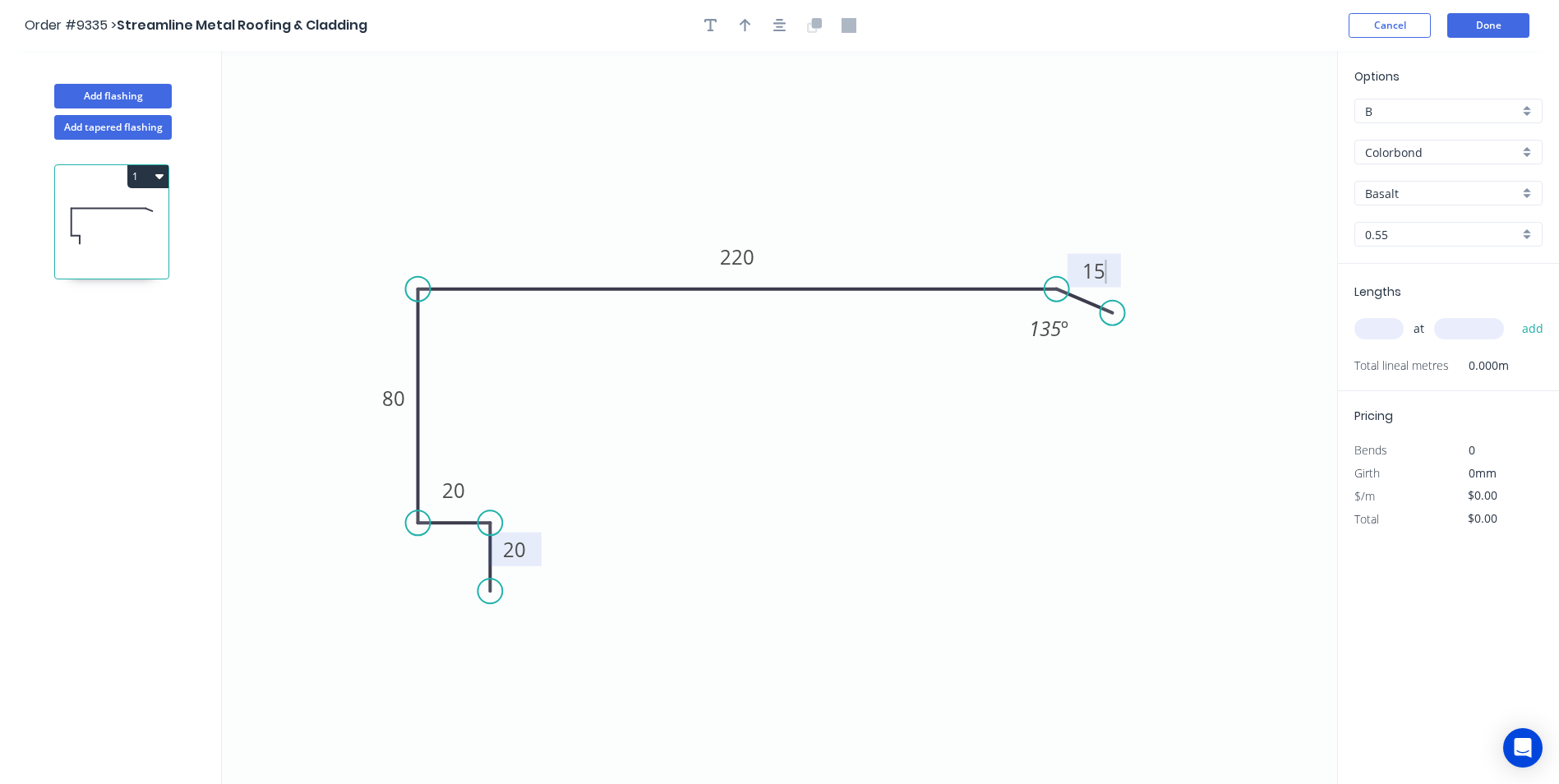
click at [901, 468] on icon "0 20 20 80 220 15 135 º" at bounding box center [779, 418] width 1115 height 733
type input "$18.27"
click at [746, 26] on icon "button" at bounding box center [746, 26] width 12 height 14
click at [1254, 130] on icon at bounding box center [1253, 114] width 15 height 52
drag, startPoint x: 1254, startPoint y: 130, endPoint x: 942, endPoint y: 191, distance: 317.9
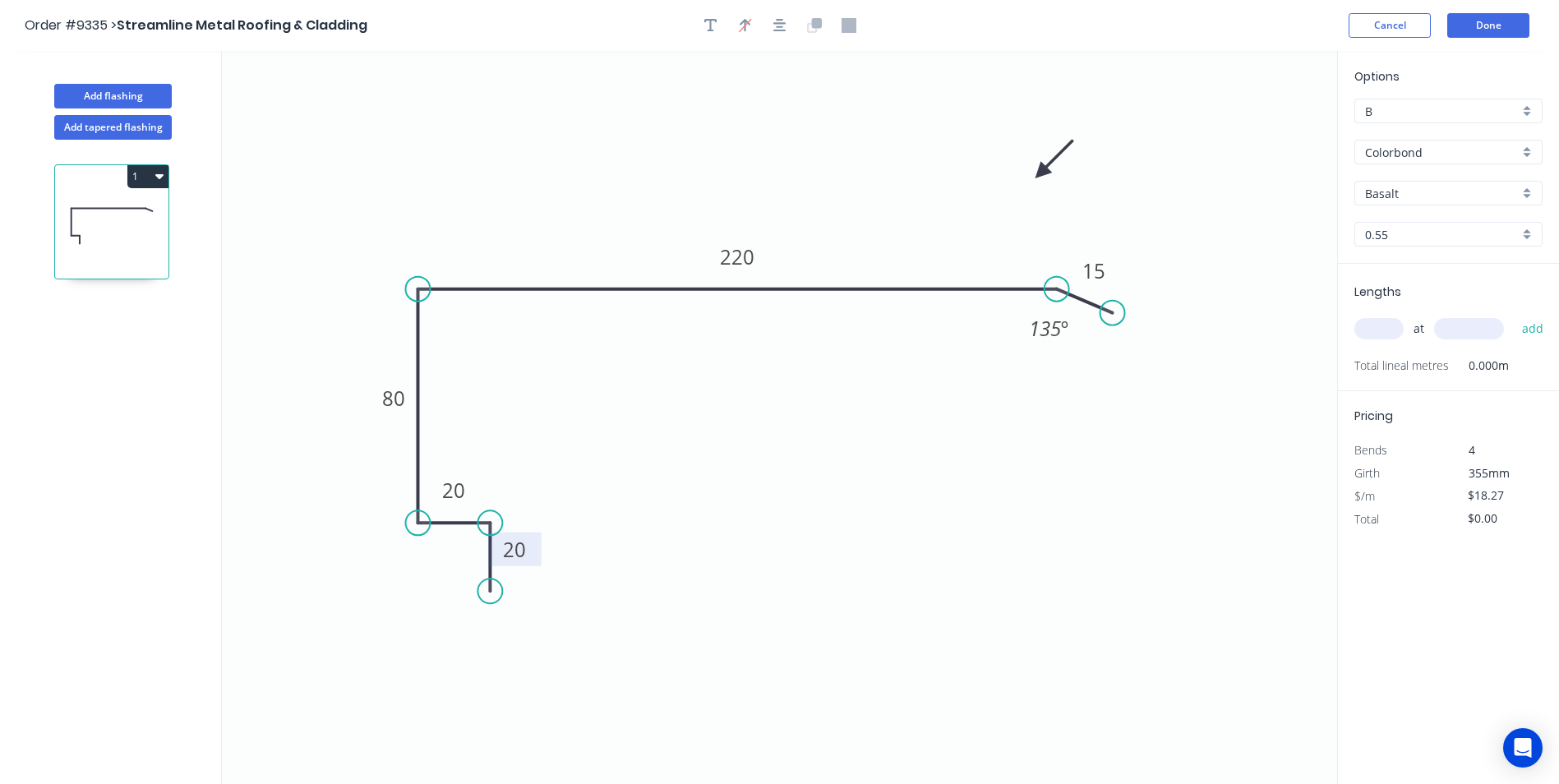
click at [1030, 183] on icon at bounding box center [1053, 159] width 47 height 47
click at [1526, 193] on div "Basalt" at bounding box center [1448, 192] width 189 height 24
click at [1431, 232] on div "Colorbond" at bounding box center [1448, 229] width 187 height 29
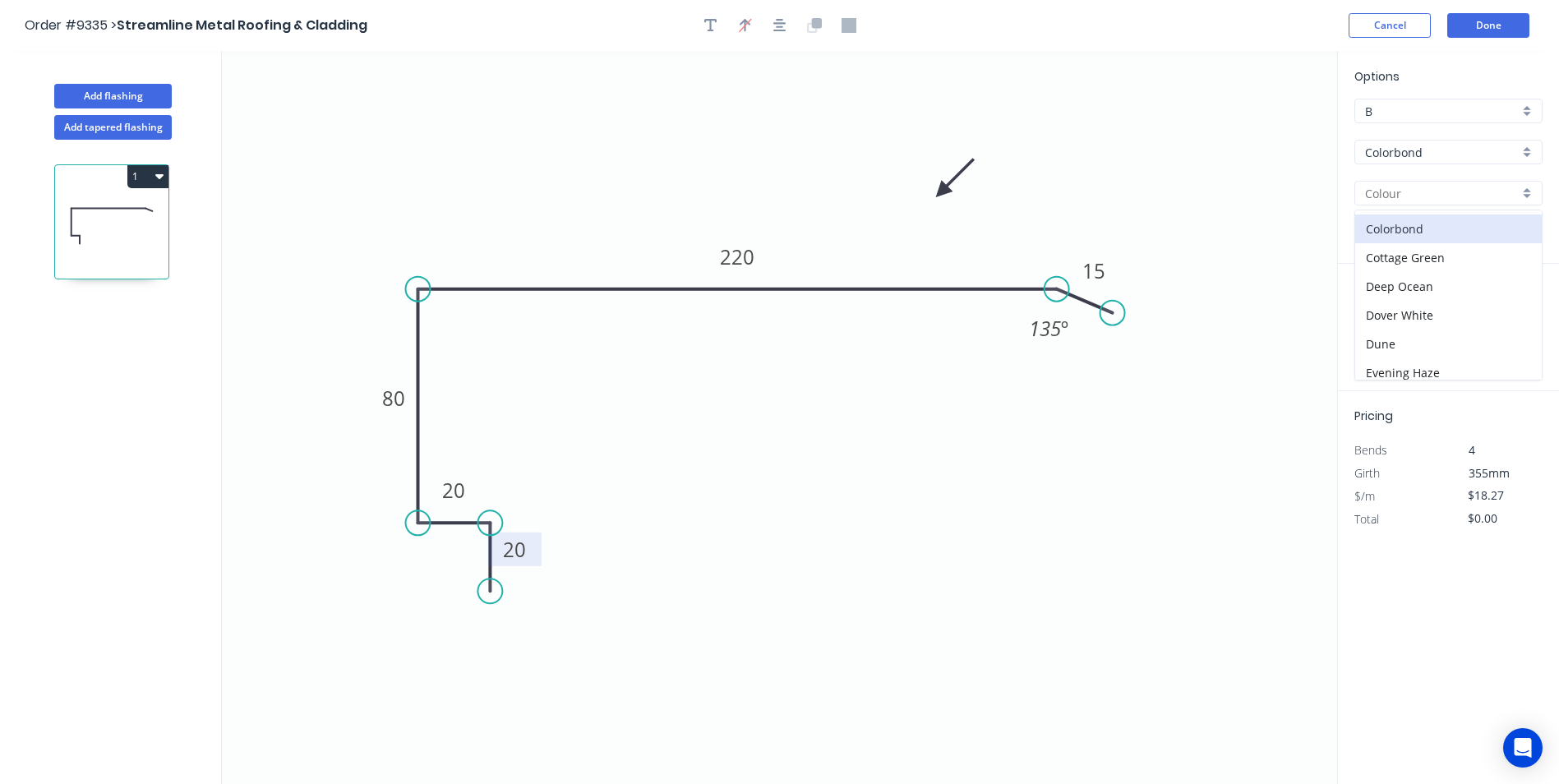
type input "Colorbond"
click at [1376, 333] on input "text" at bounding box center [1378, 329] width 49 height 21
type input "1"
type input "3900"
click at [1514, 314] on button "add" at bounding box center [1533, 328] width 39 height 28
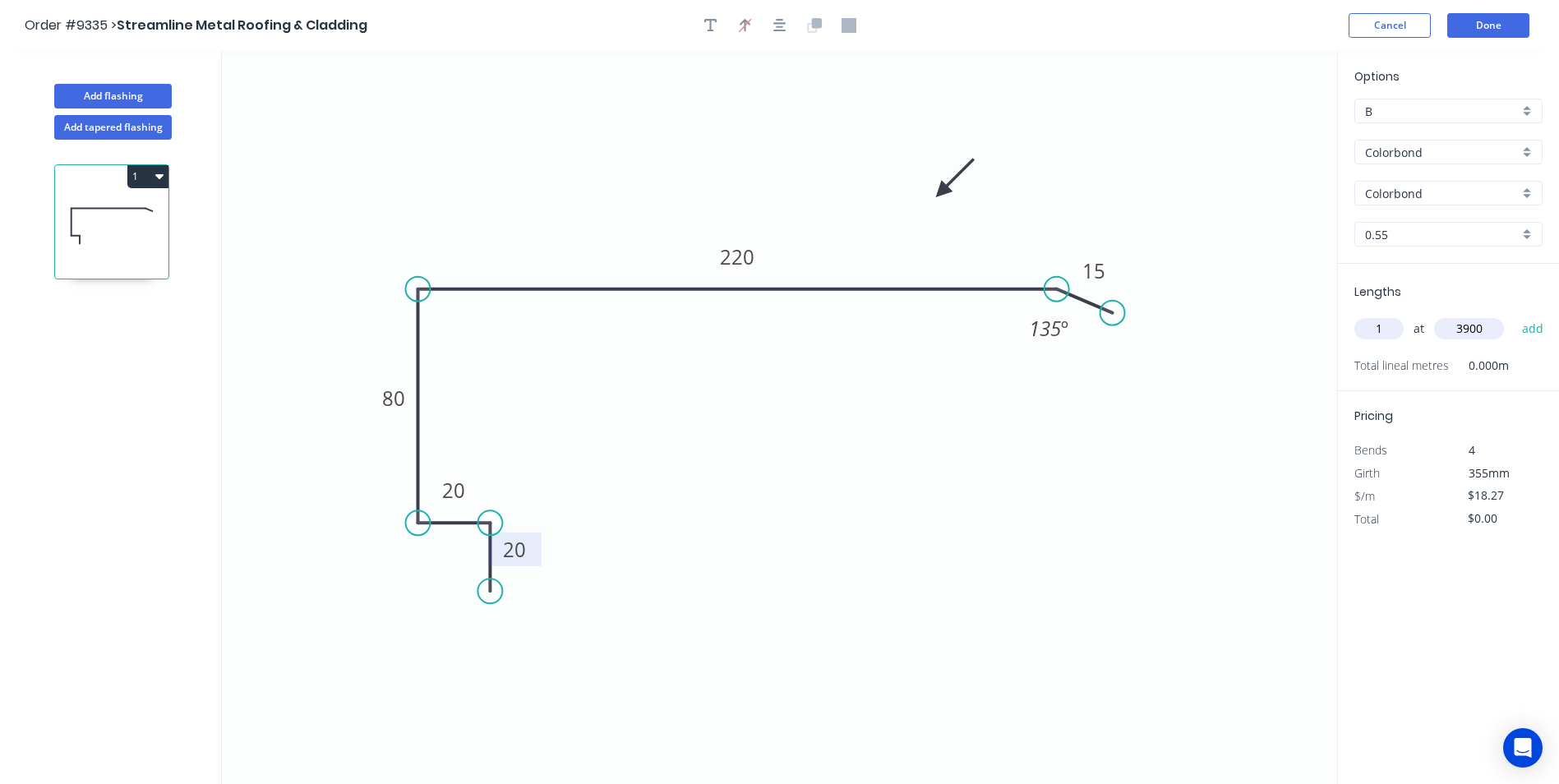
type input "$71.25"
click at [1475, 29] on button "Done" at bounding box center [1487, 25] width 82 height 24
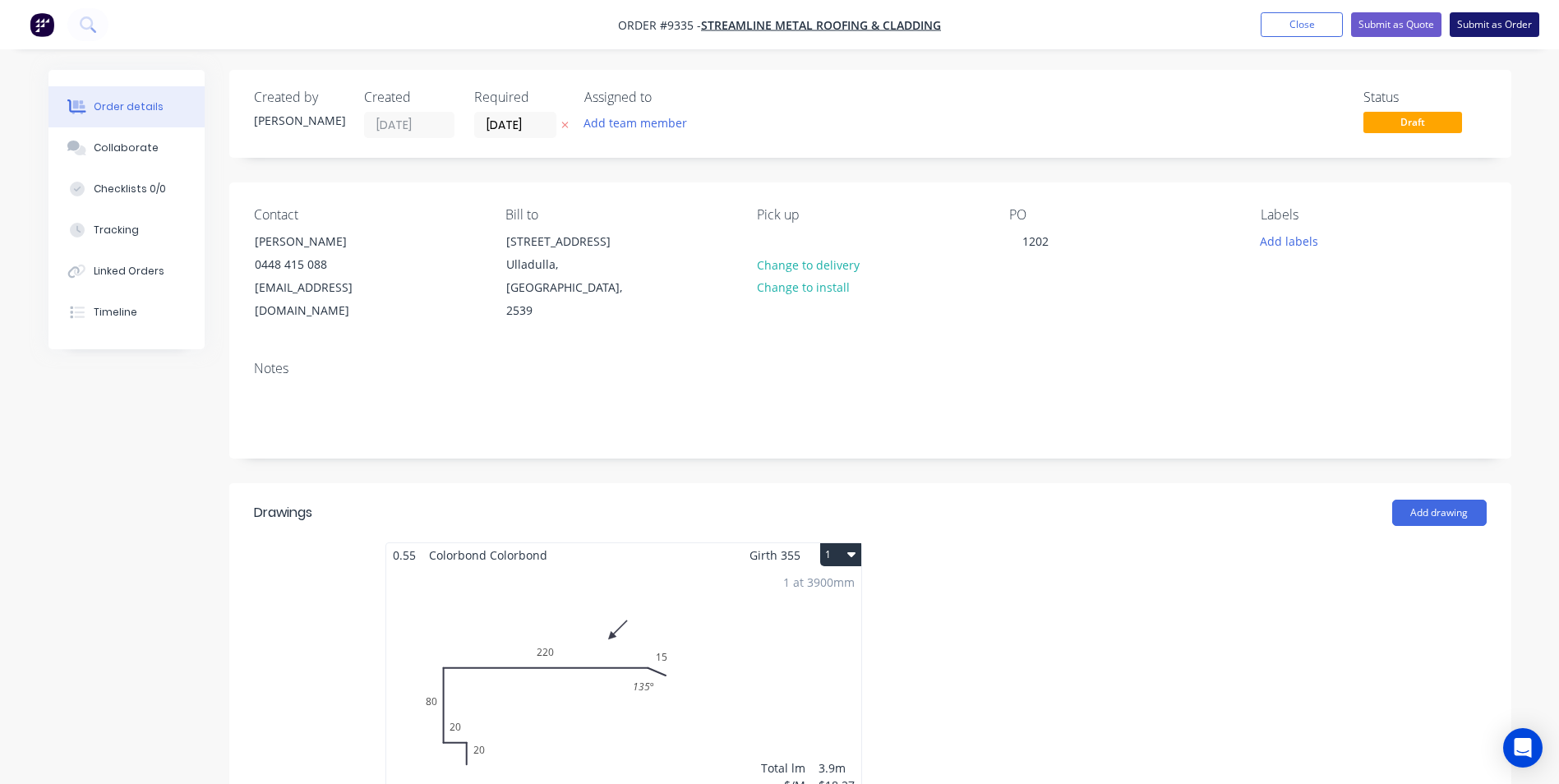
click at [1477, 24] on button "Submit as Order" at bounding box center [1494, 24] width 90 height 24
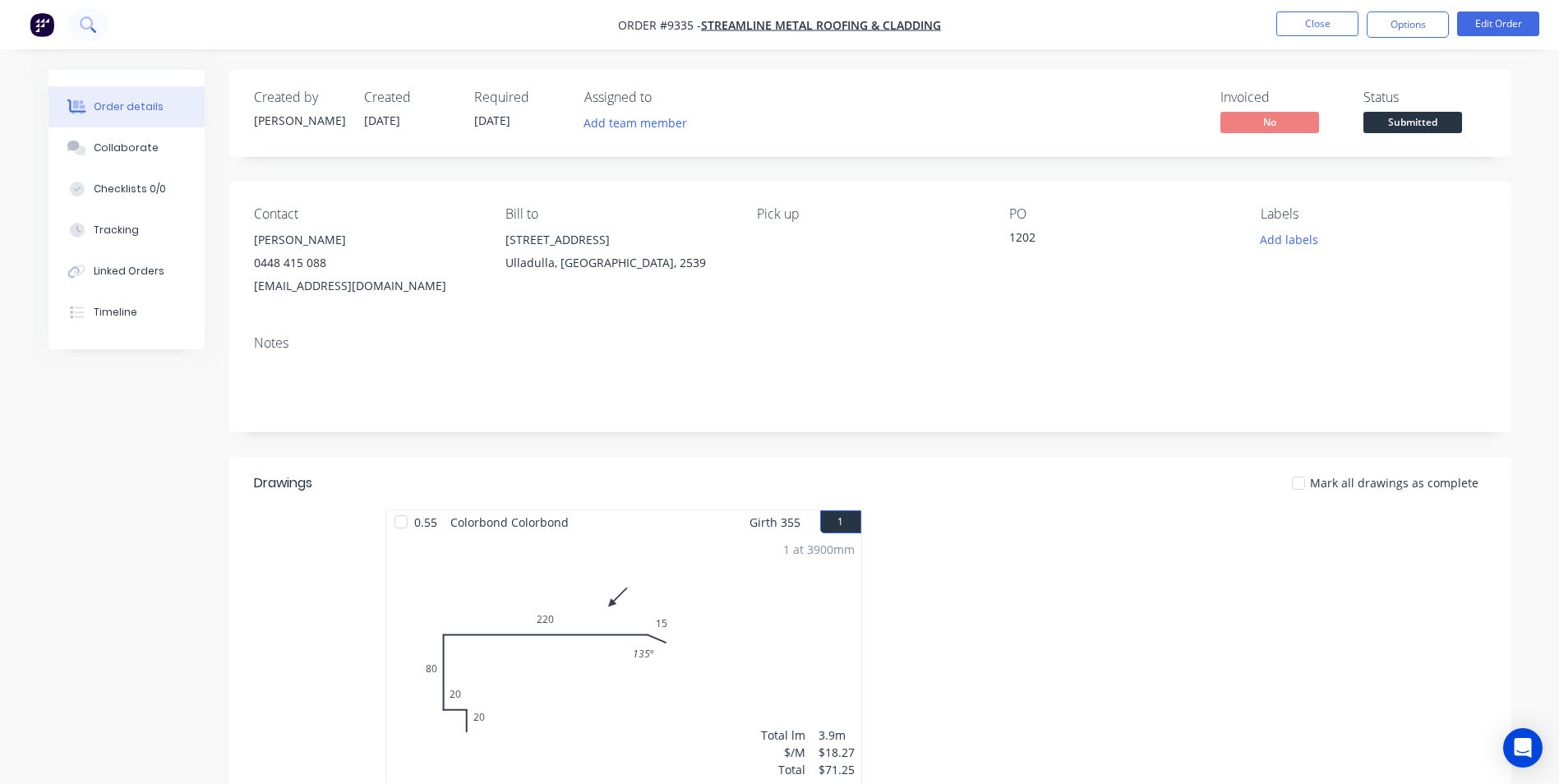
click at [96, 22] on button at bounding box center [88, 24] width 41 height 33
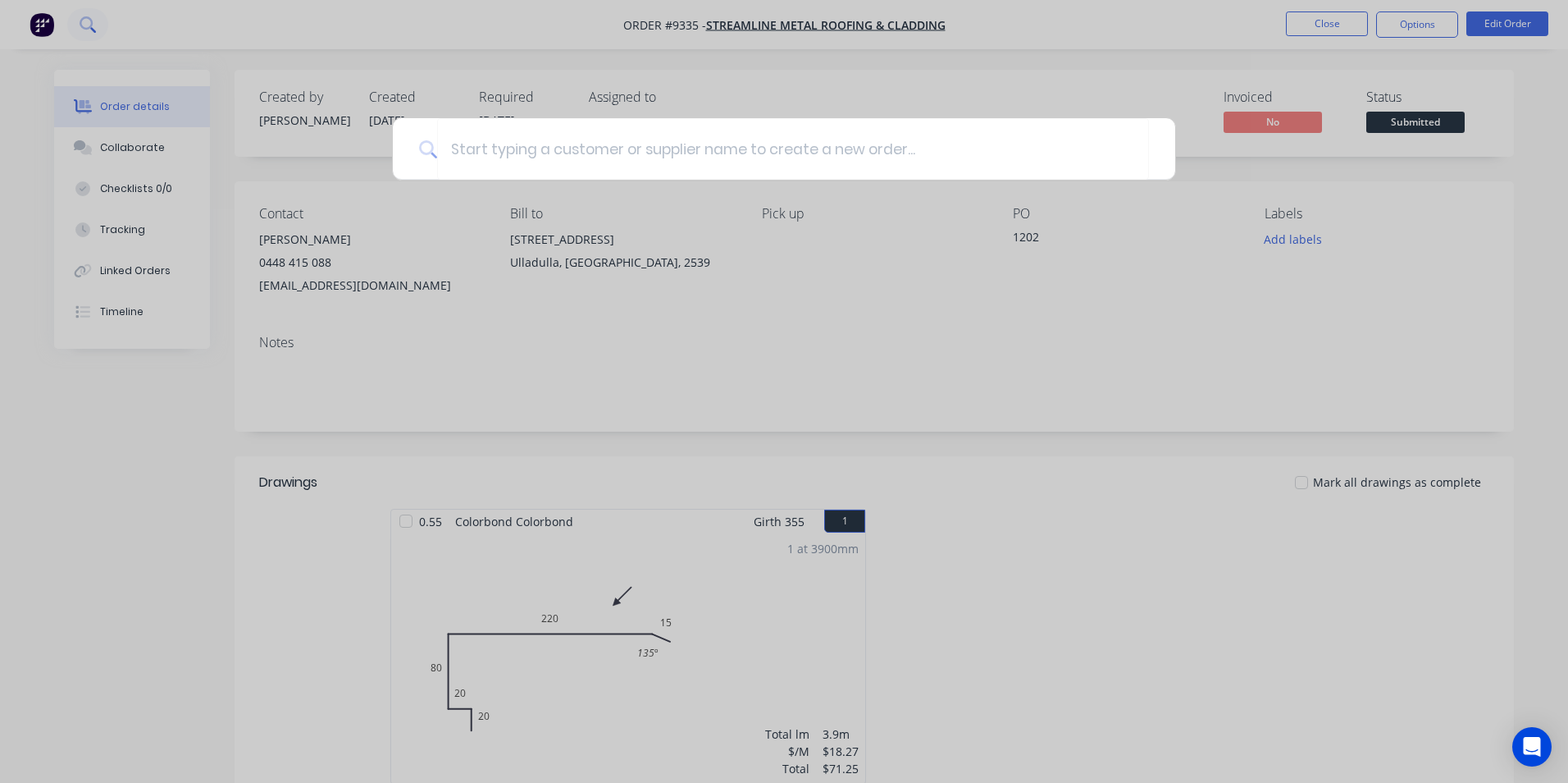
type input "j"
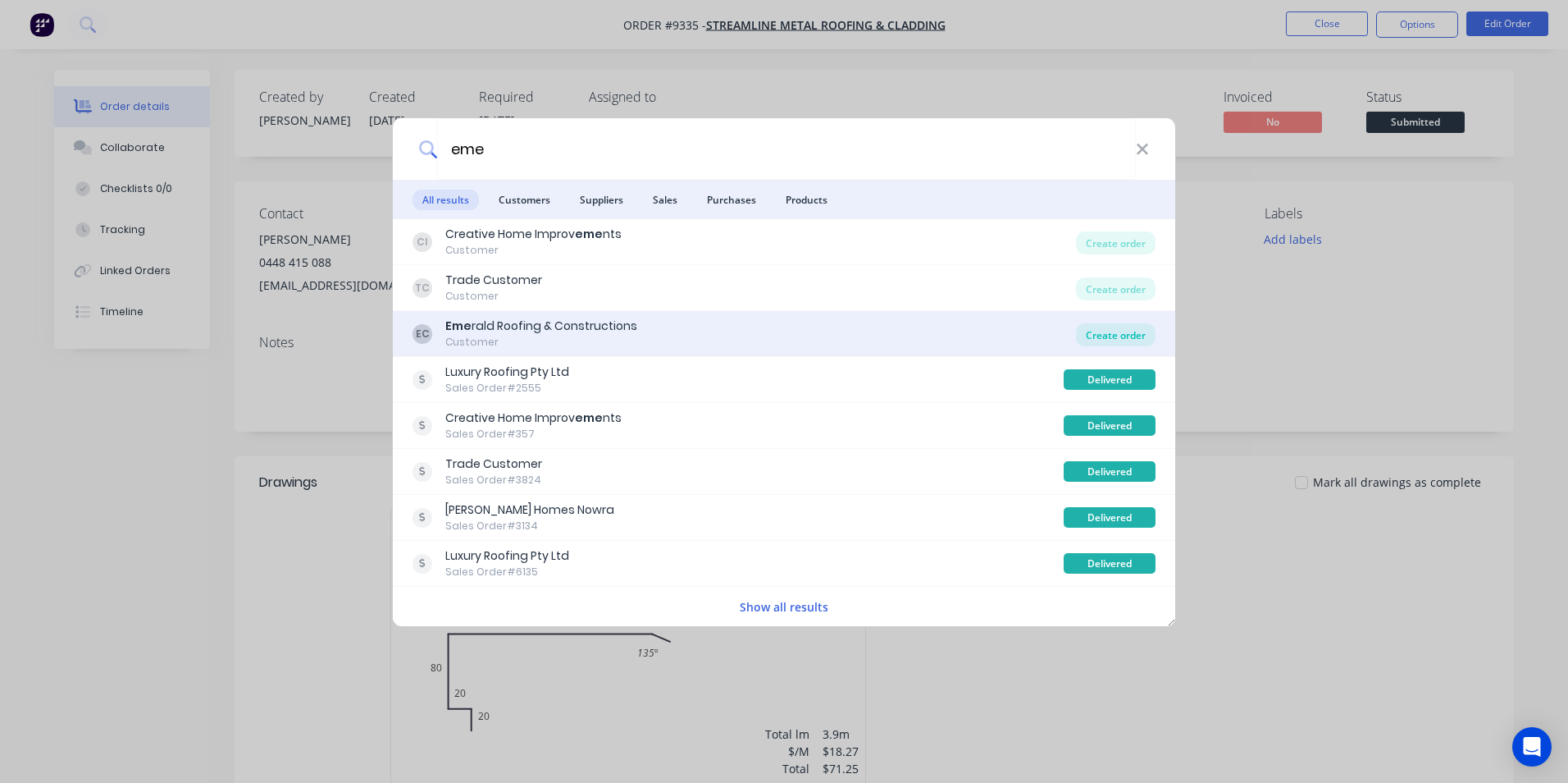
type input "eme"
click at [1107, 330] on div "Create order" at bounding box center [1115, 335] width 79 height 23
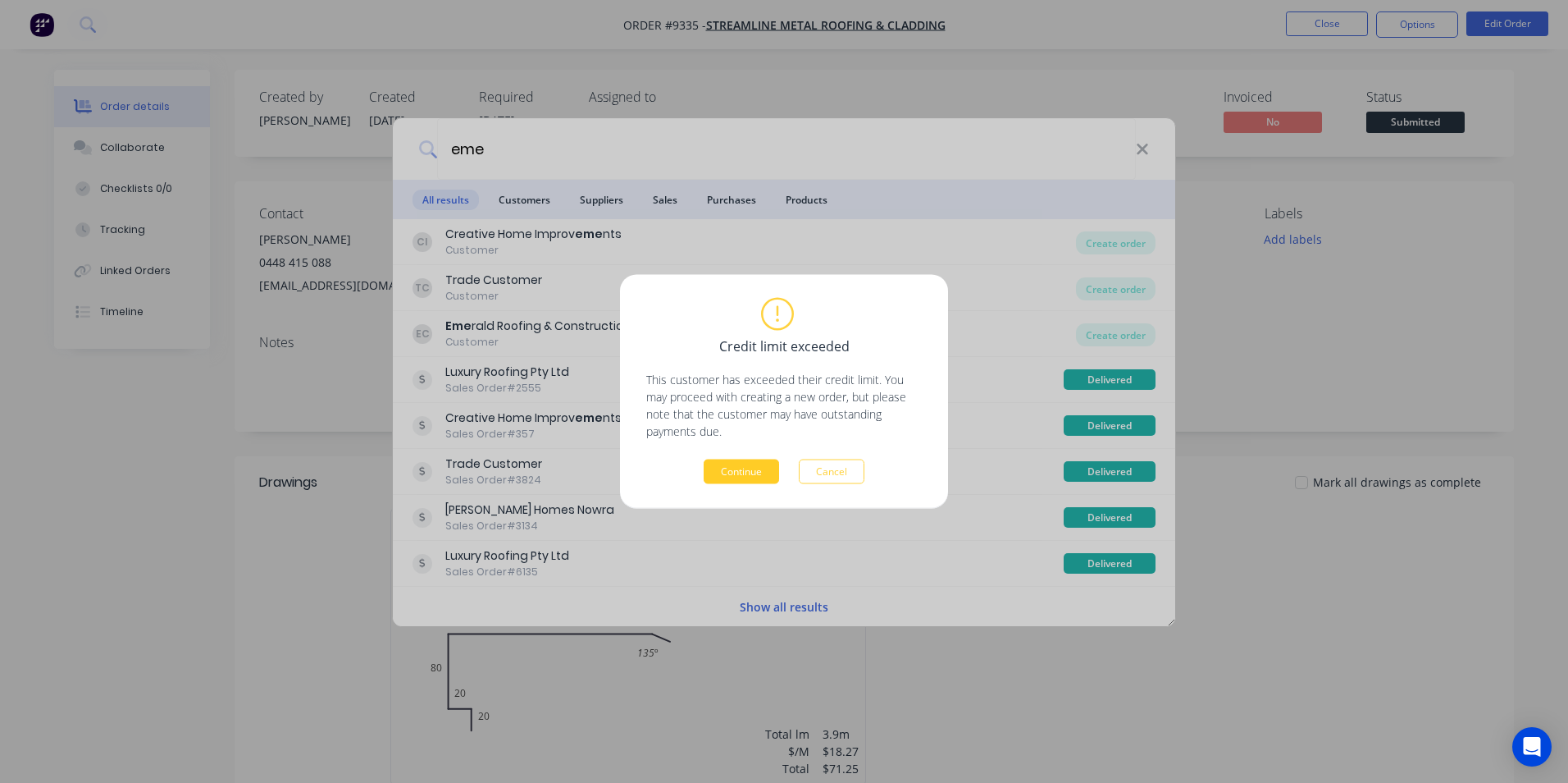
click at [764, 463] on button "Continue" at bounding box center [741, 471] width 75 height 24
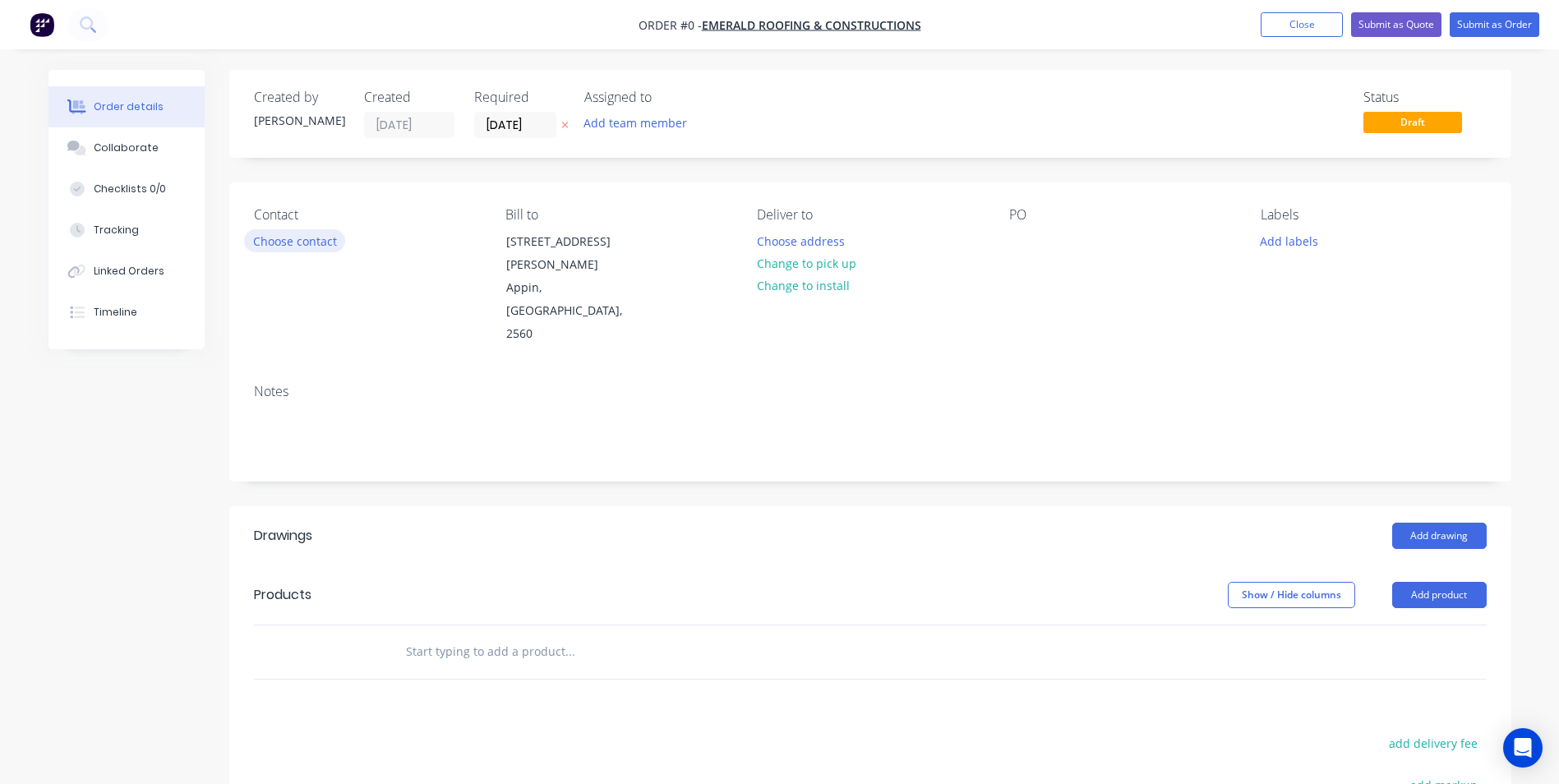
click at [275, 240] on button "Choose contact" at bounding box center [294, 240] width 102 height 22
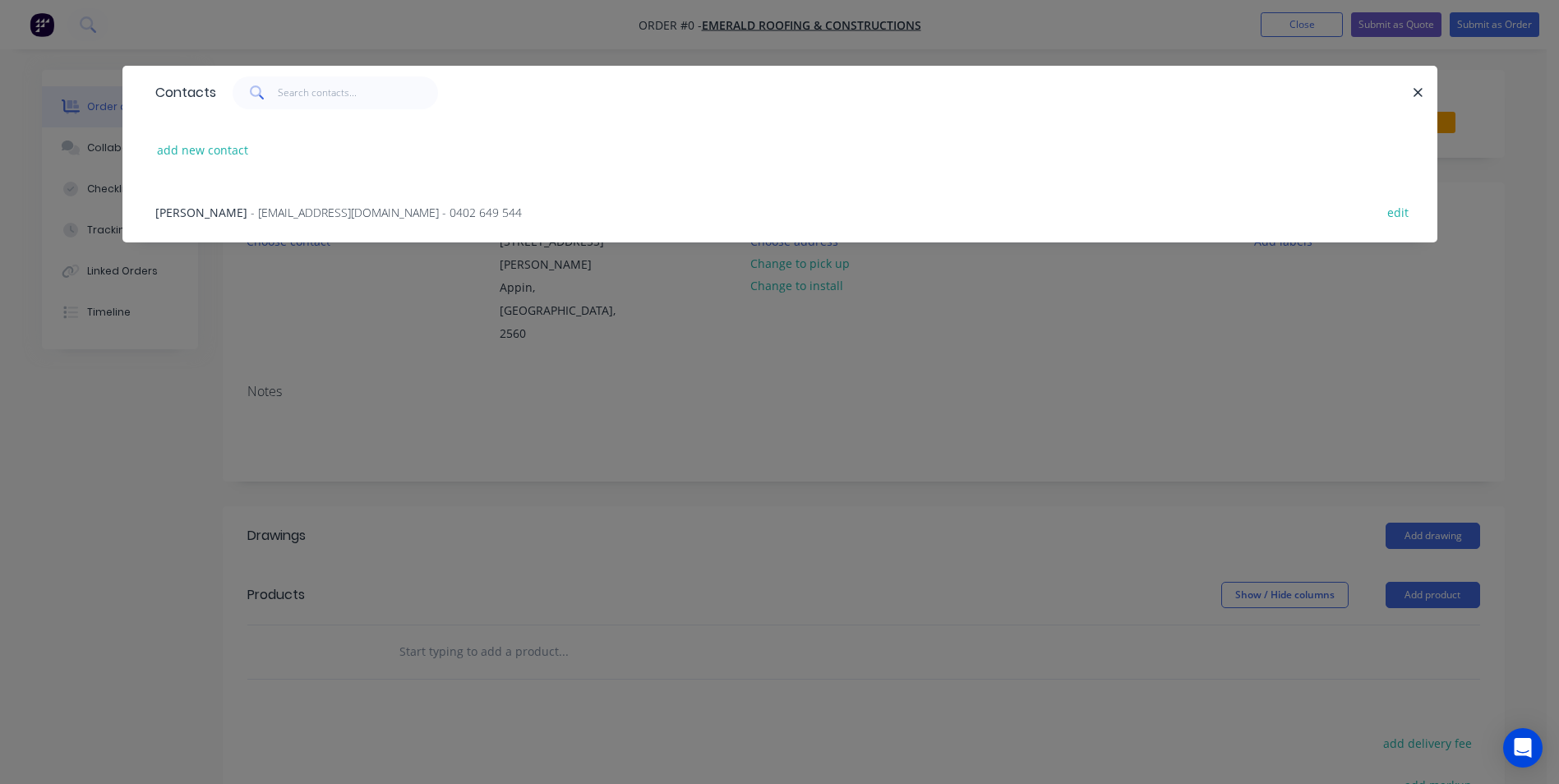
click at [267, 208] on span "- [EMAIL_ADDRESS][DOMAIN_NAME] - 0402 649 544" at bounding box center [386, 213] width 271 height 15
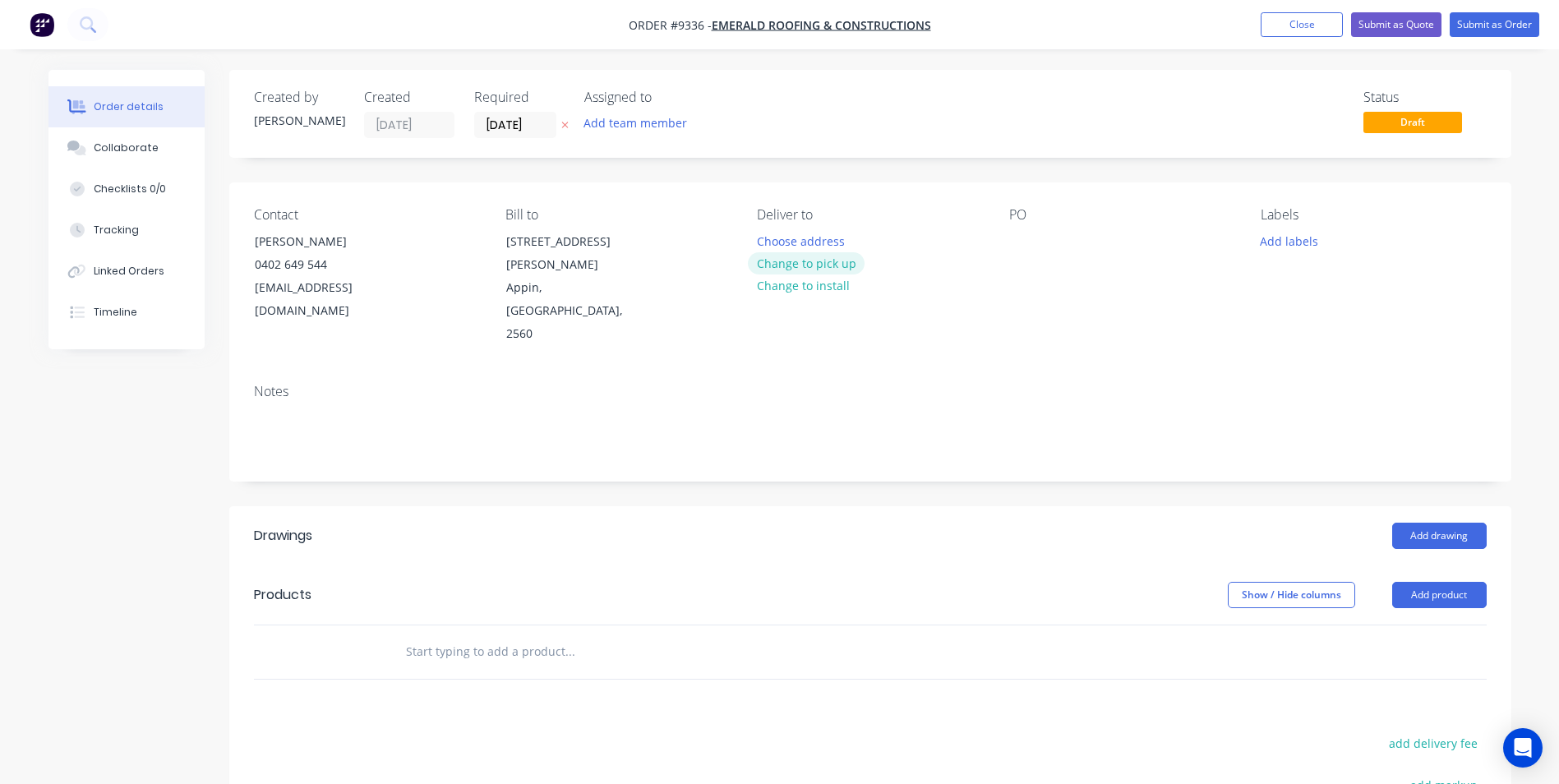
click at [791, 267] on button "Change to pick up" at bounding box center [806, 263] width 117 height 22
click at [1439, 522] on button "Add drawing" at bounding box center [1439, 535] width 95 height 26
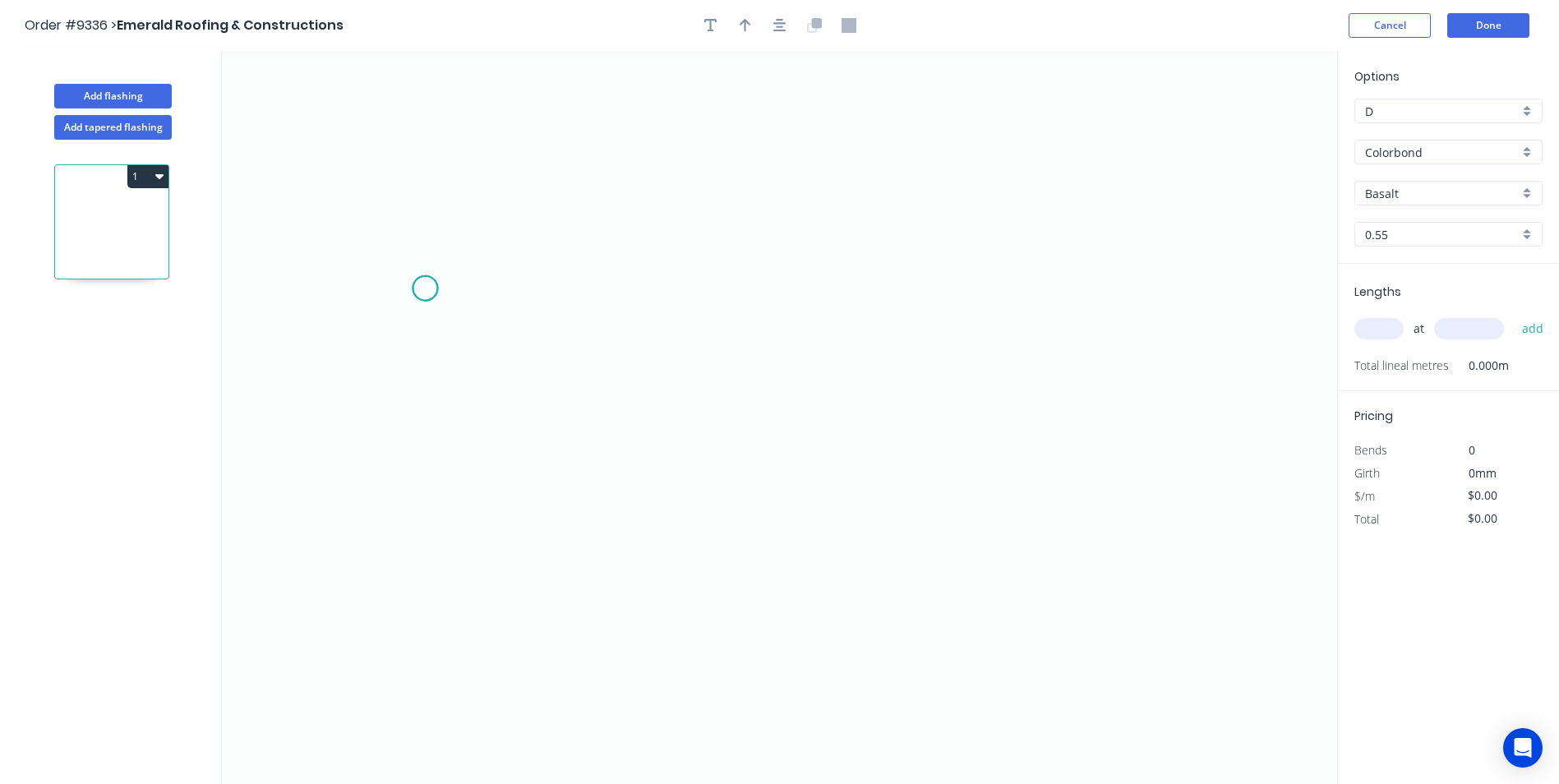
click at [425, 288] on icon "0" at bounding box center [779, 418] width 1115 height 733
click at [372, 302] on icon "0" at bounding box center [779, 418] width 1115 height 733
click at [754, 447] on icon "0 ?" at bounding box center [779, 418] width 1115 height 733
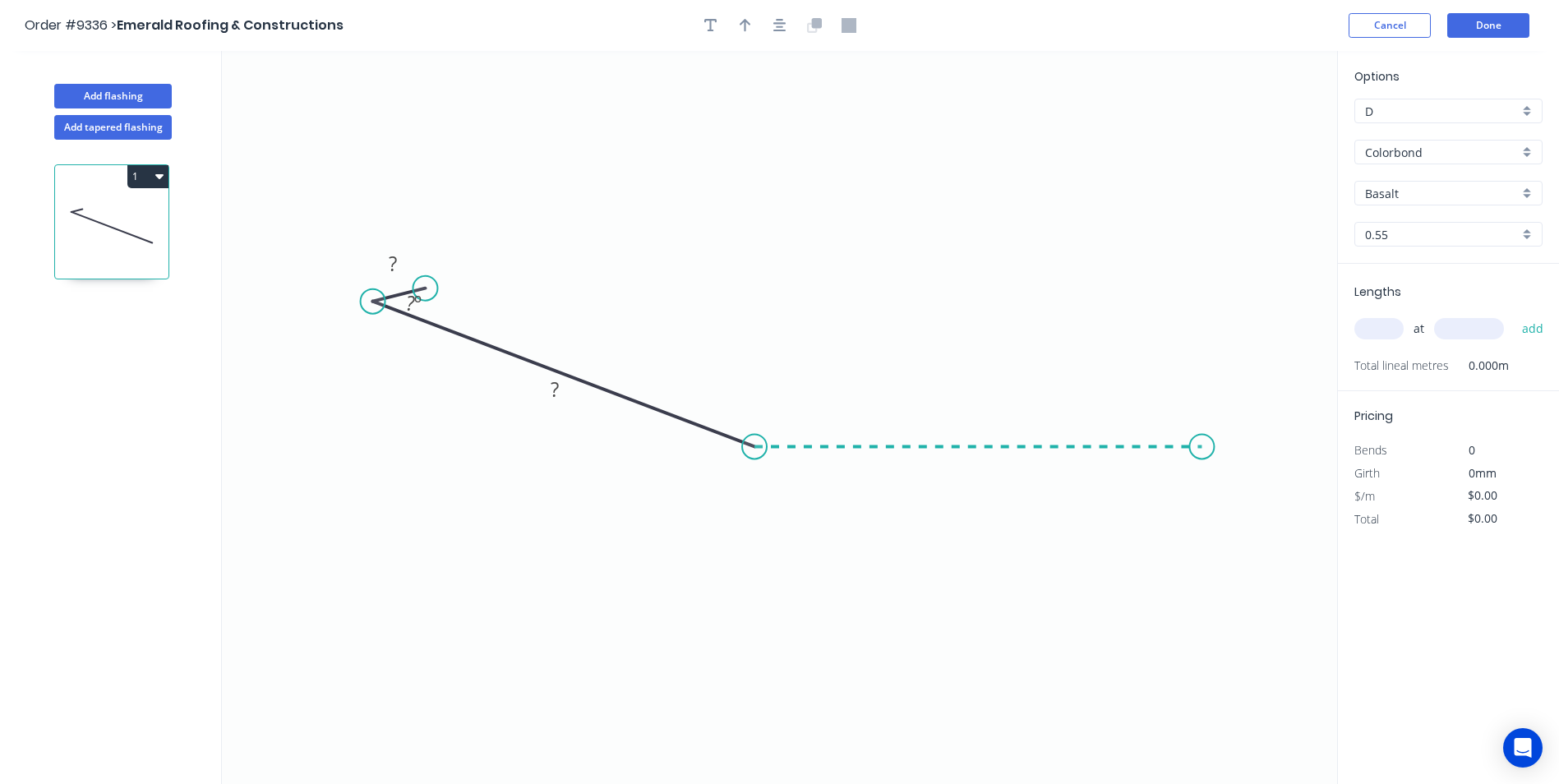
click at [1202, 451] on icon "0 ? ? ? º" at bounding box center [779, 418] width 1115 height 733
click at [1227, 460] on icon "0 ? ? ? ? º ? º" at bounding box center [779, 418] width 1115 height 733
click at [388, 261] on rect at bounding box center [393, 265] width 33 height 23
click at [855, 228] on icon "0 20 200 350 20 45 º 155 º 170 º" at bounding box center [779, 418] width 1115 height 733
type input "$15.77"
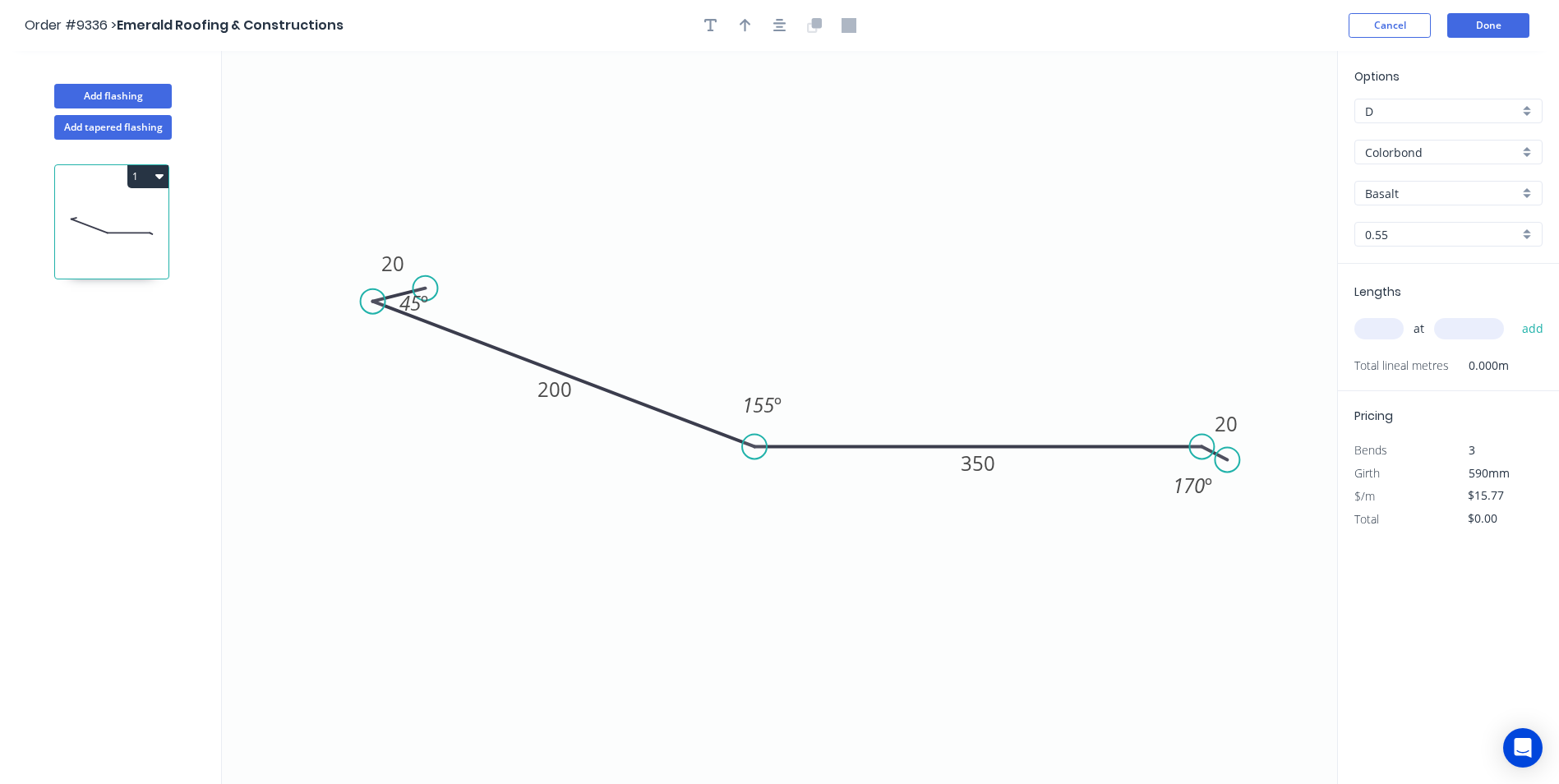
click at [1367, 330] on input "text" at bounding box center [1378, 329] width 49 height 21
type input "3"
type input "6000"
click at [1514, 314] on button "add" at bounding box center [1533, 328] width 39 height 28
type input "$283.86"
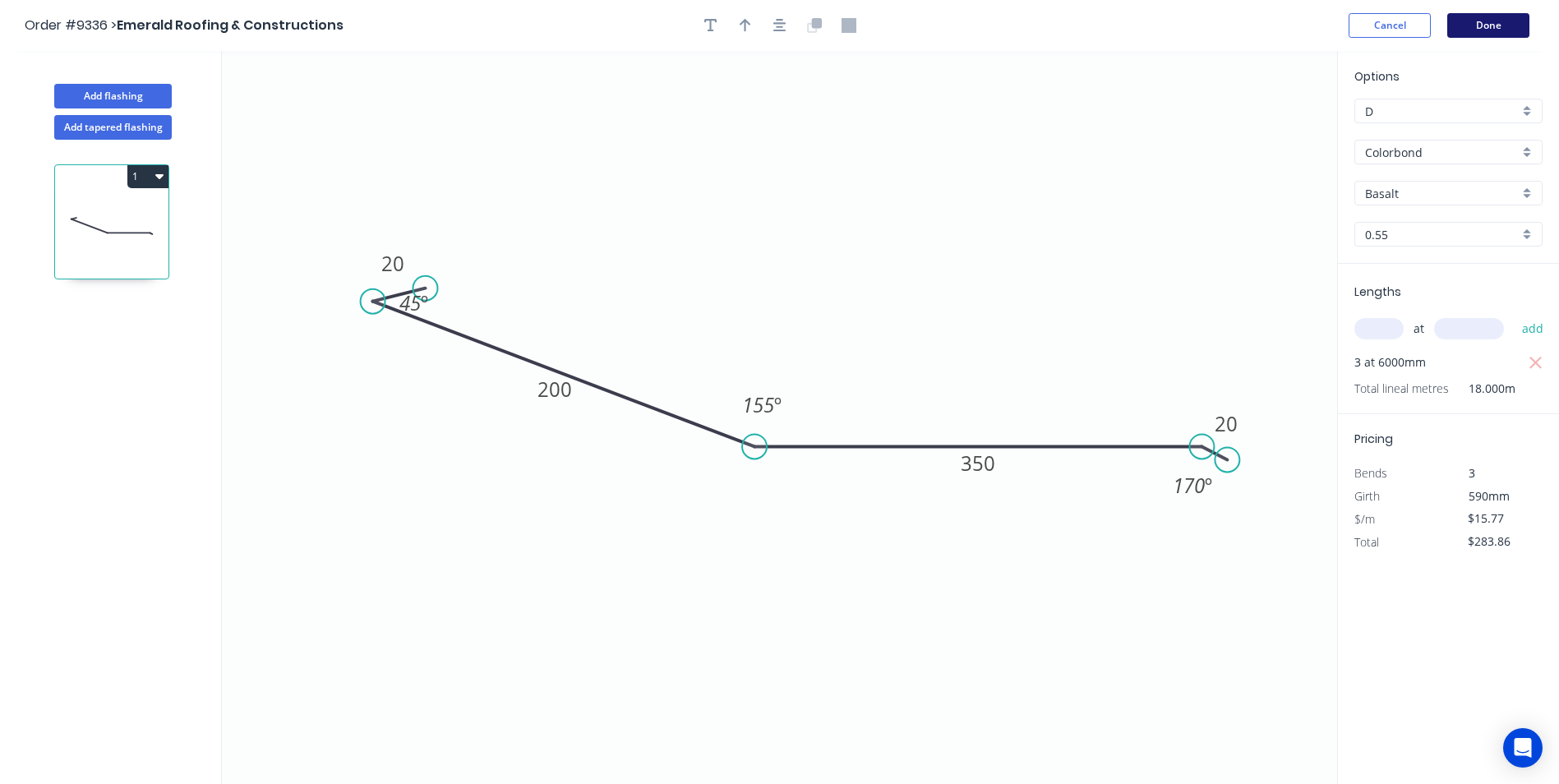
click at [1462, 30] on button "Done" at bounding box center [1487, 25] width 82 height 24
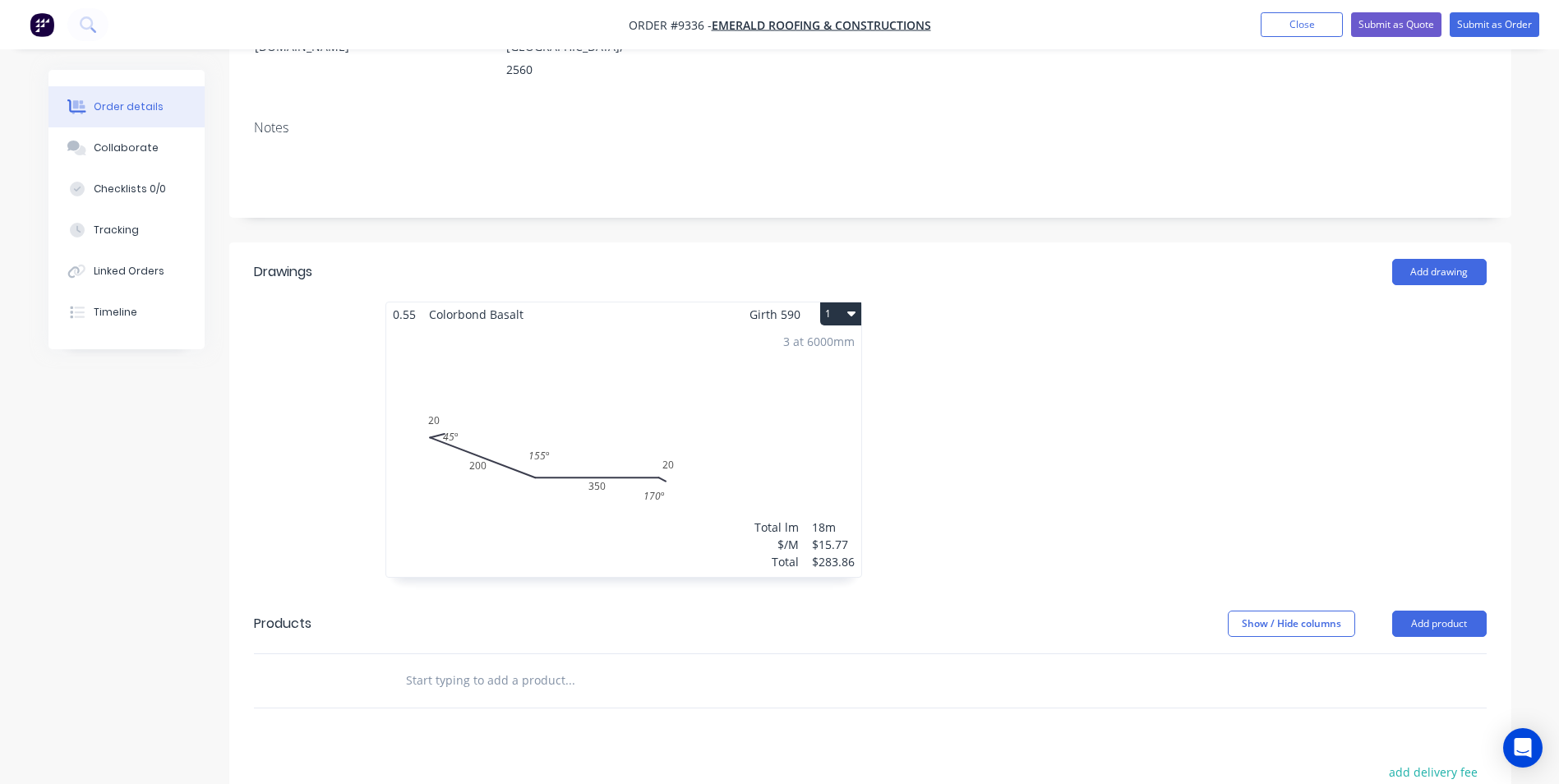
scroll to position [329, 0]
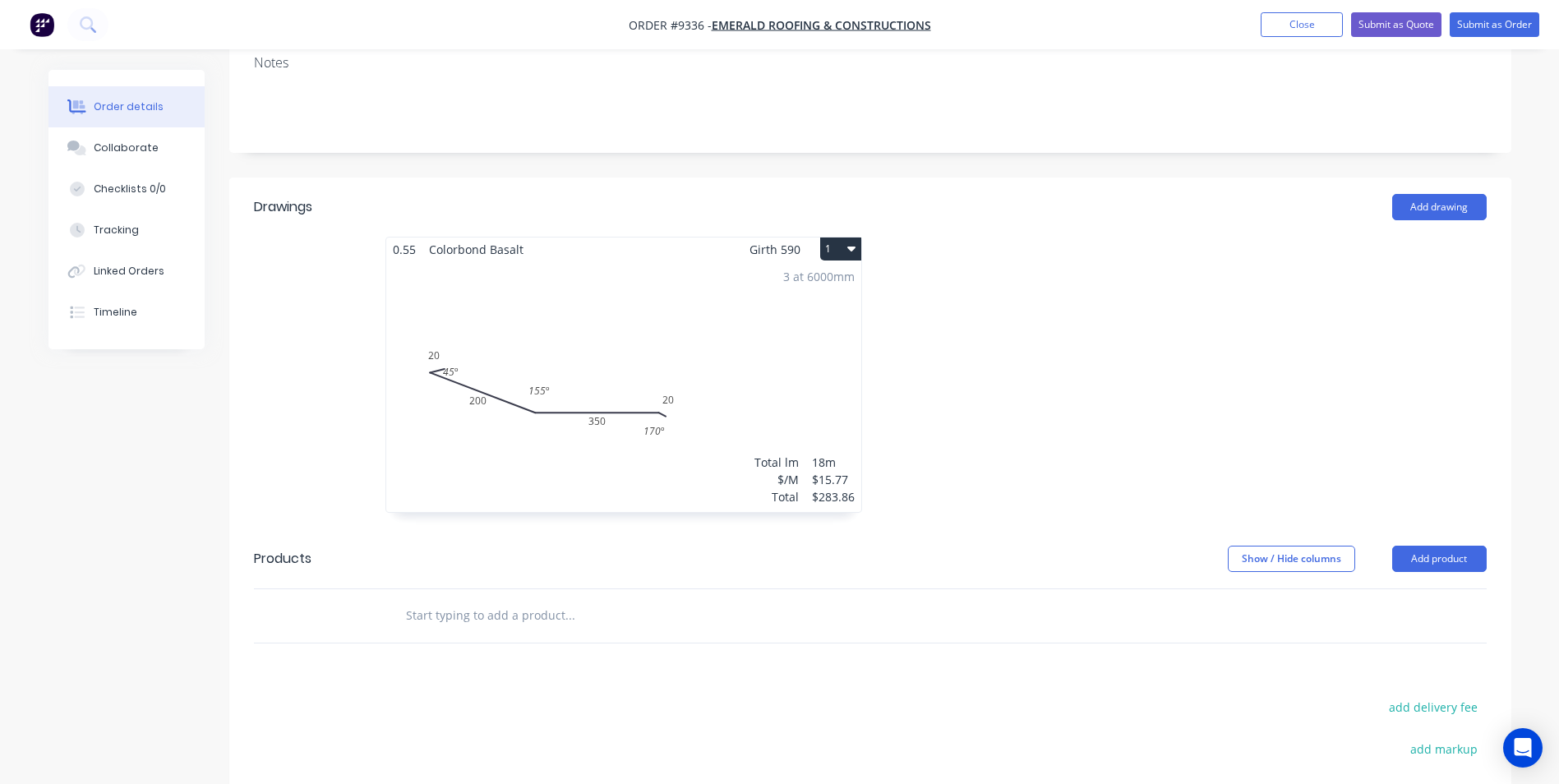
click at [524, 598] on input "text" at bounding box center [570, 615] width 329 height 33
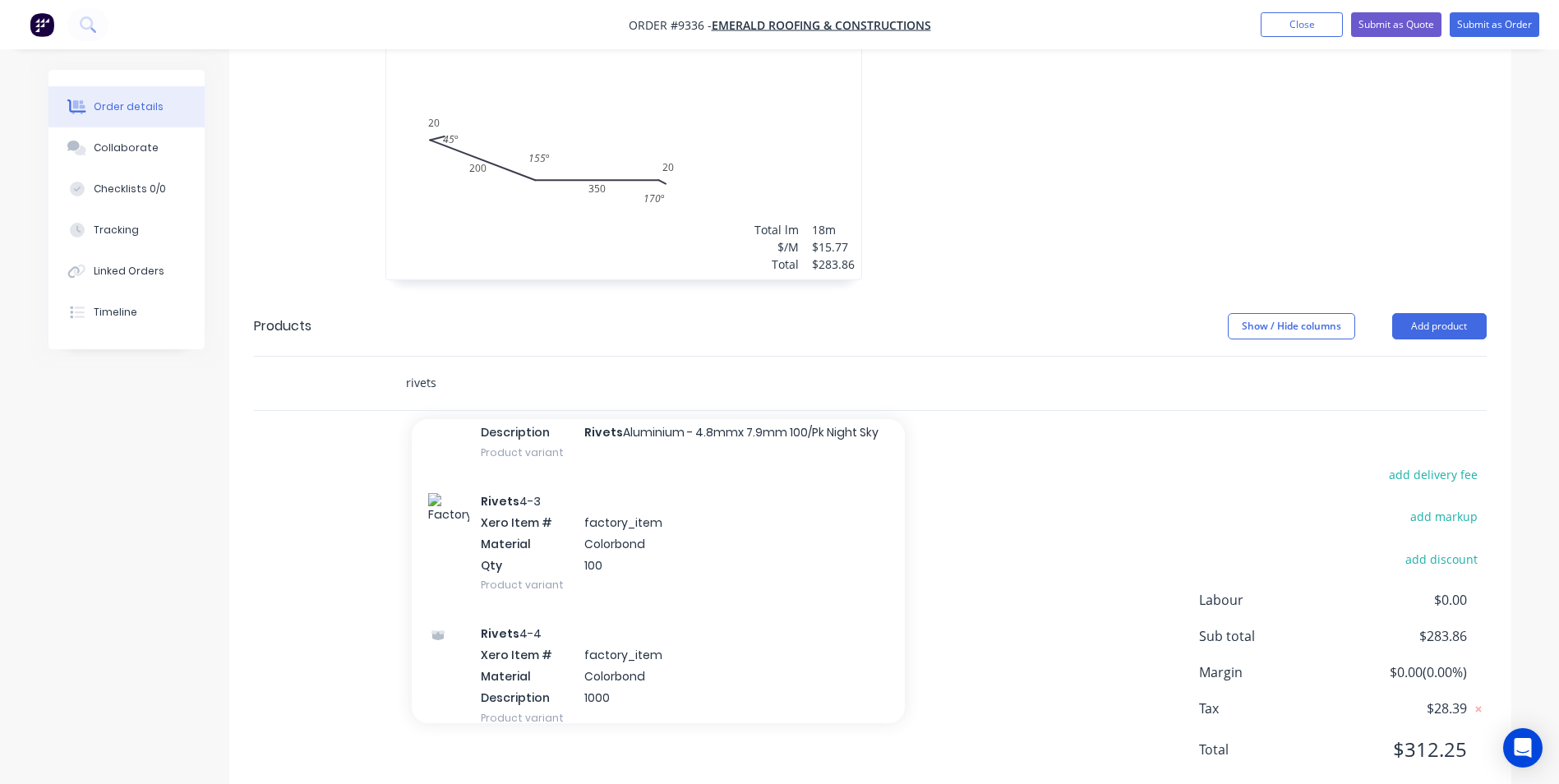
scroll to position [904, 0]
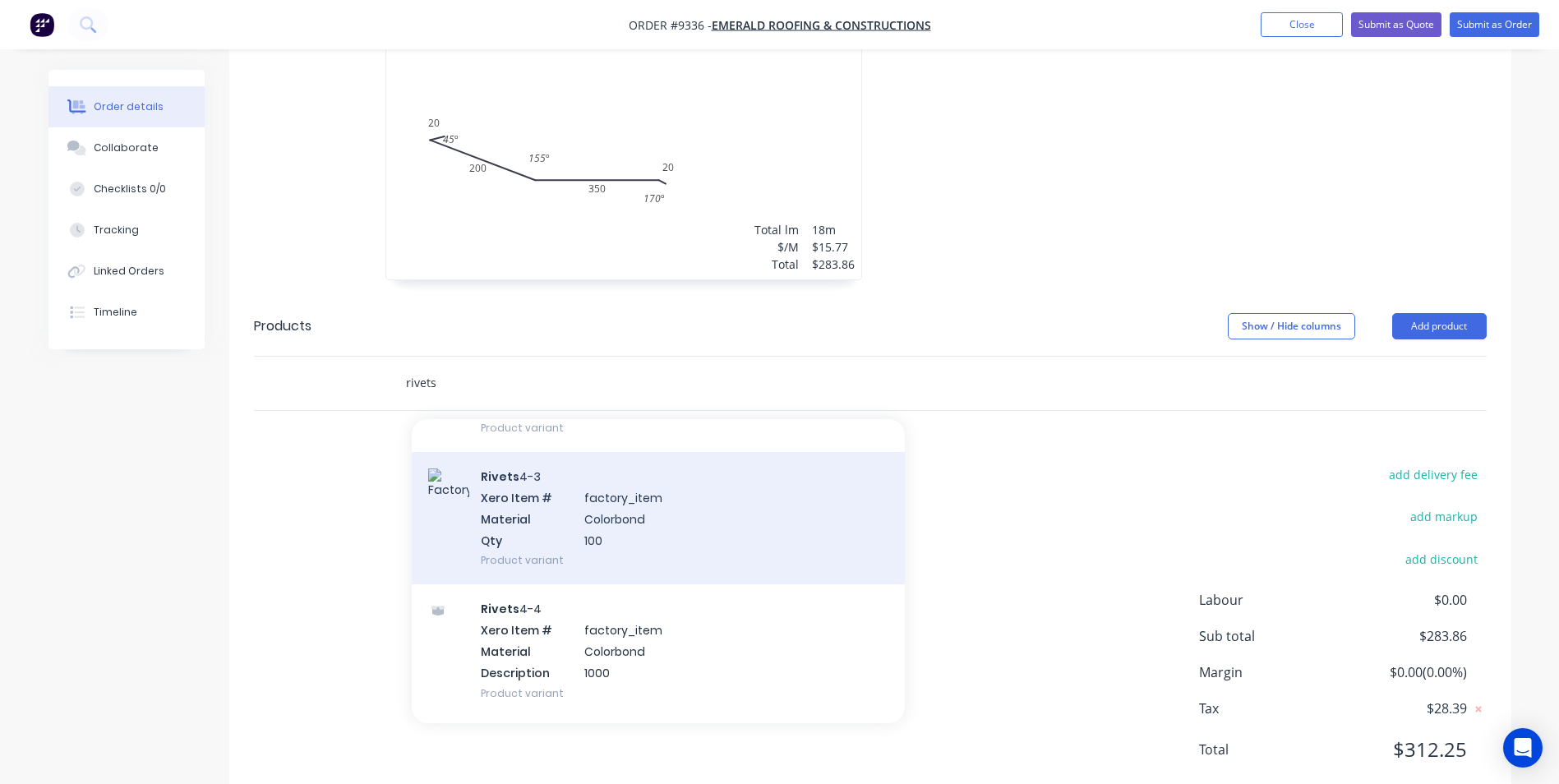
type input "rivets"
click at [585, 498] on div "Rivets 4-3 Xero Item # factory_item Material Colorbond Qty 100 Product variant" at bounding box center [659, 517] width 493 height 132
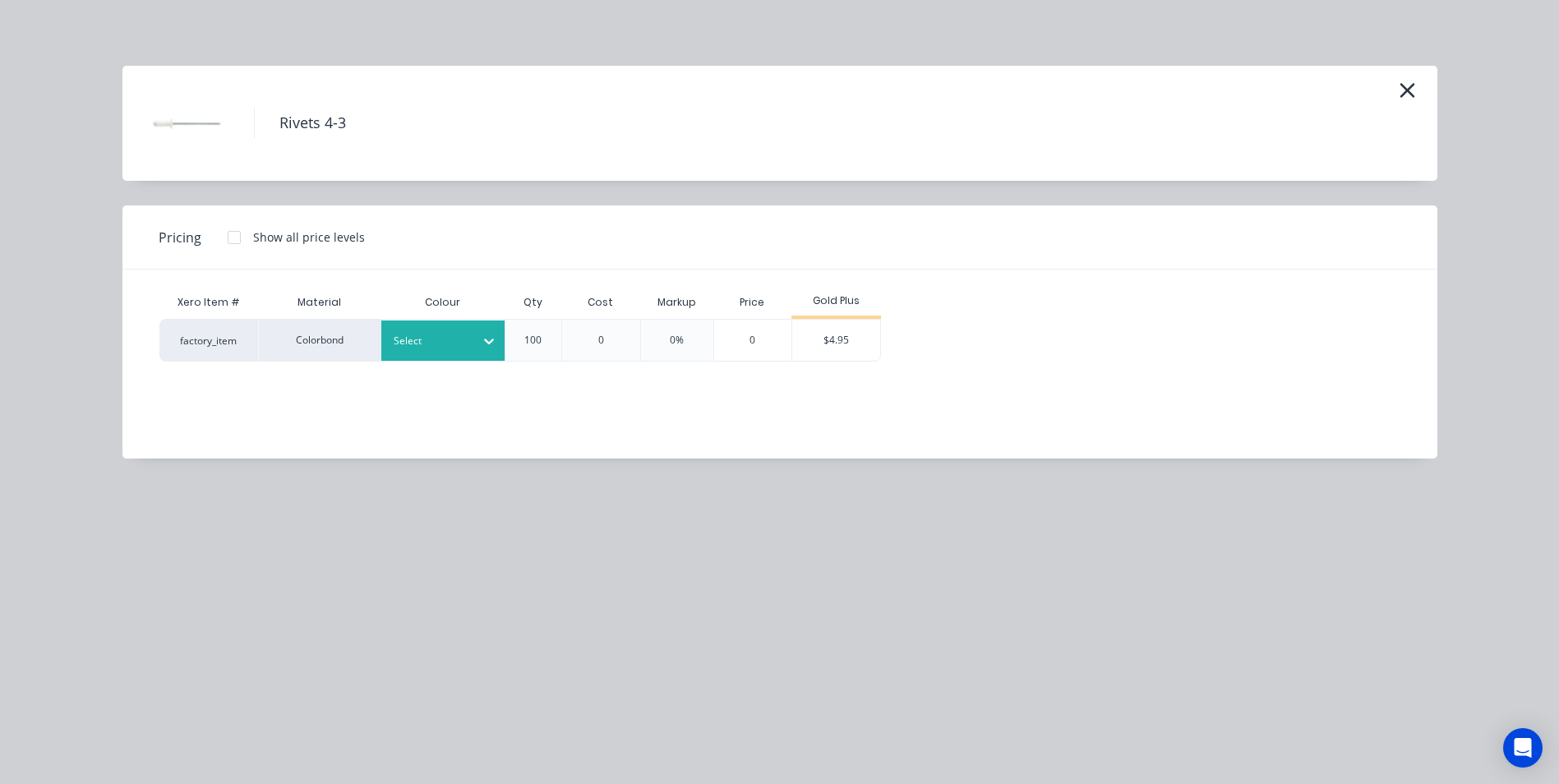
click at [460, 352] on div "Select" at bounding box center [442, 340] width 123 height 41
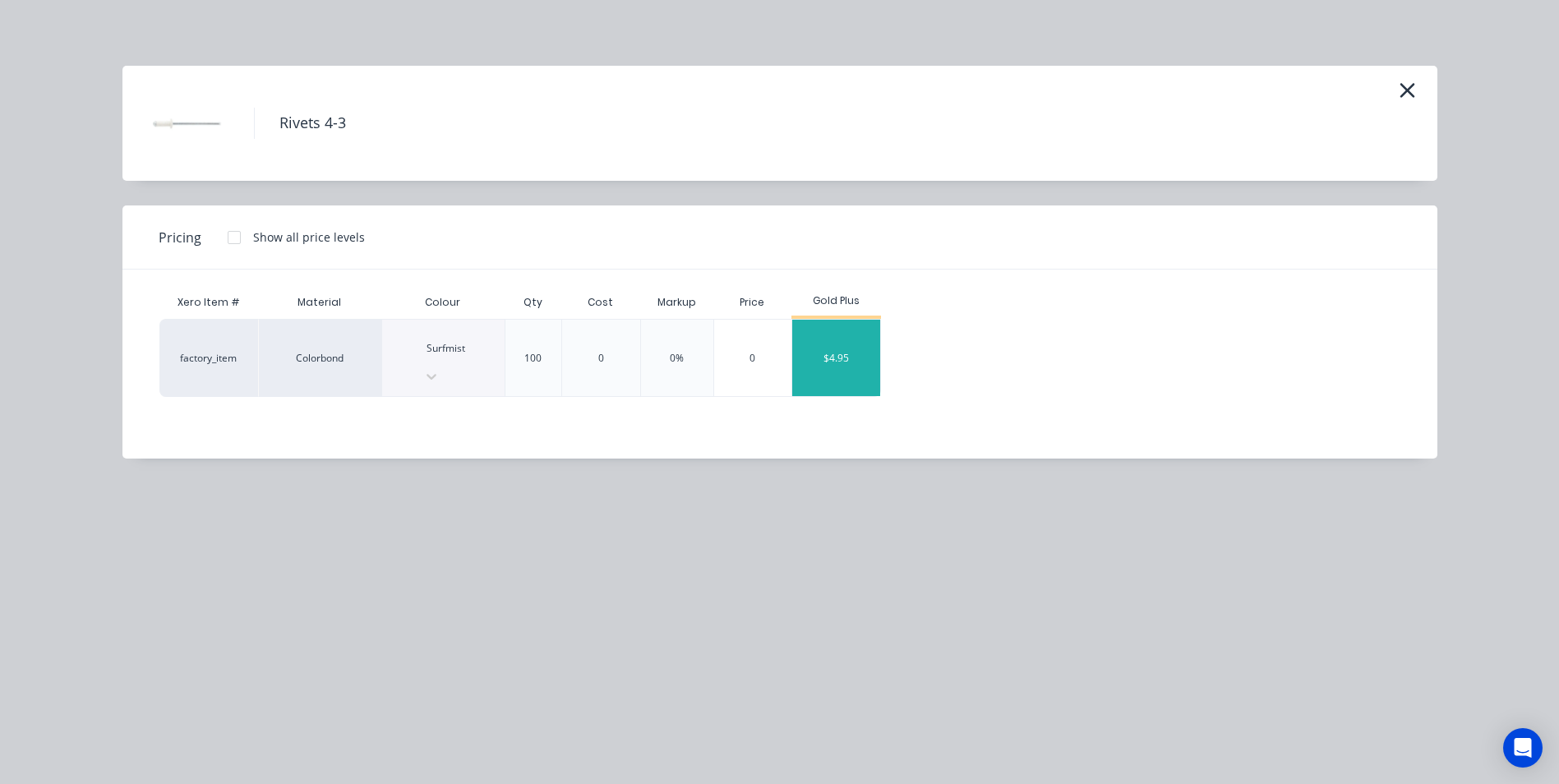
click at [838, 351] on div "$4.95" at bounding box center [836, 358] width 88 height 76
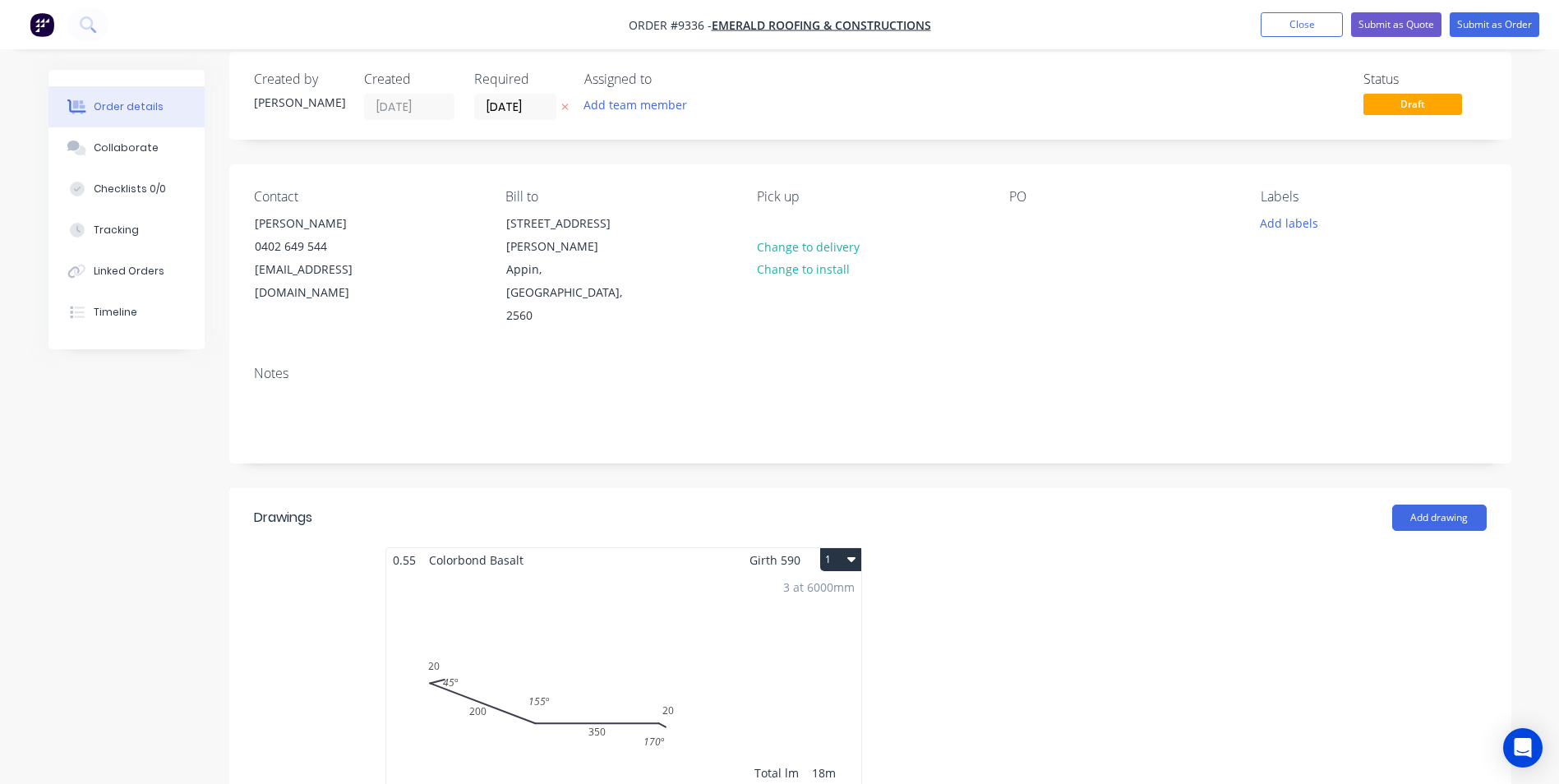
scroll to position [0, 0]
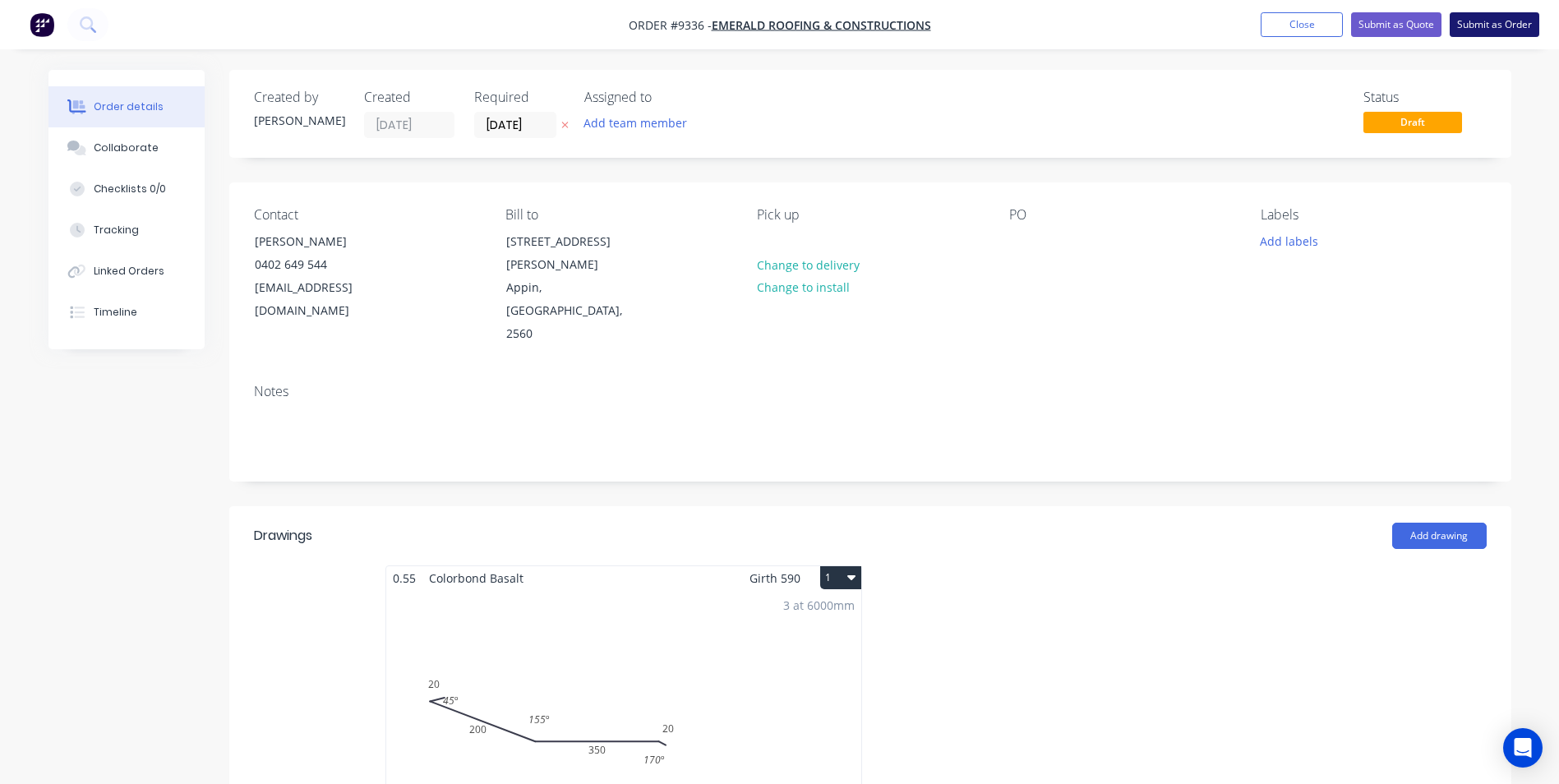
click at [1485, 22] on button "Submit as Order" at bounding box center [1494, 24] width 90 height 24
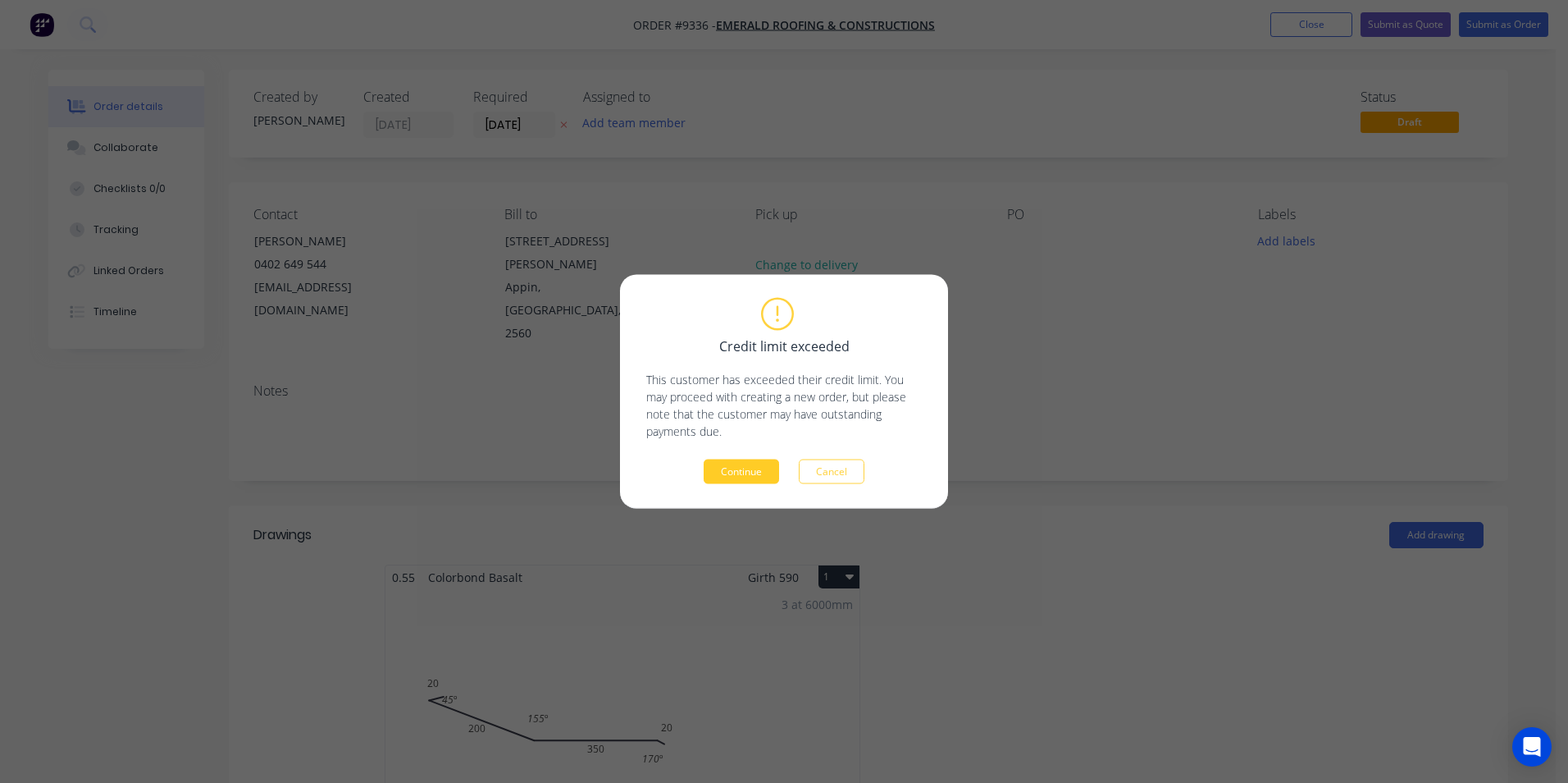
click at [765, 475] on button "Continue" at bounding box center [741, 471] width 75 height 24
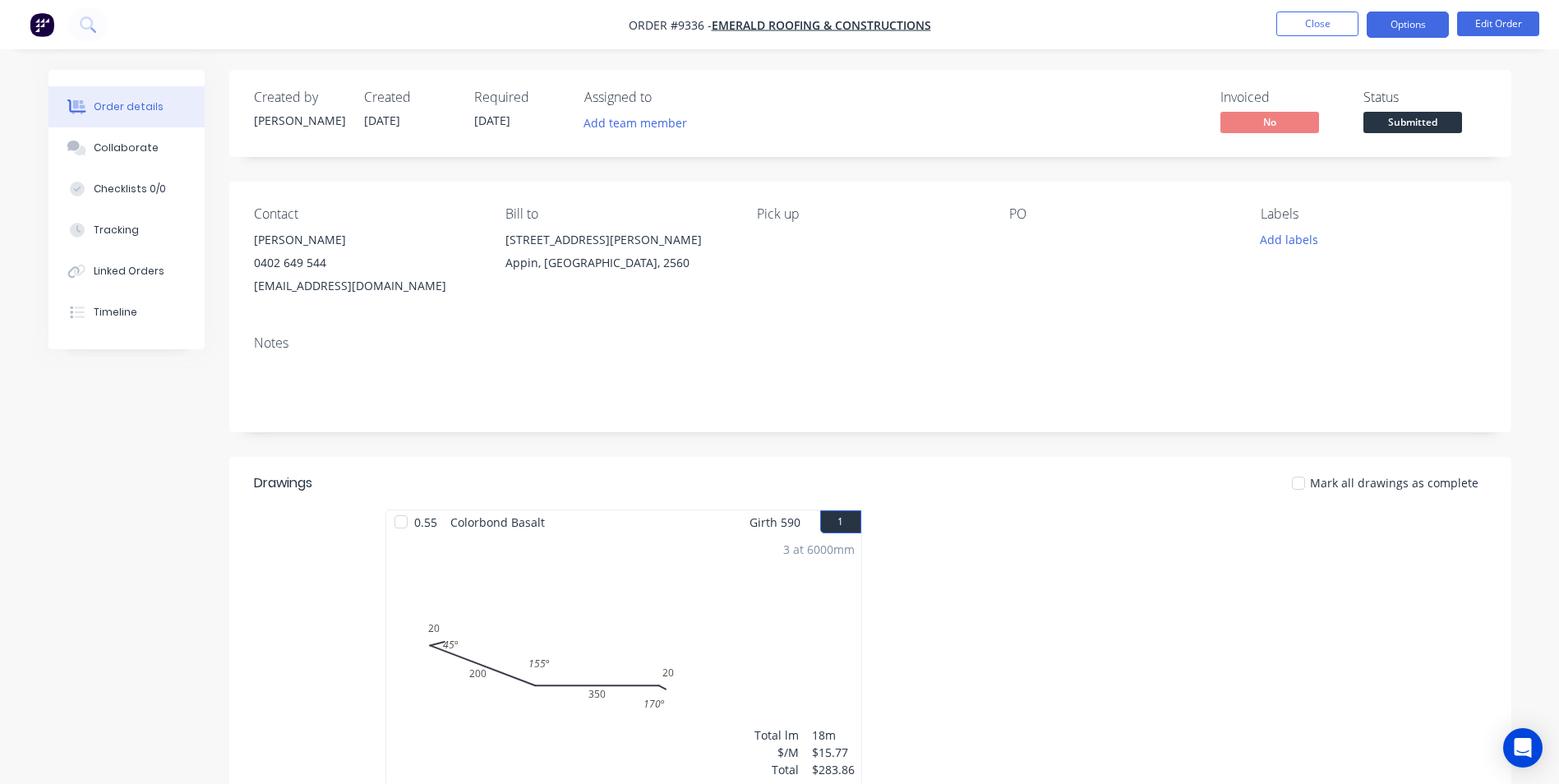
click at [1401, 24] on button "Options" at bounding box center [1407, 24] width 82 height 26
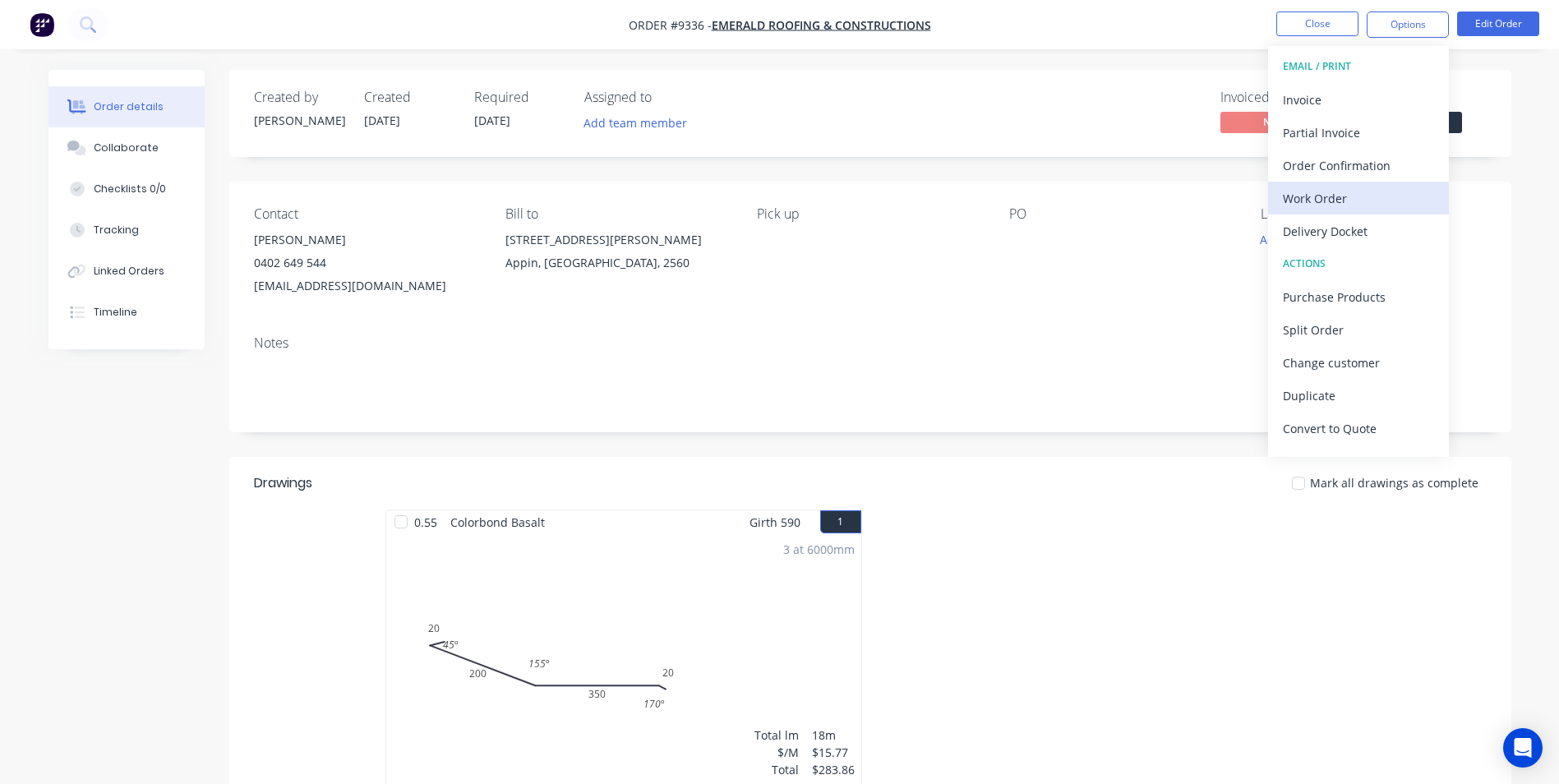
click at [1338, 191] on div "Work Order" at bounding box center [1358, 198] width 151 height 24
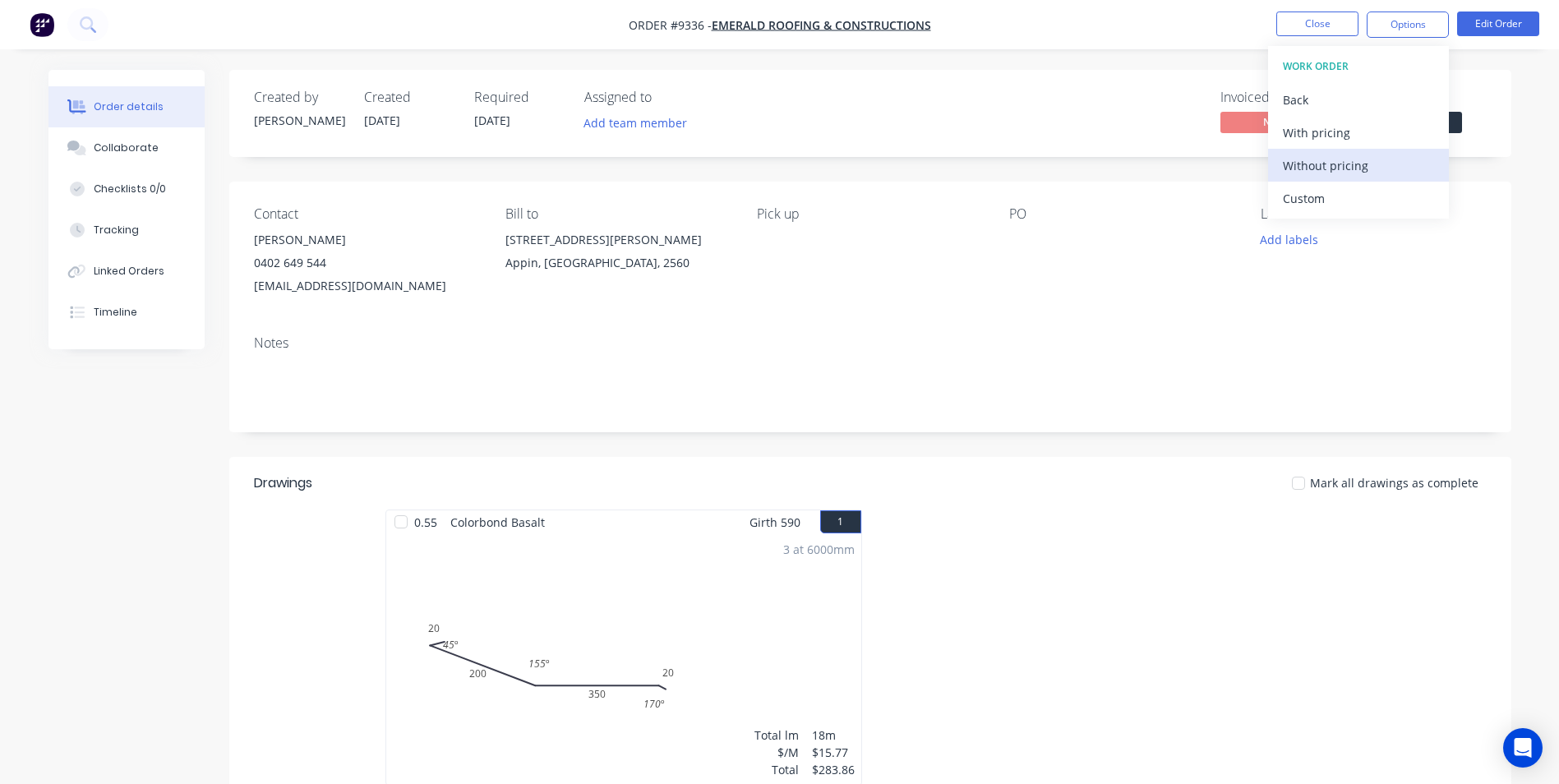
click at [1330, 161] on div "Without pricing" at bounding box center [1358, 165] width 151 height 24
click at [52, 27] on img "button" at bounding box center [42, 24] width 24 height 24
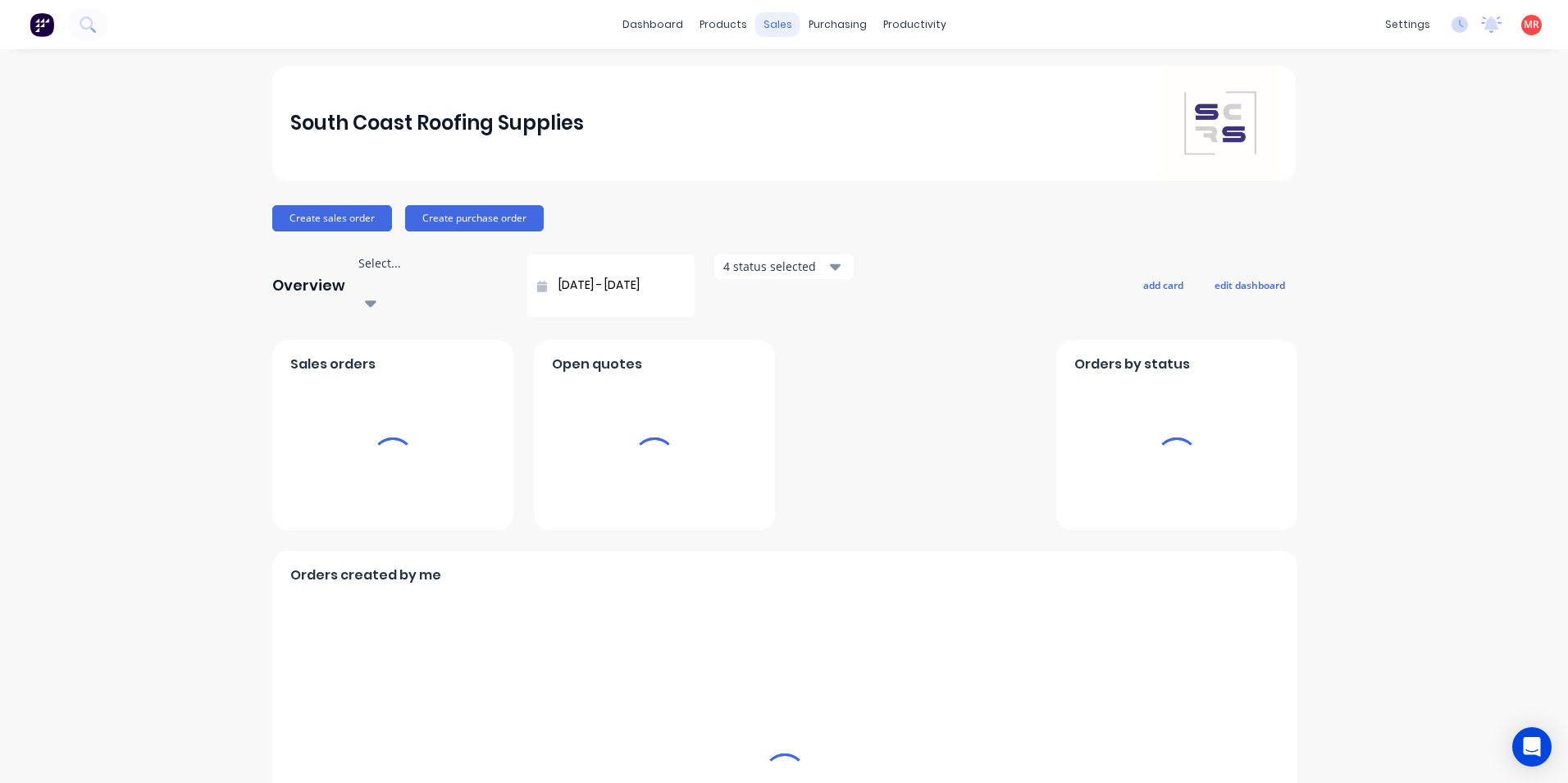
click at [778, 21] on div "sales" at bounding box center [778, 24] width 45 height 24
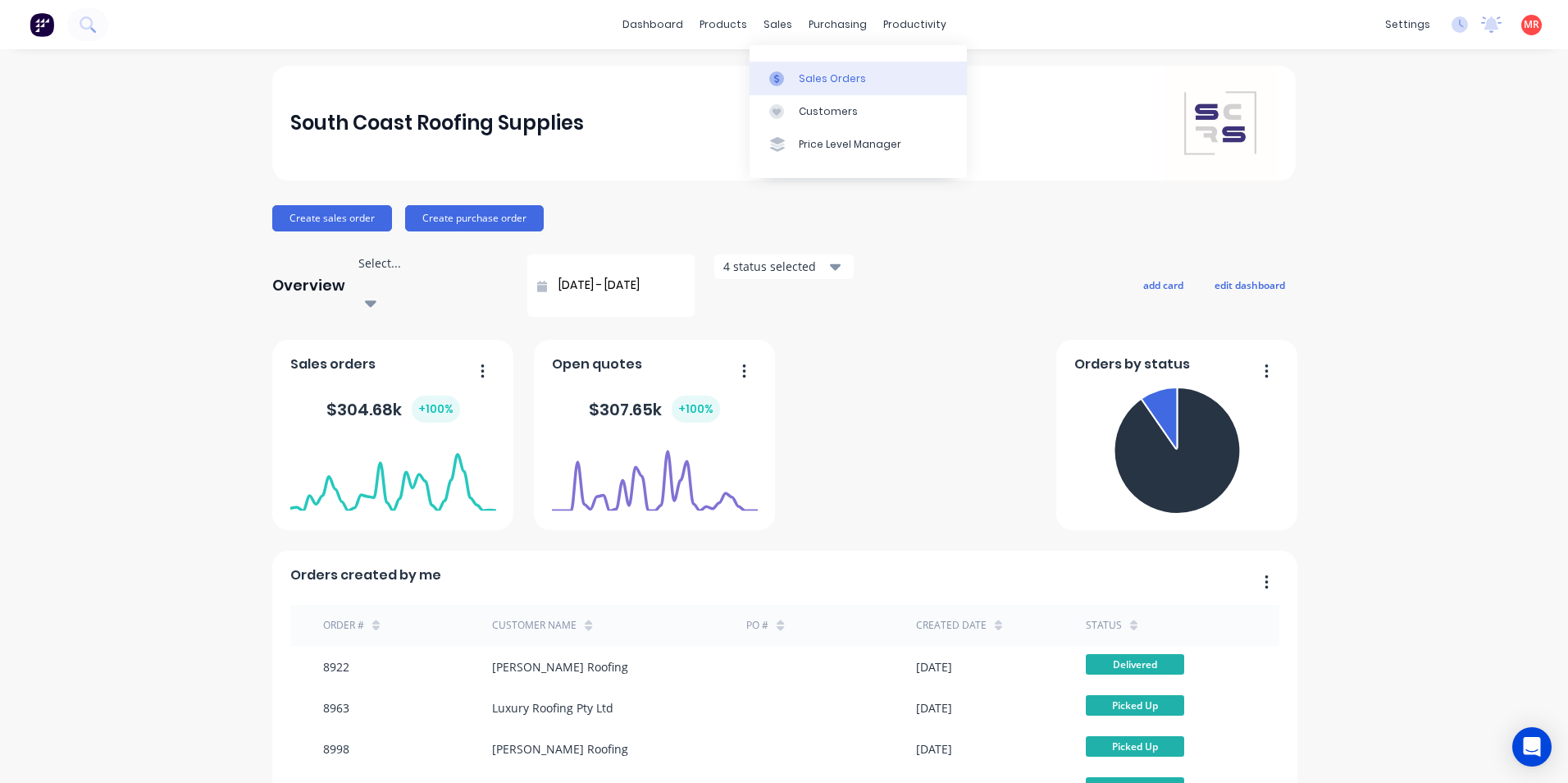
click at [790, 70] on link "Sales Orders" at bounding box center [858, 78] width 217 height 33
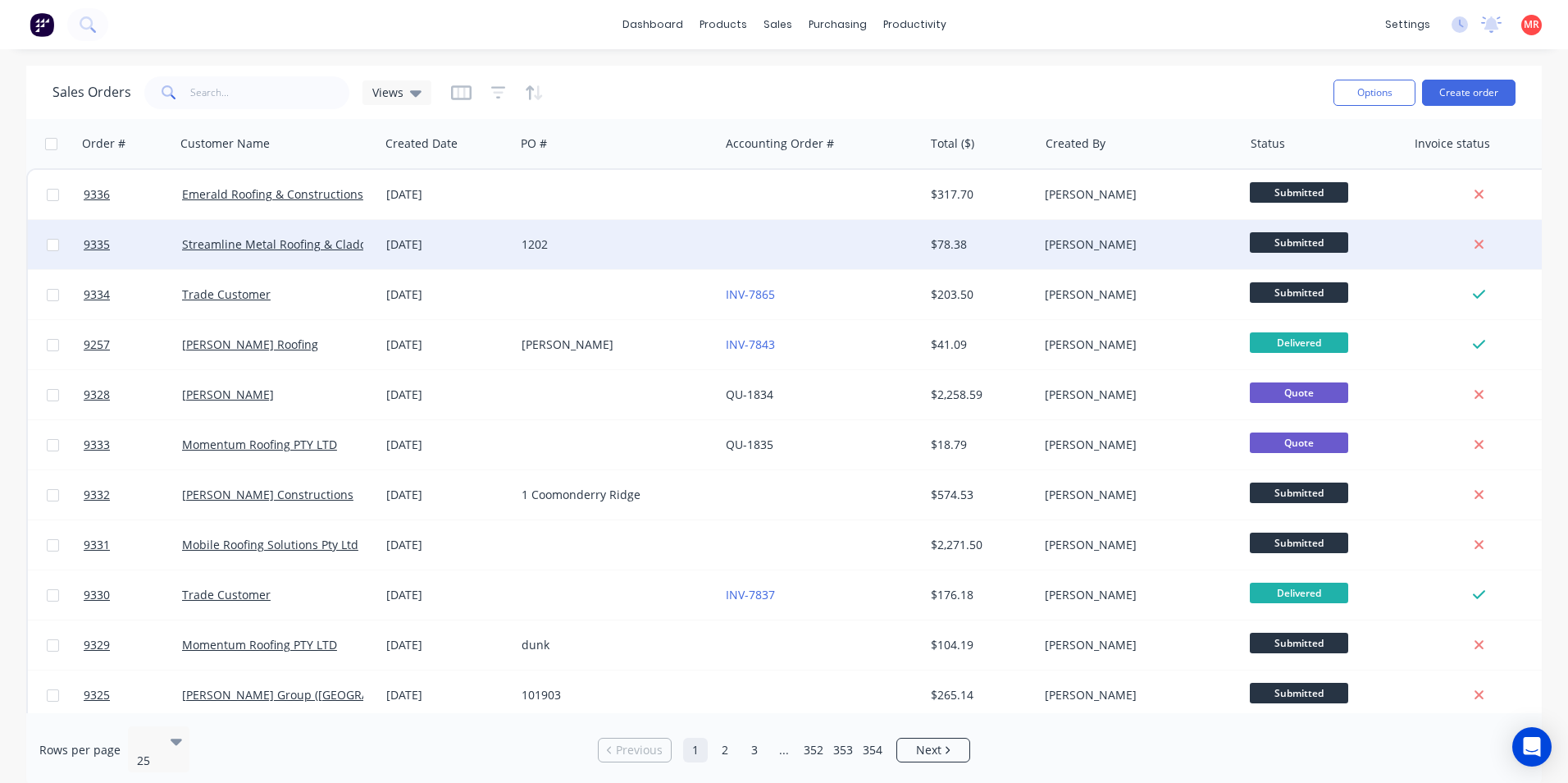
click at [677, 258] on div "1202" at bounding box center [618, 244] width 205 height 49
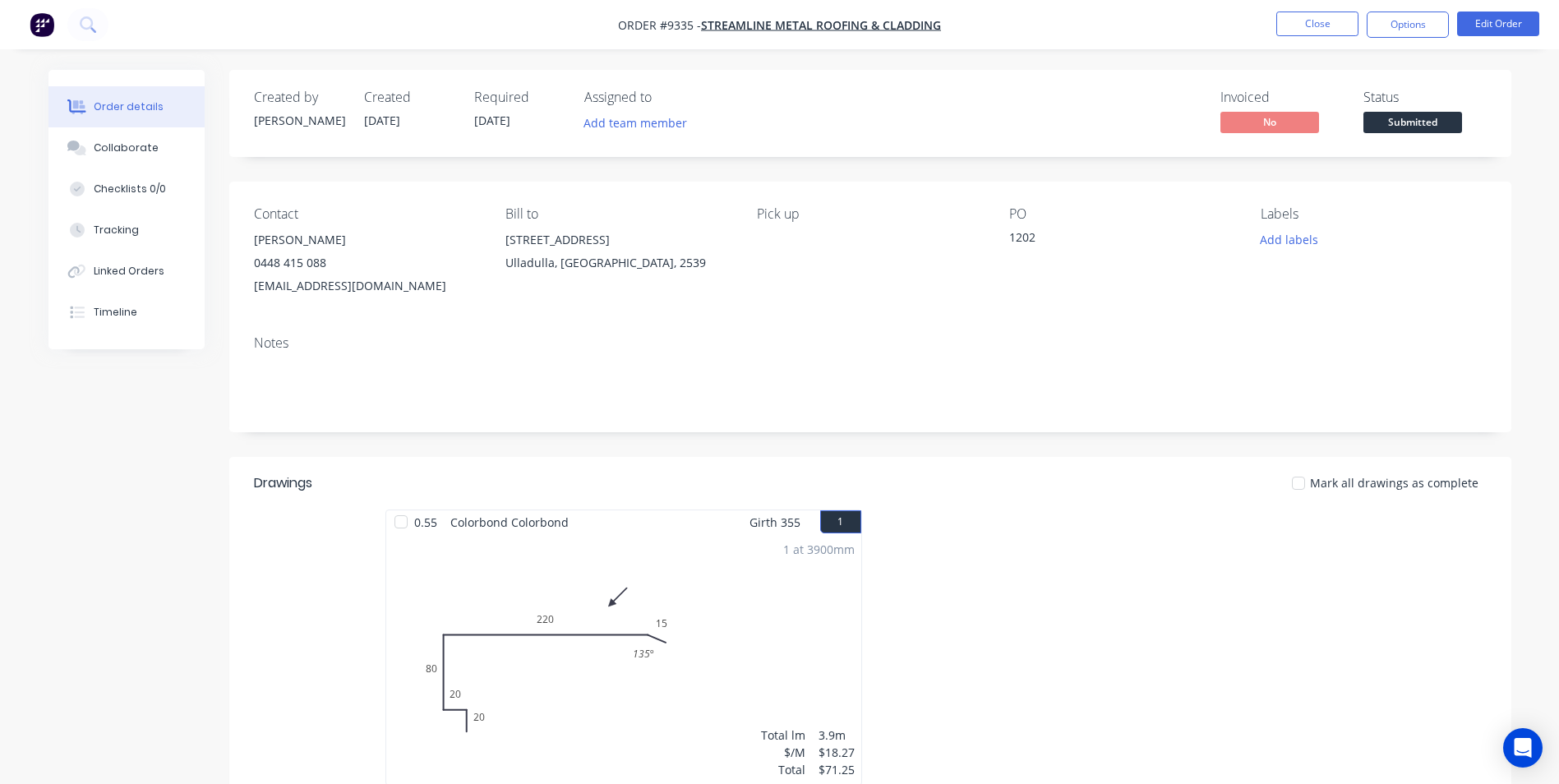
click at [612, 556] on div "1 at 3900mm Total lm $/M Total 3.9m $18.27 $71.25" at bounding box center [623, 658] width 475 height 250
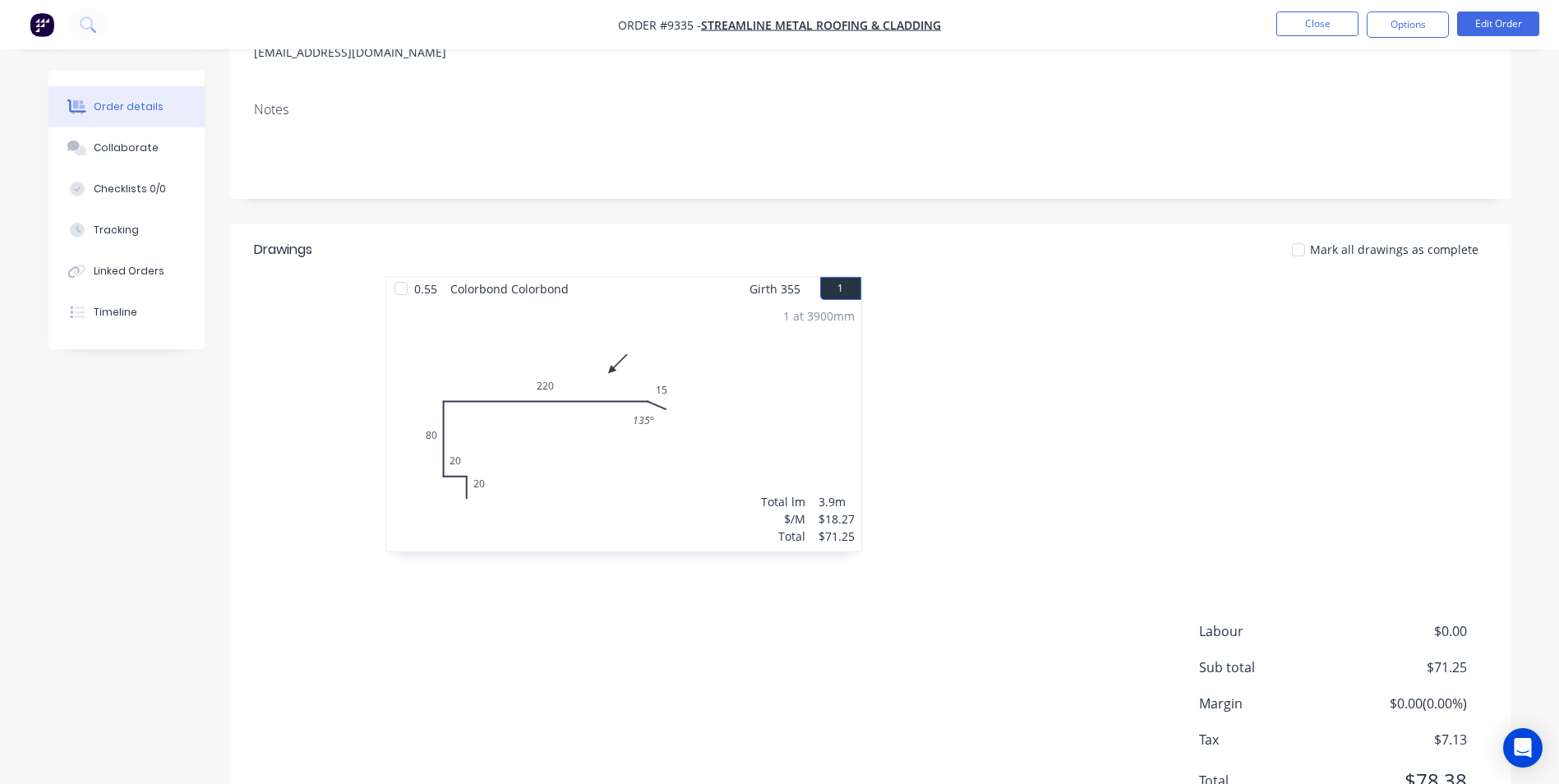
scroll to position [247, 0]
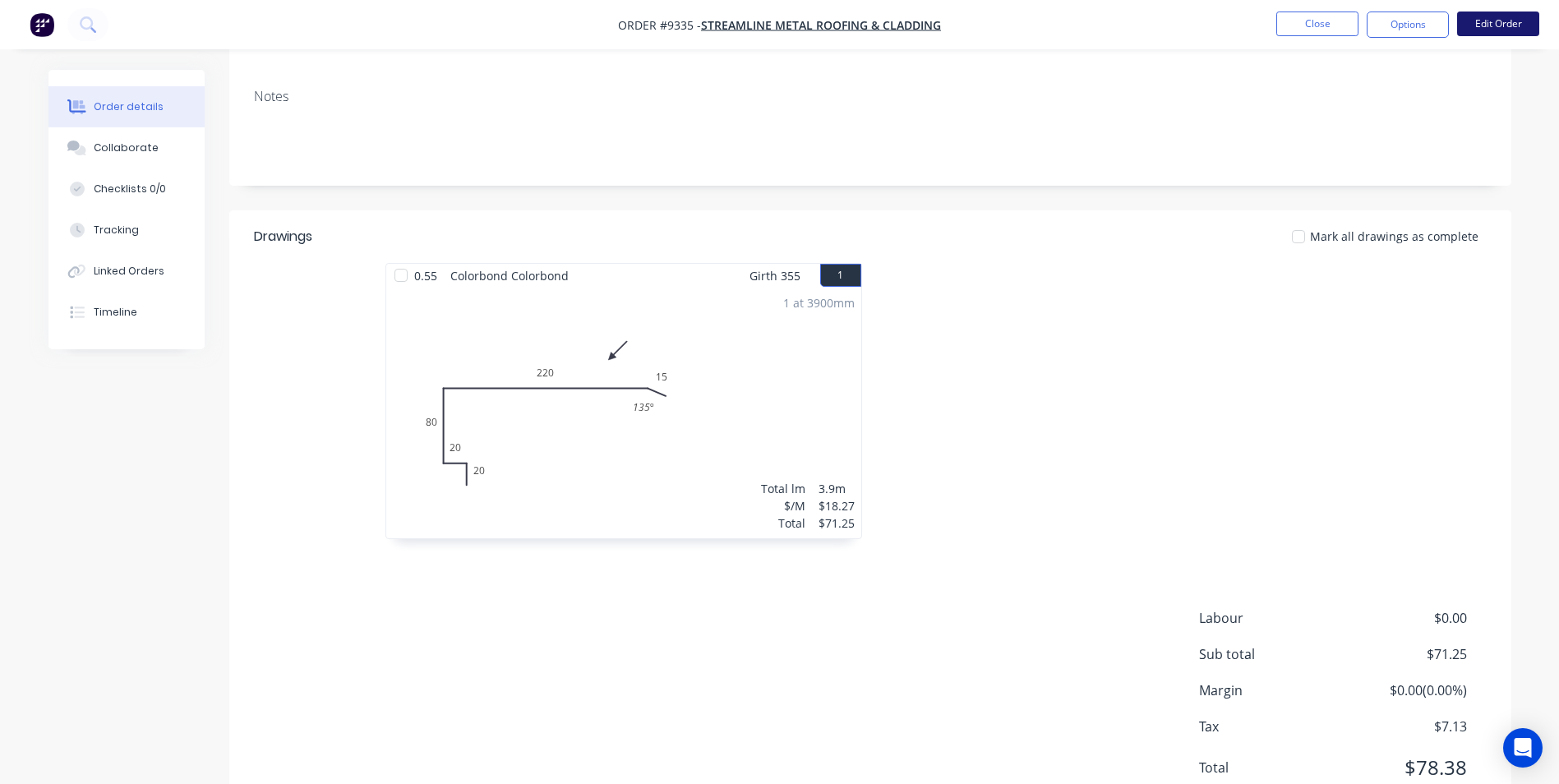
click at [1477, 22] on button "Edit Order" at bounding box center [1497, 23] width 82 height 24
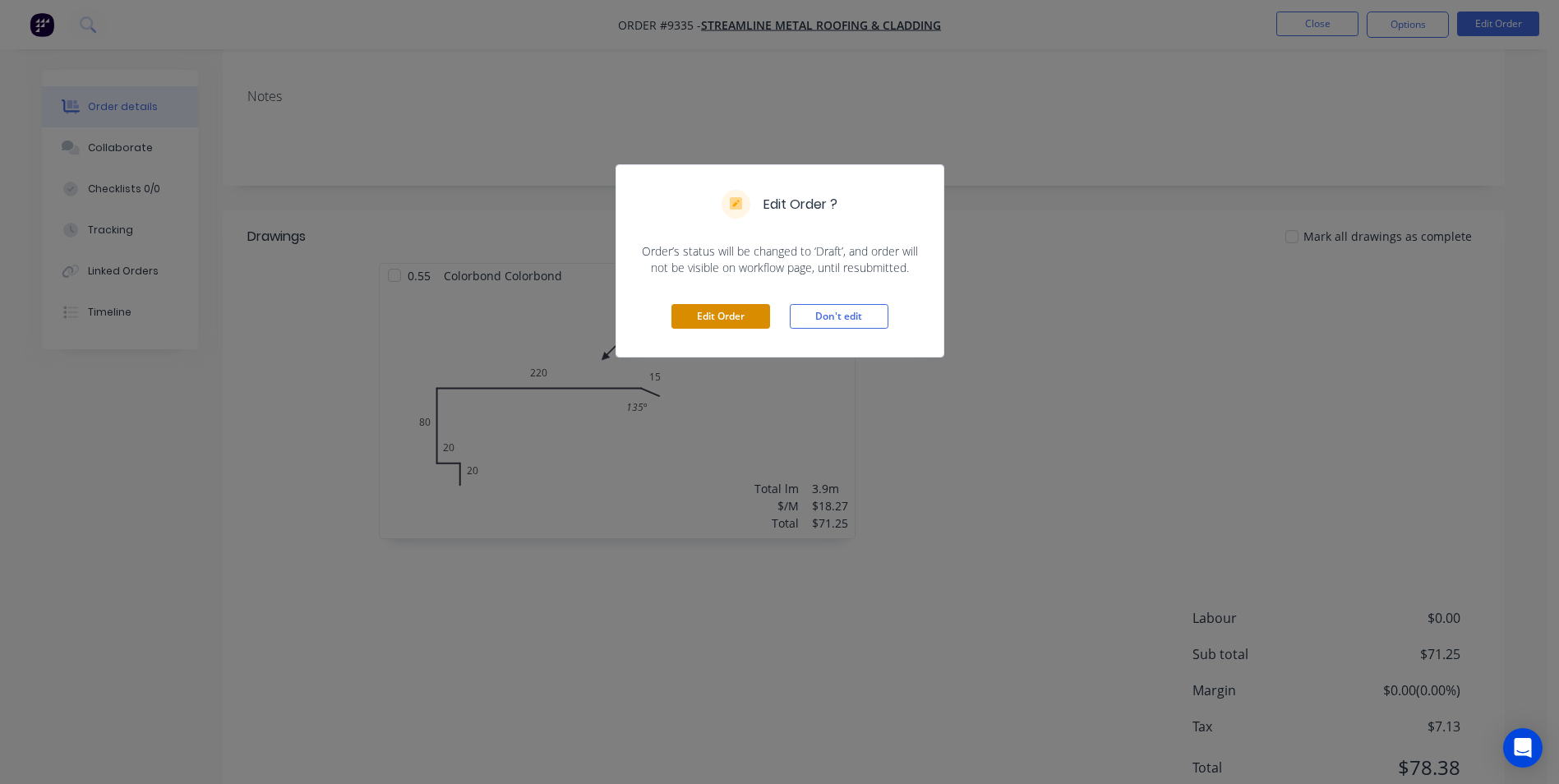
click at [719, 317] on button "Edit Order" at bounding box center [721, 315] width 99 height 24
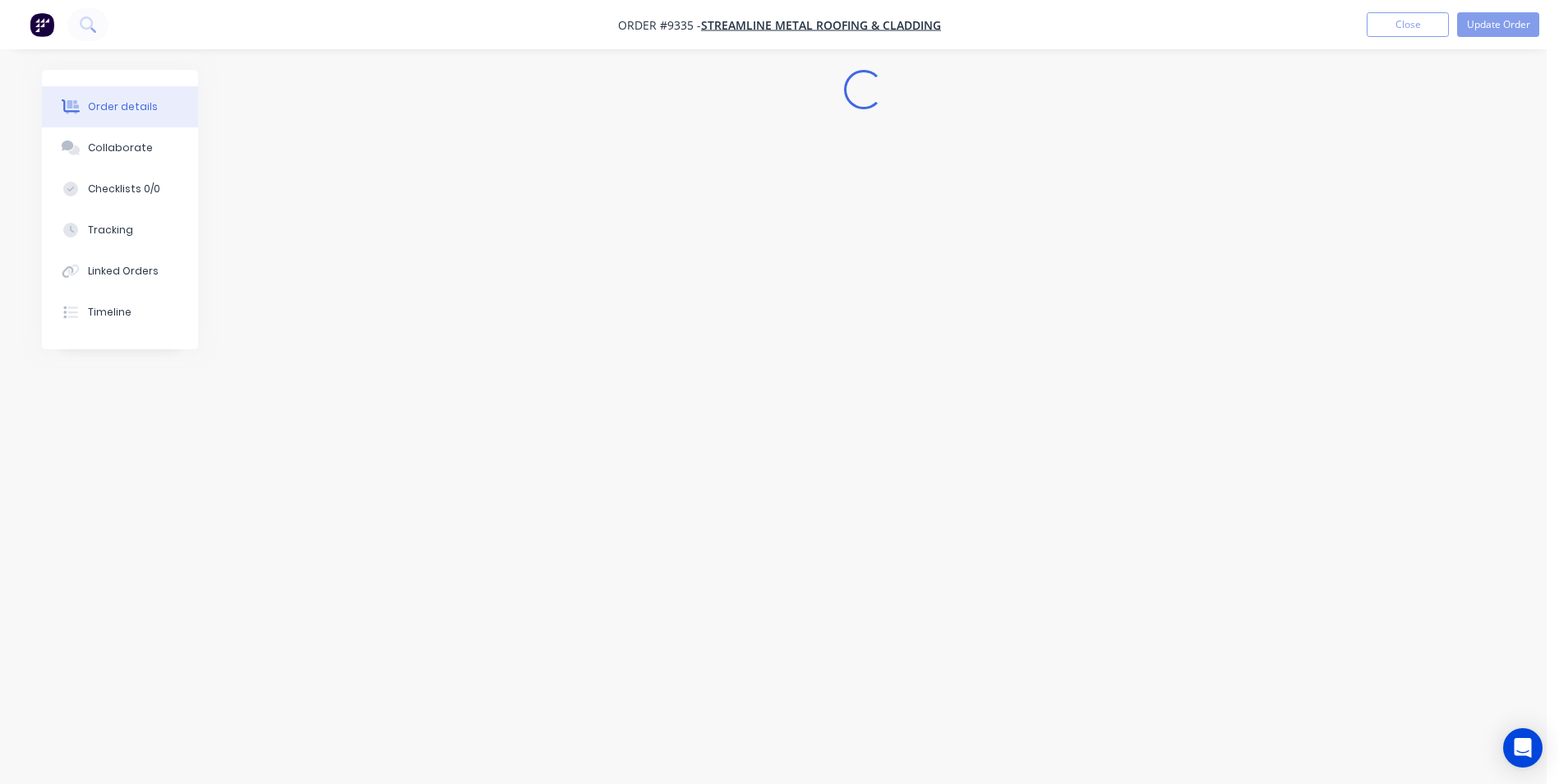
scroll to position [0, 0]
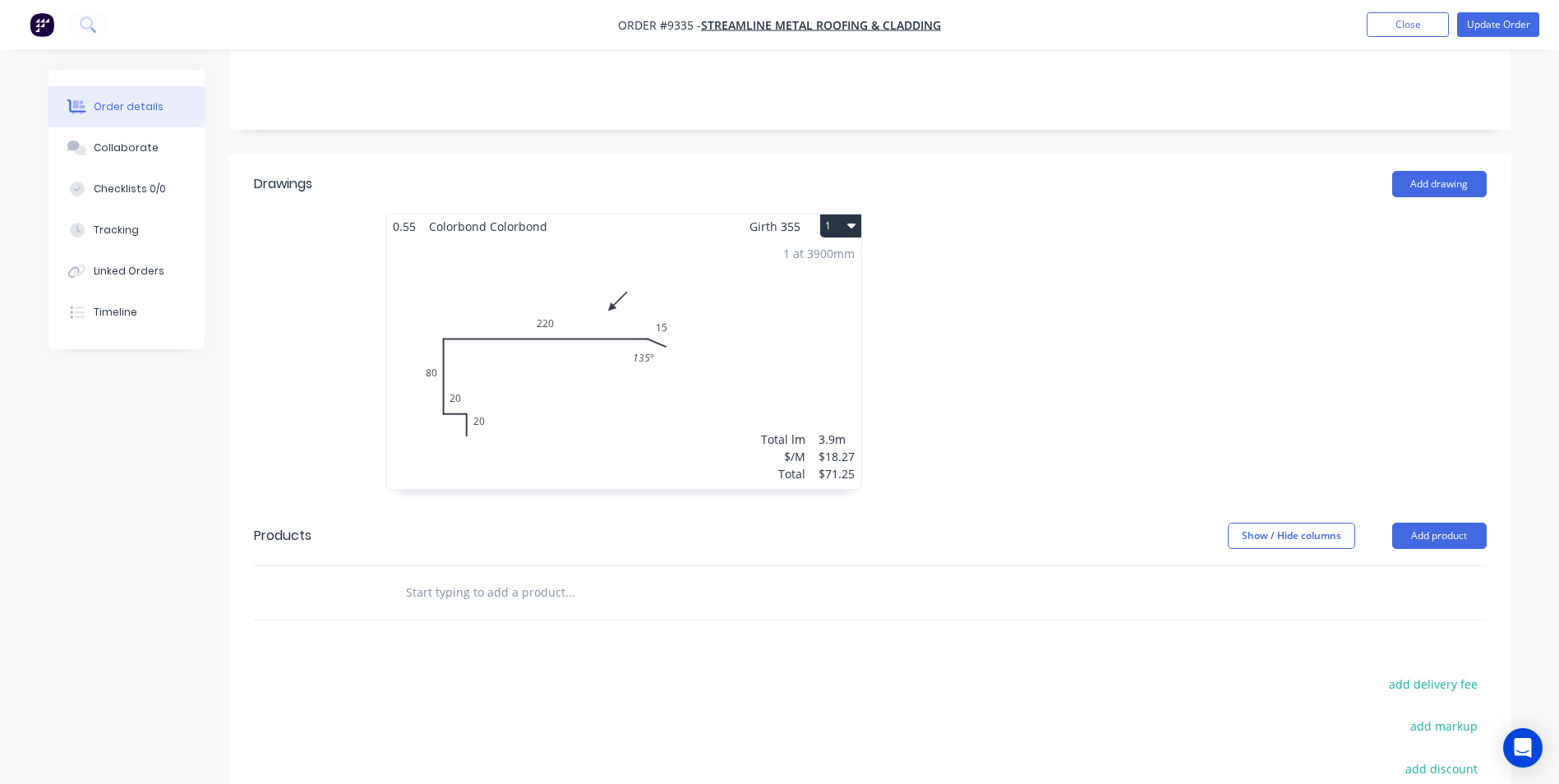
click at [721, 305] on div "1 at 3900mm Total lm $/M Total 3.9m $18.27 $71.25" at bounding box center [623, 363] width 475 height 250
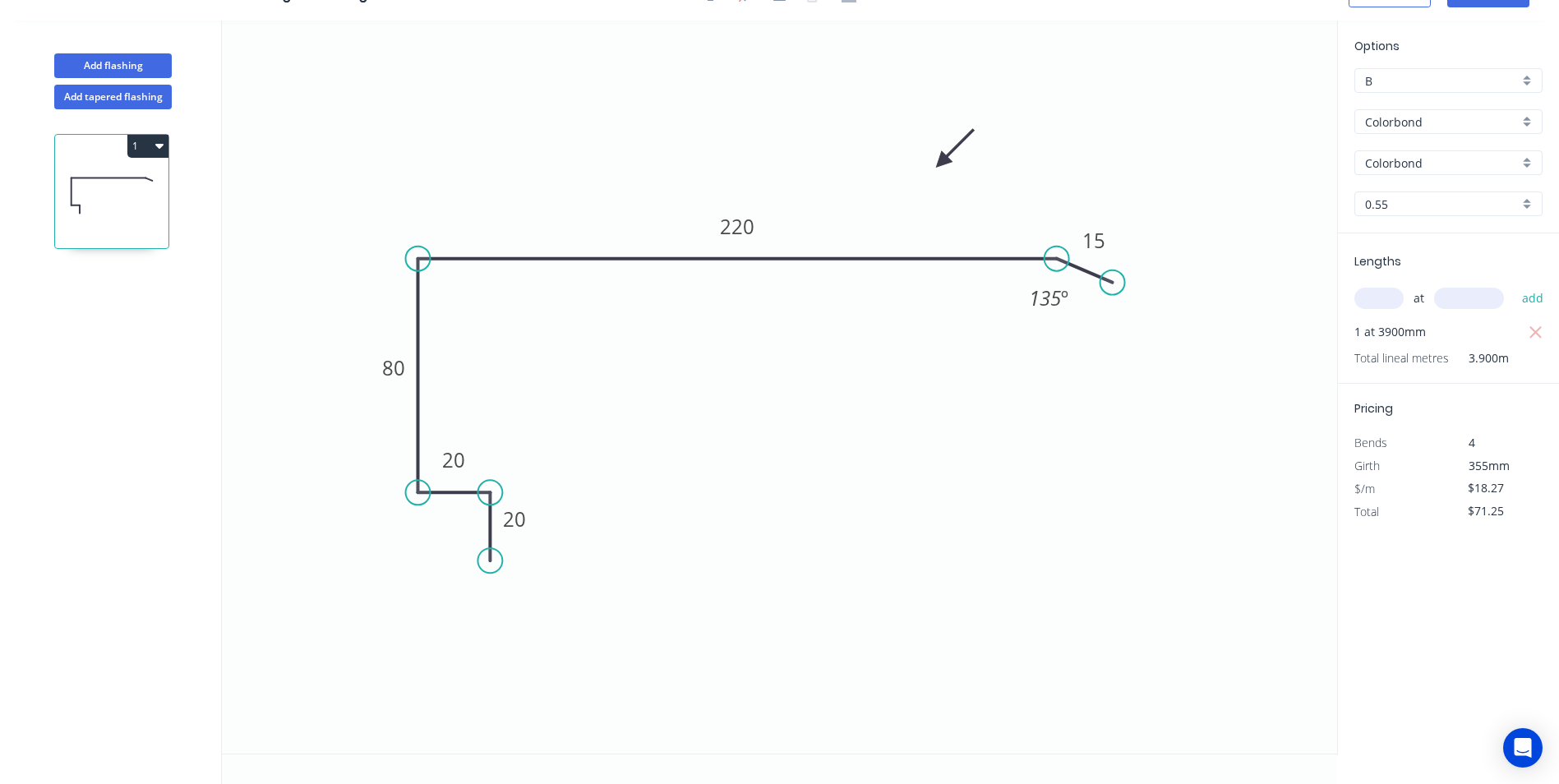
click at [1527, 157] on div "Colorbond" at bounding box center [1448, 161] width 189 height 24
click at [1415, 273] on div "Surfmist" at bounding box center [1448, 276] width 187 height 29
type input "Surfmist"
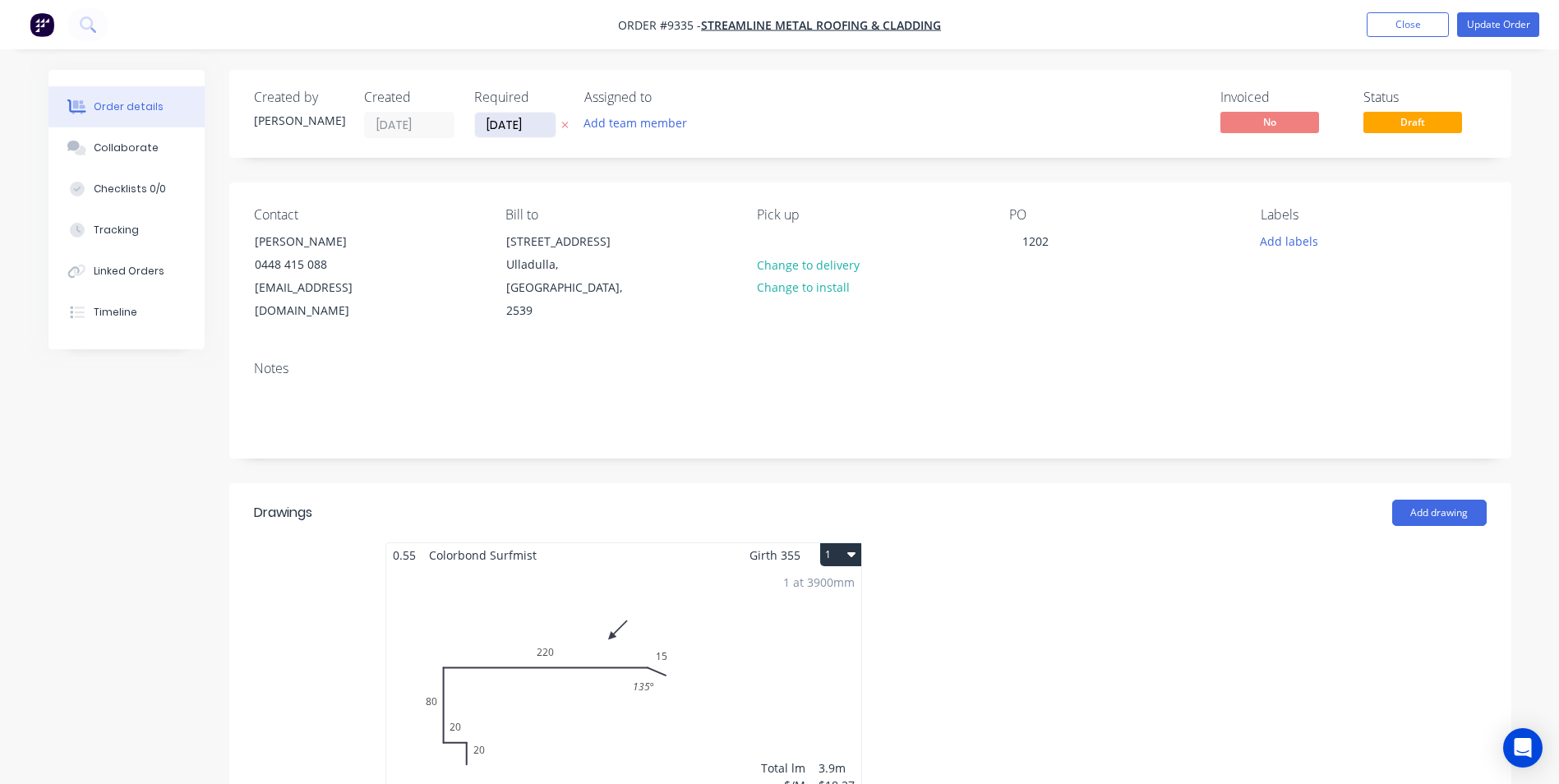
click at [494, 134] on input "[DATE]" at bounding box center [515, 124] width 80 height 24
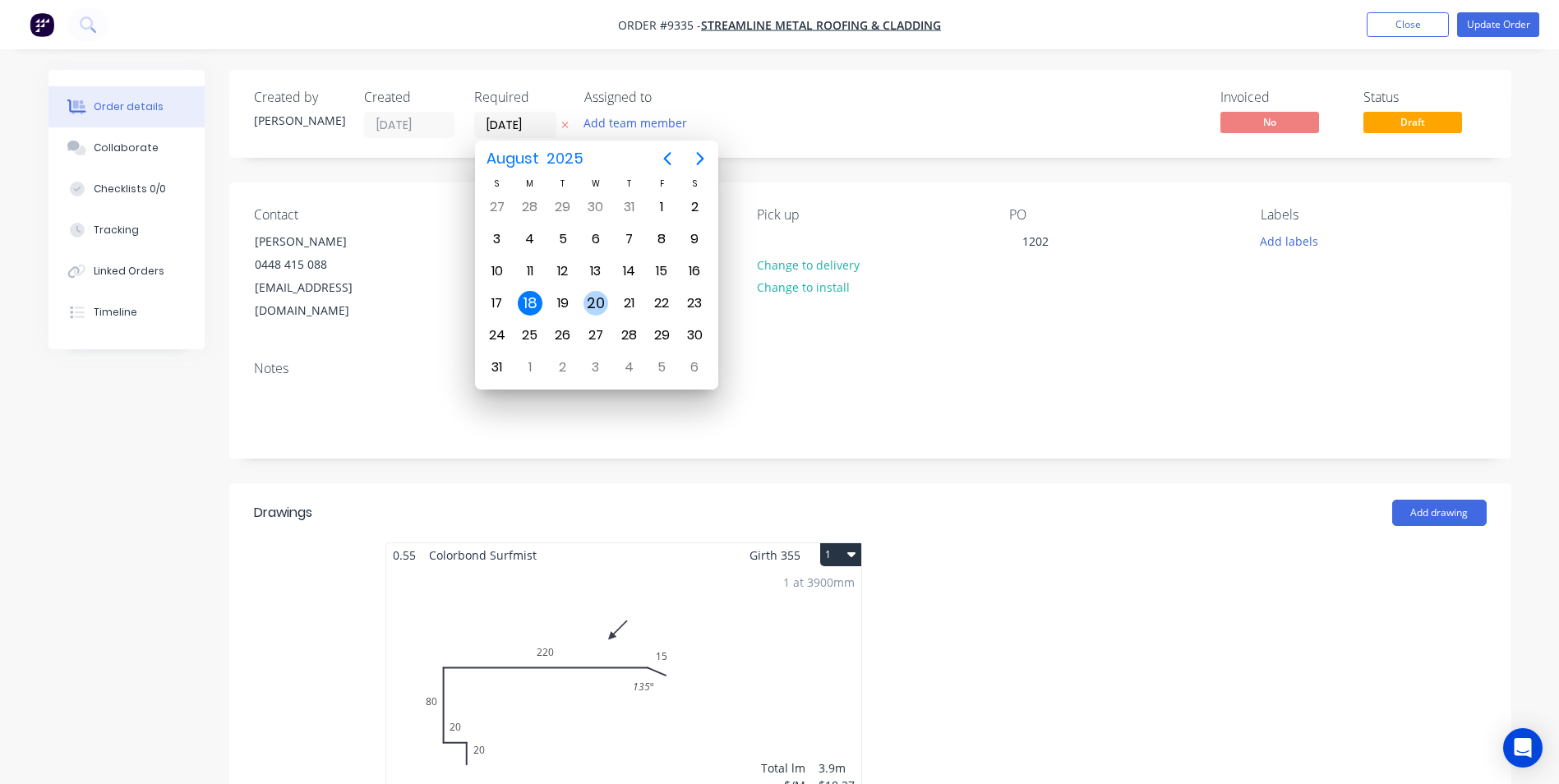
click at [592, 305] on div "20" at bounding box center [595, 303] width 24 height 24
type input "[DATE]"
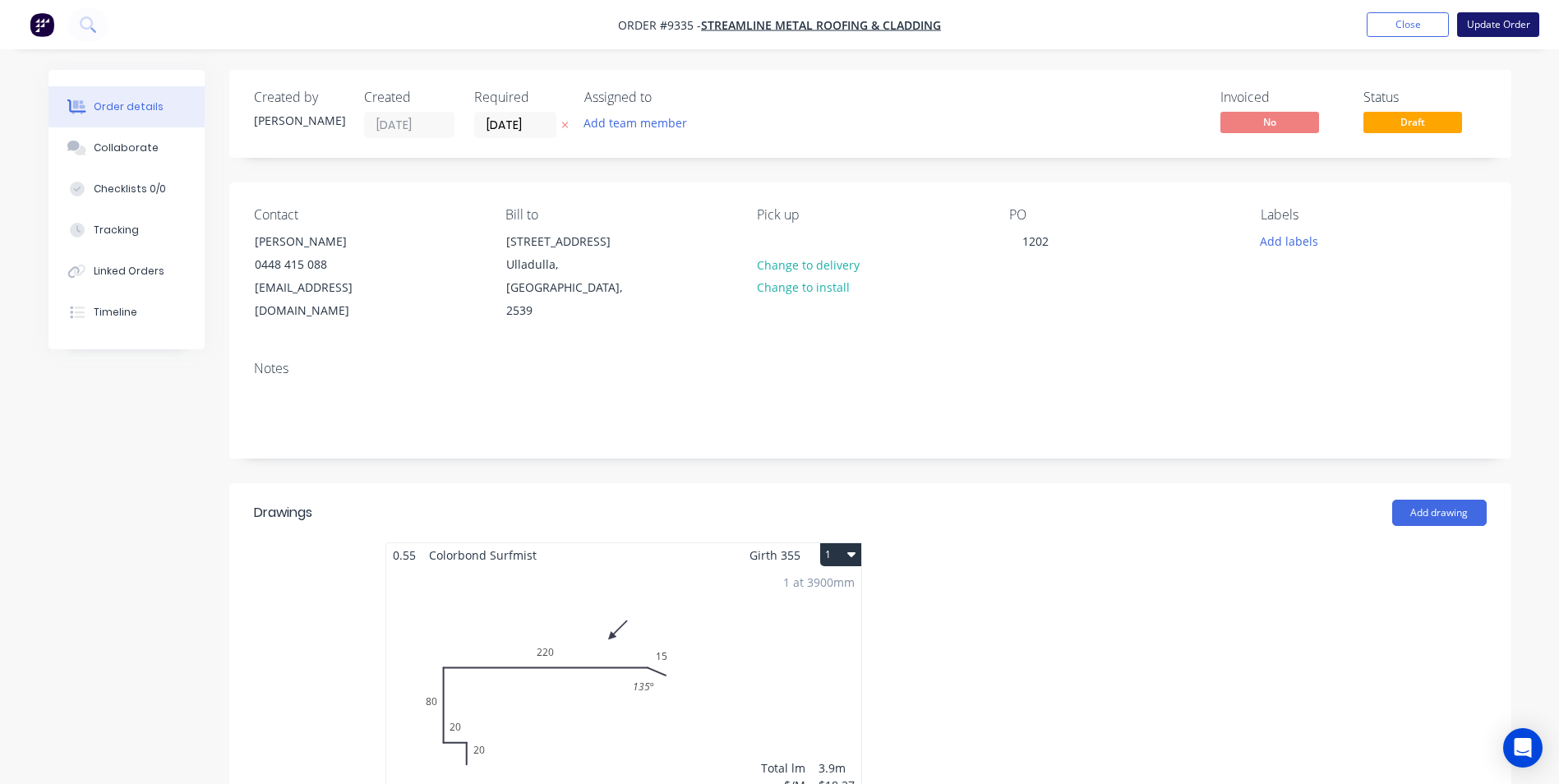
click at [1479, 15] on button "Update Order" at bounding box center [1497, 24] width 82 height 24
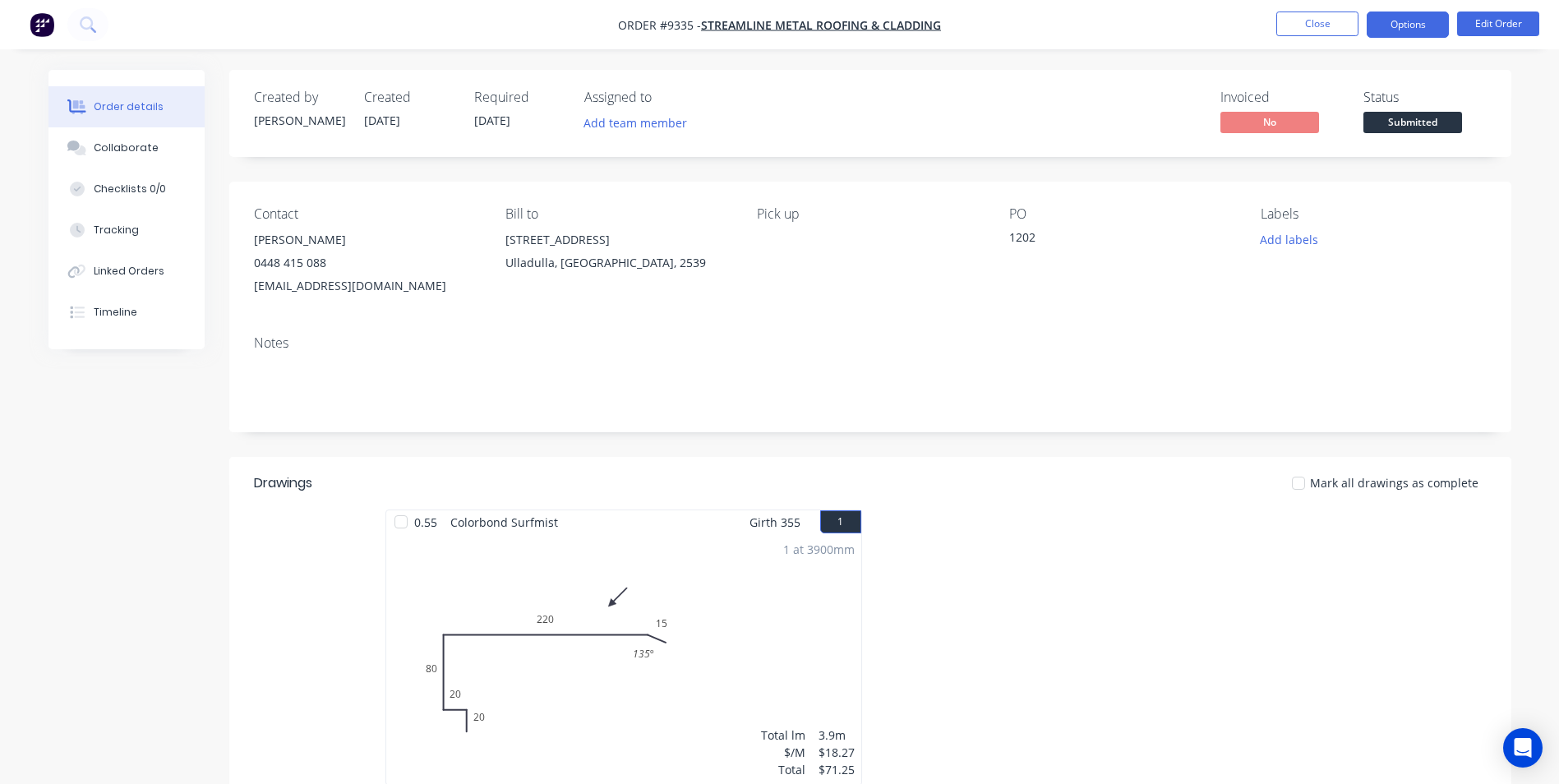
click at [1401, 29] on button "Options" at bounding box center [1407, 24] width 82 height 26
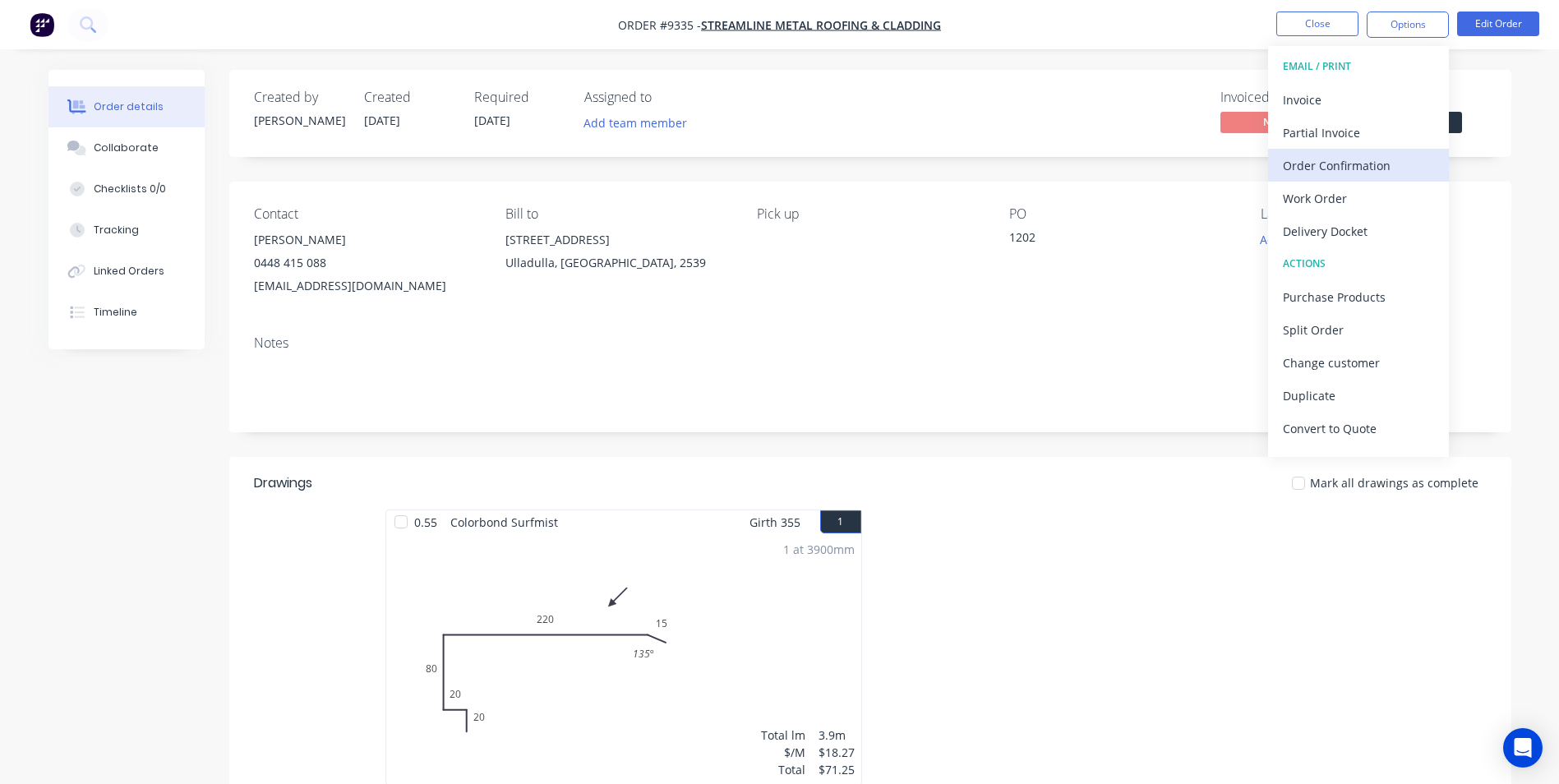
click at [1335, 171] on div "Order Confirmation" at bounding box center [1358, 165] width 151 height 24
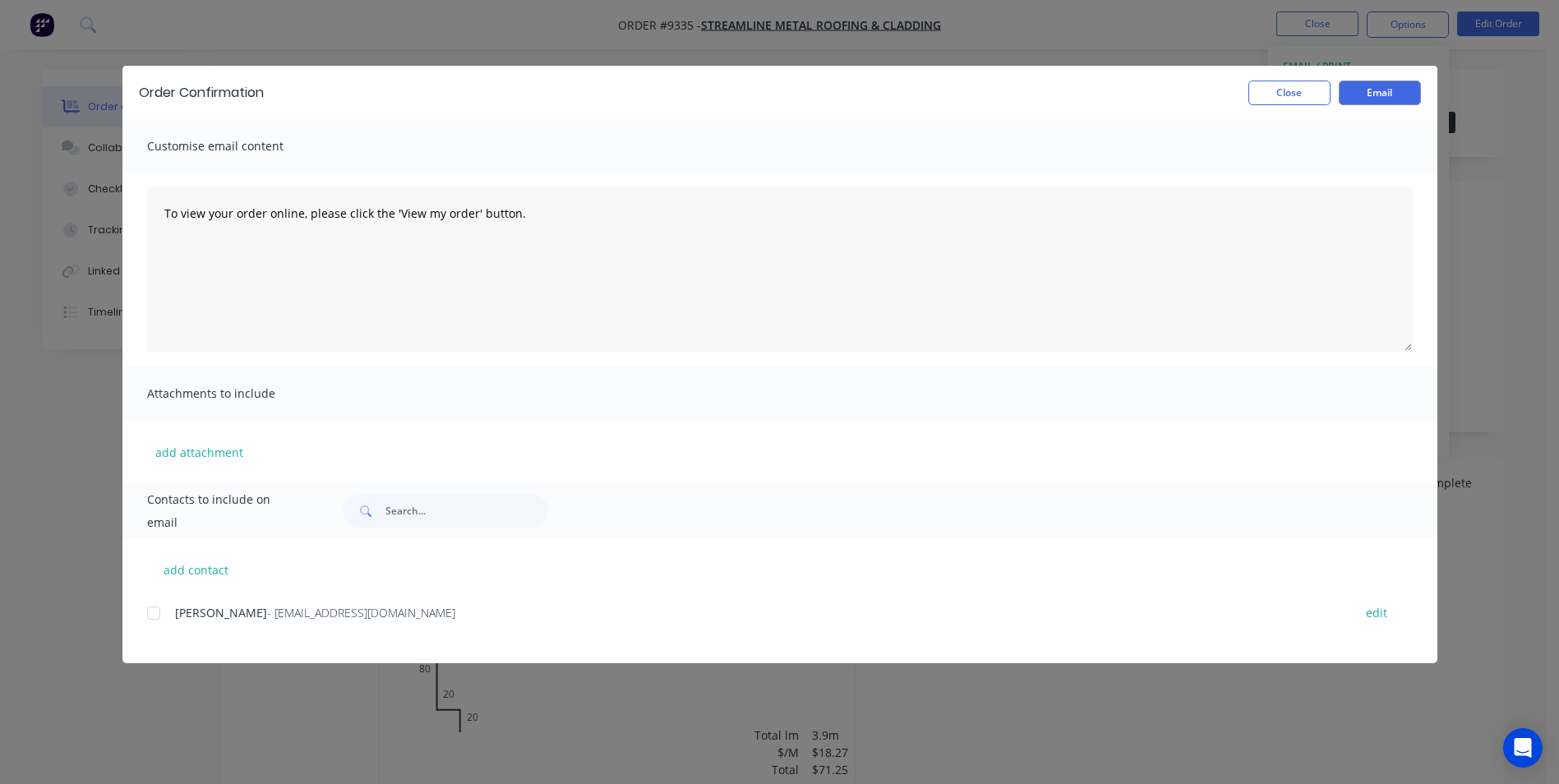
click at [150, 614] on div at bounding box center [154, 613] width 33 height 33
drag, startPoint x: 1381, startPoint y: 85, endPoint x: 1286, endPoint y: 85, distance: 95.0
click at [1379, 85] on button "Email" at bounding box center [1379, 92] width 82 height 24
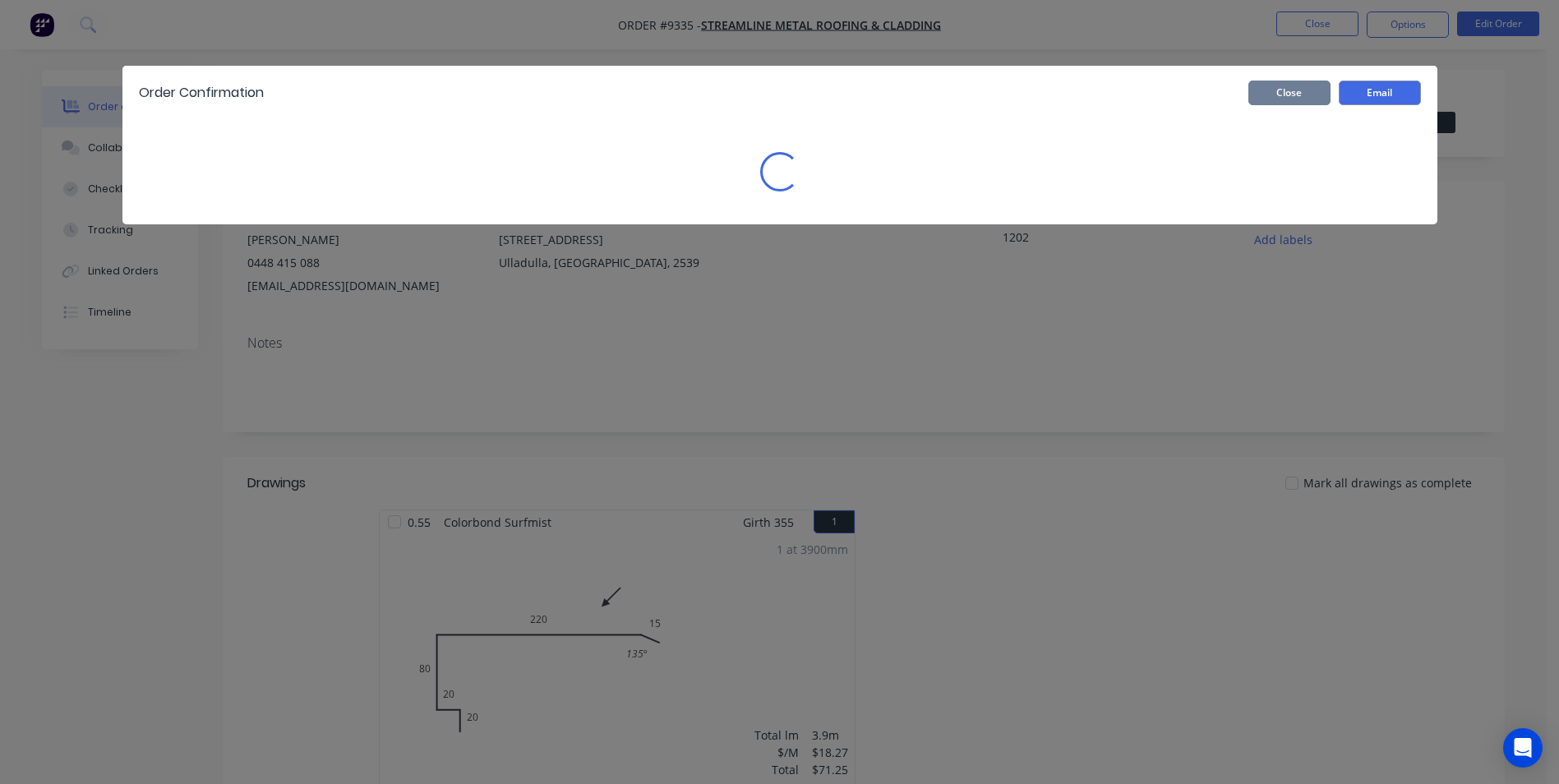
drag, startPoint x: 1286, startPoint y: 85, endPoint x: 1383, endPoint y: 39, distance: 107.4
click at [1287, 84] on button "Close" at bounding box center [1289, 92] width 82 height 24
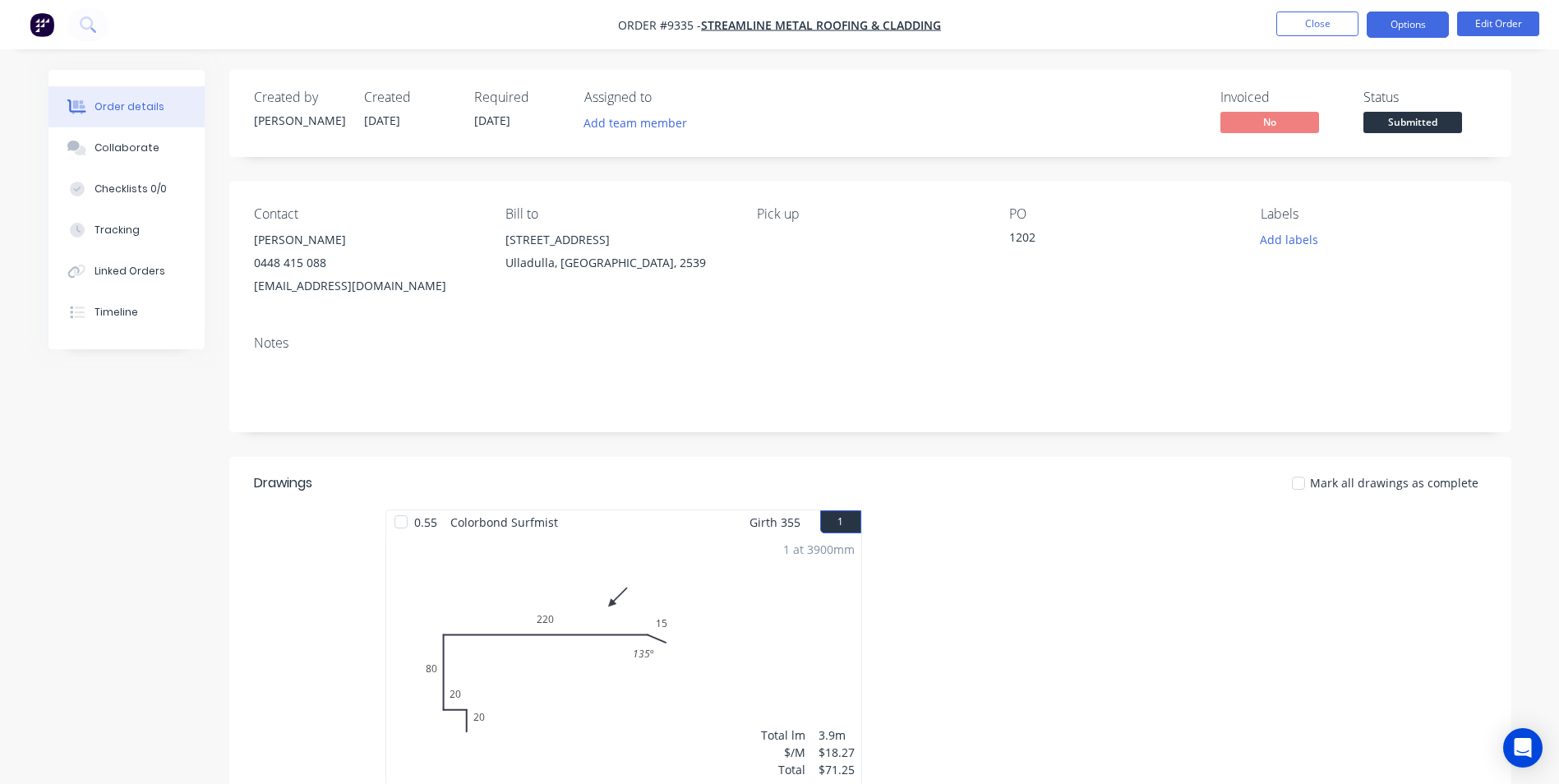
click at [1408, 24] on button "Options" at bounding box center [1407, 24] width 82 height 26
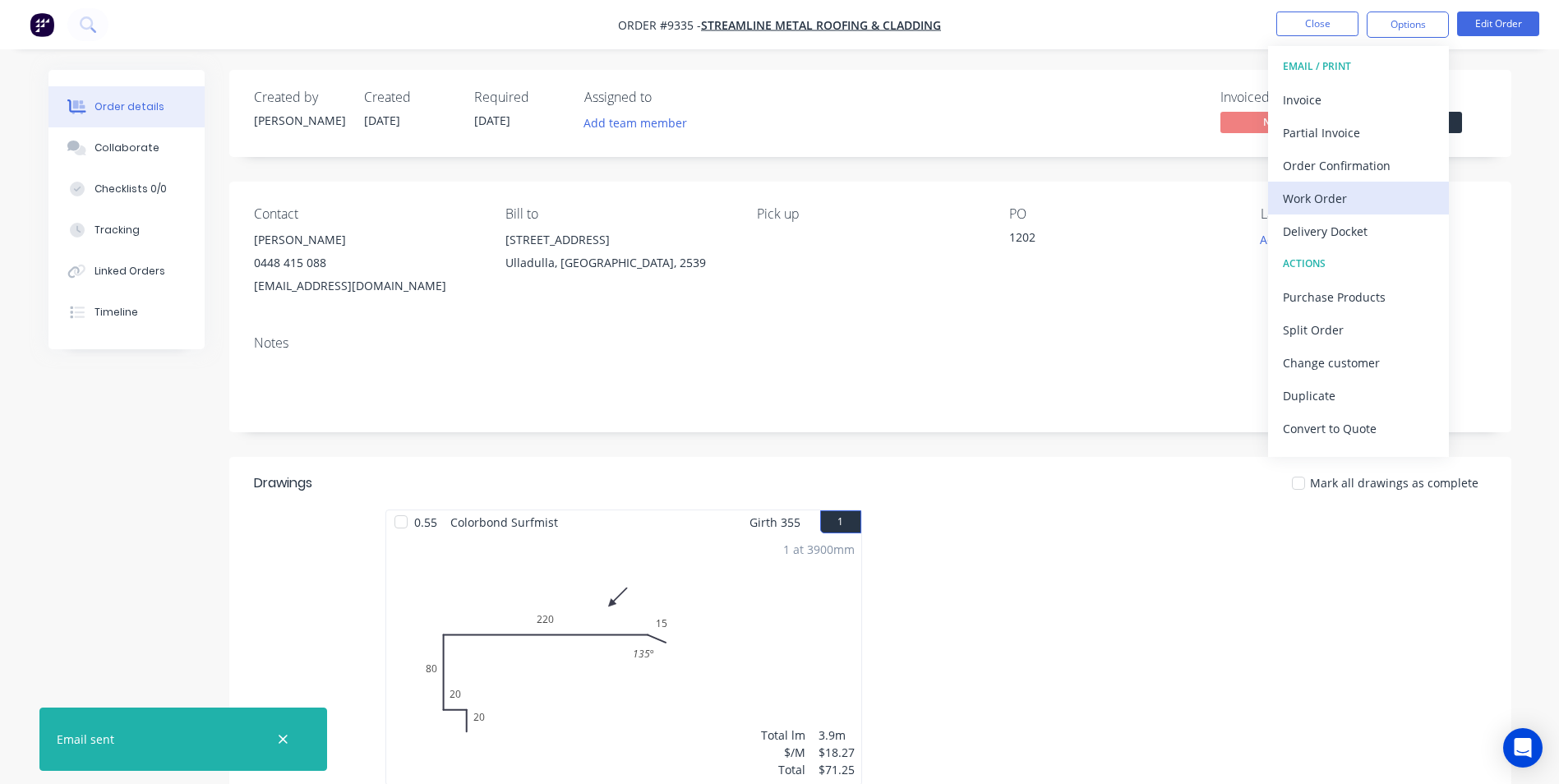
click at [1331, 190] on div "Work Order" at bounding box center [1358, 198] width 151 height 24
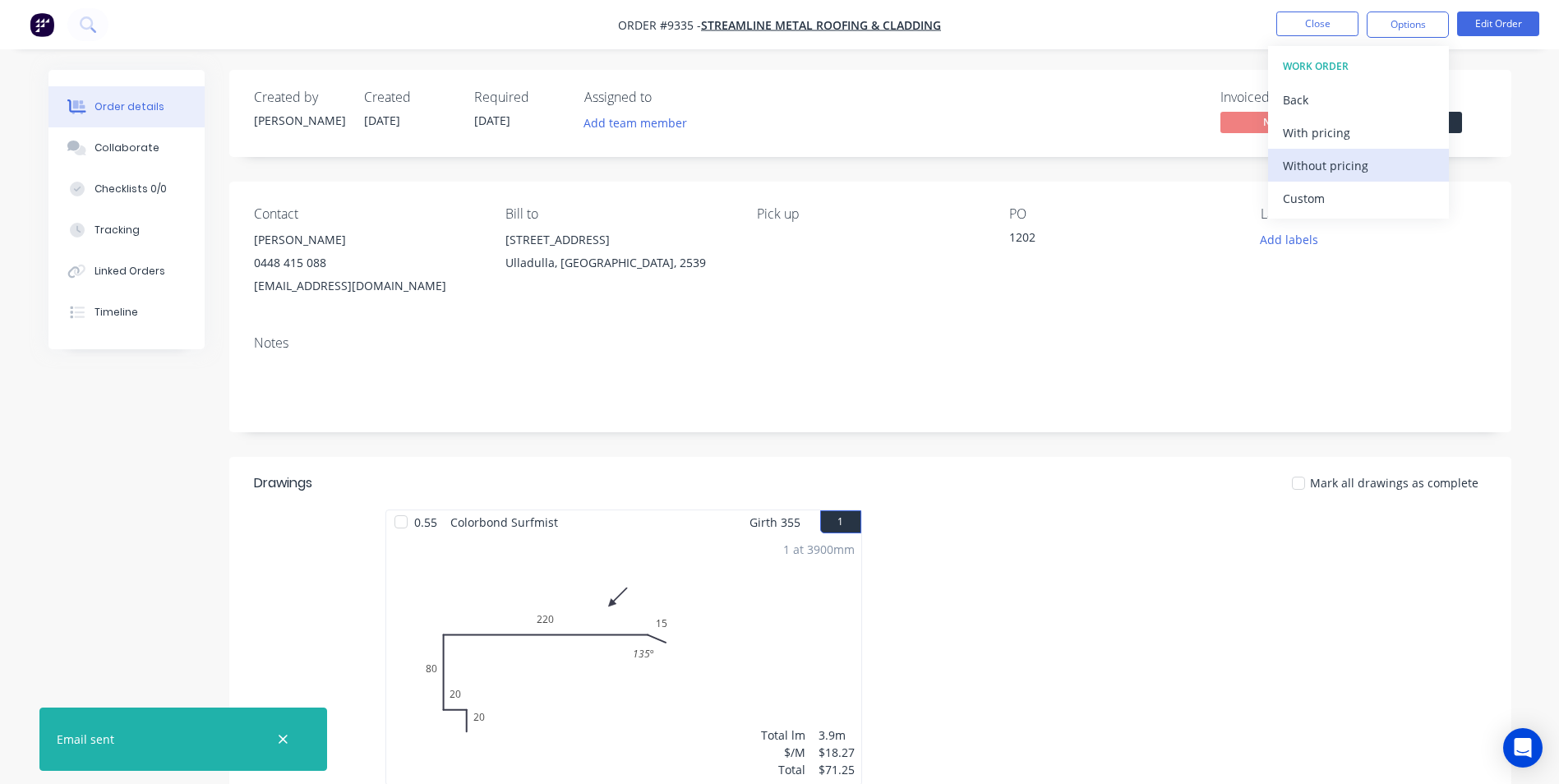
click at [1332, 161] on div "Without pricing" at bounding box center [1358, 165] width 151 height 24
